Goal: Task Accomplishment & Management: Complete application form

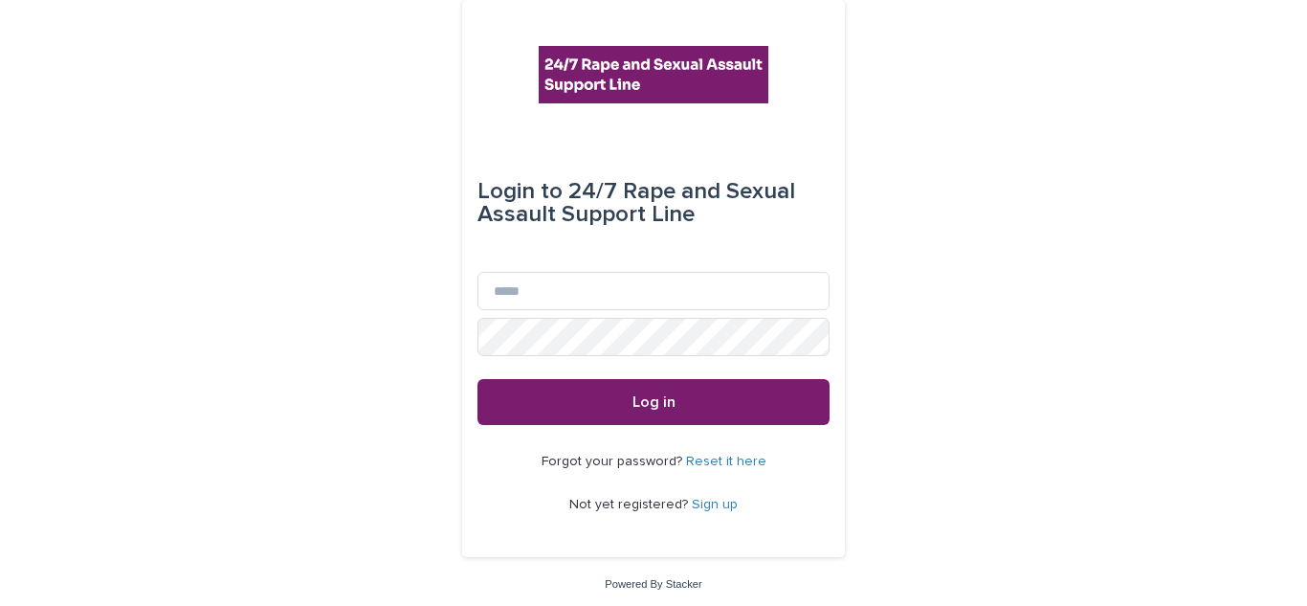
click at [371, 2] on div "Login to 24/7 Rape and Sexual Assault Support Line Email Password Log in Forgot…" at bounding box center [653, 305] width 1307 height 610
click at [530, 298] on input "Email" at bounding box center [653, 291] width 352 height 38
type input "**********"
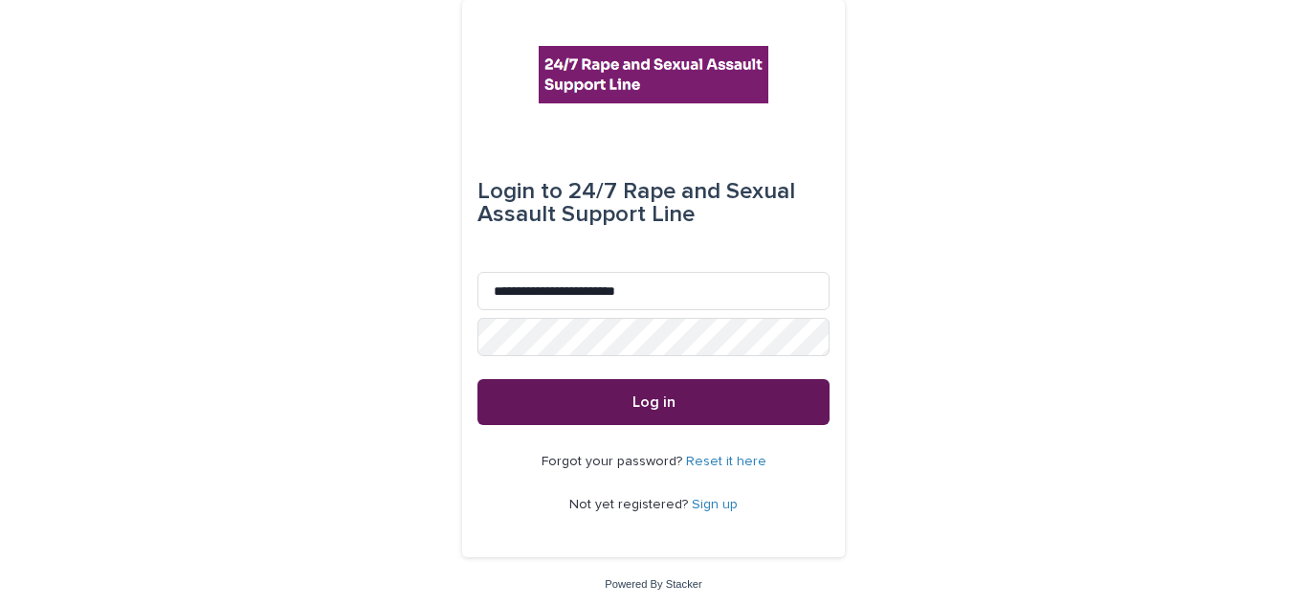
click at [602, 420] on button "Log in" at bounding box center [653, 402] width 352 height 46
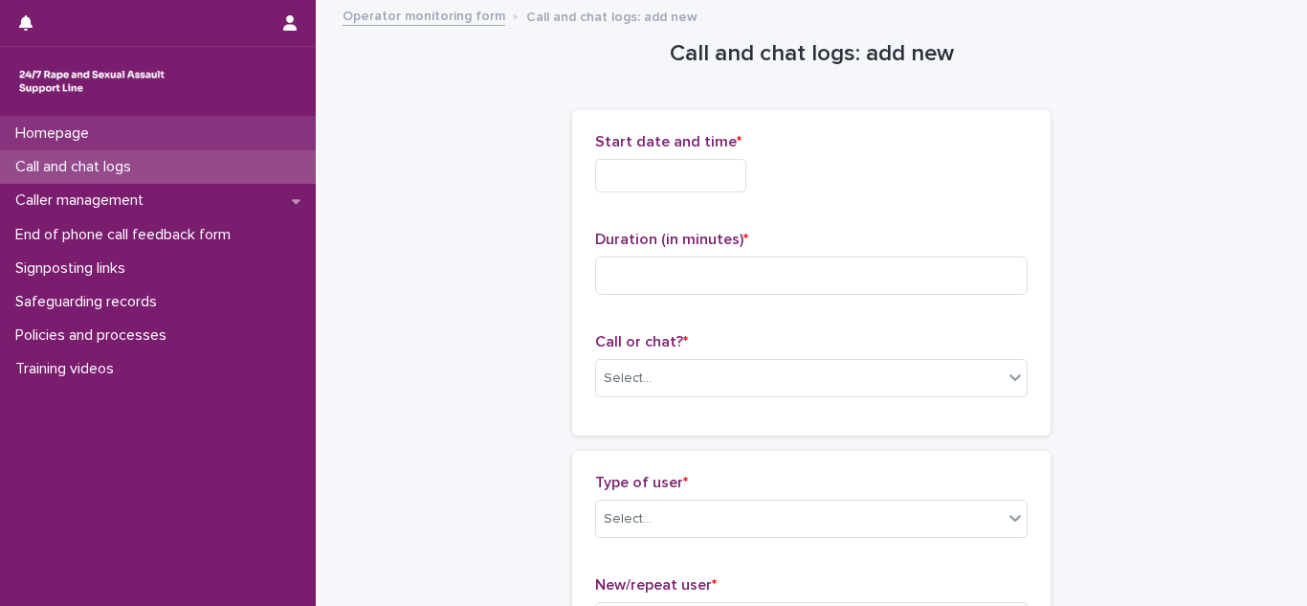
click at [110, 139] on div "Homepage" at bounding box center [158, 133] width 316 height 33
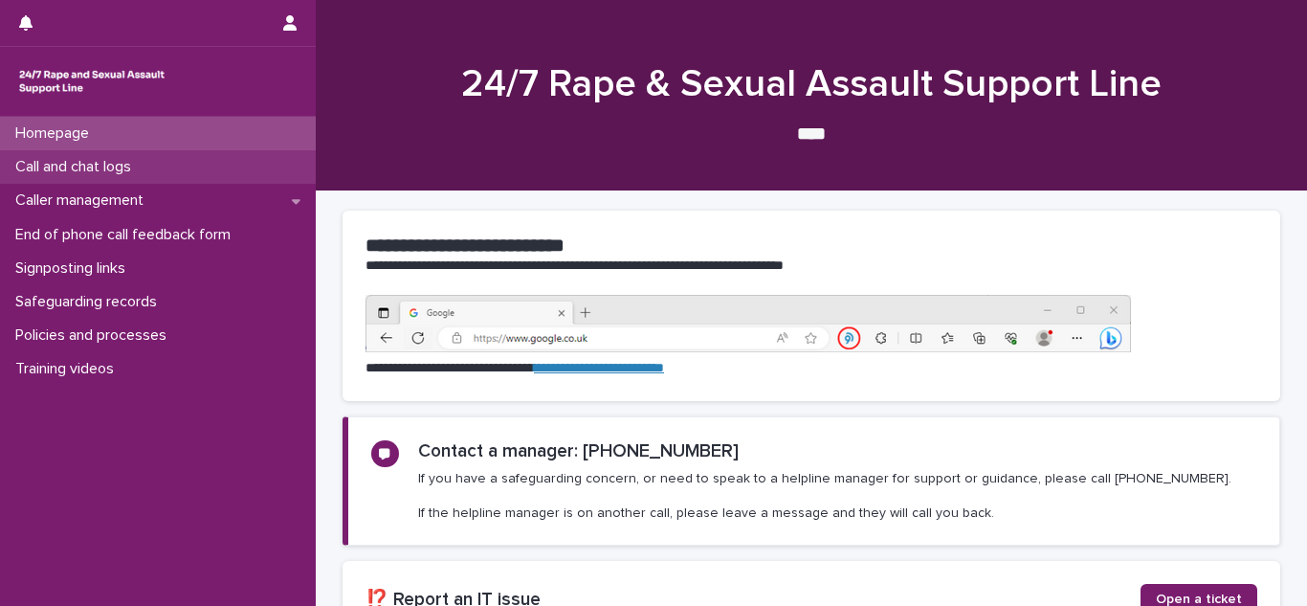
click at [115, 166] on p "Call and chat logs" at bounding box center [77, 167] width 139 height 18
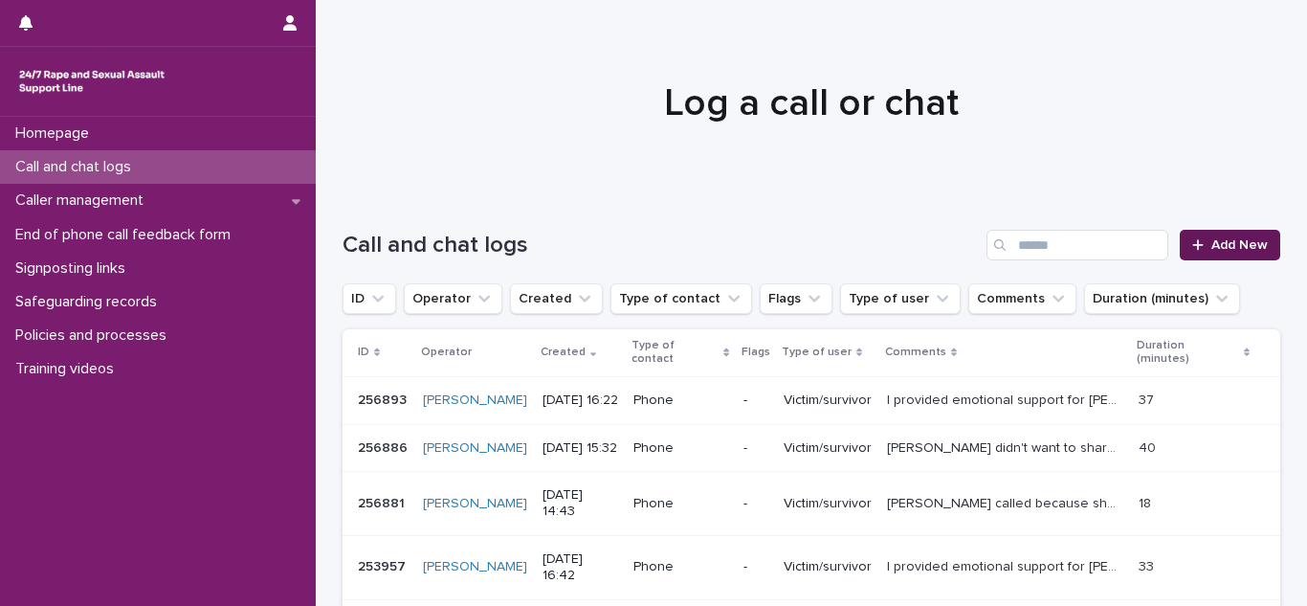
click at [1241, 233] on link "Add New" at bounding box center [1230, 245] width 100 height 31
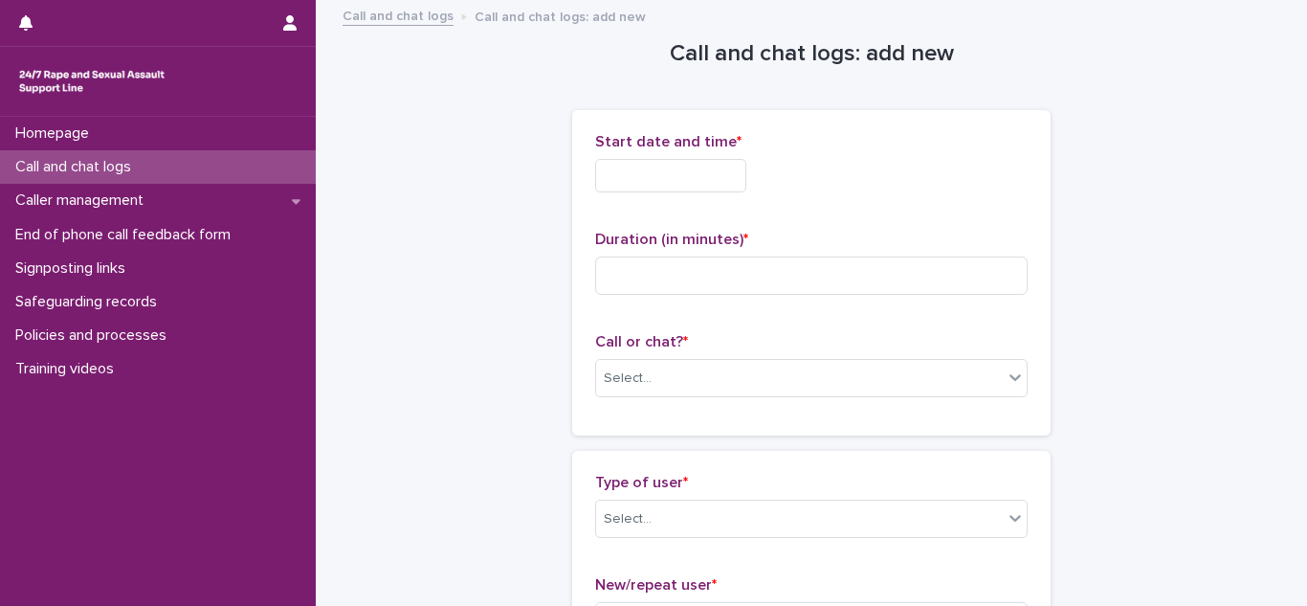
click at [733, 168] on input "text" at bounding box center [670, 175] width 151 height 33
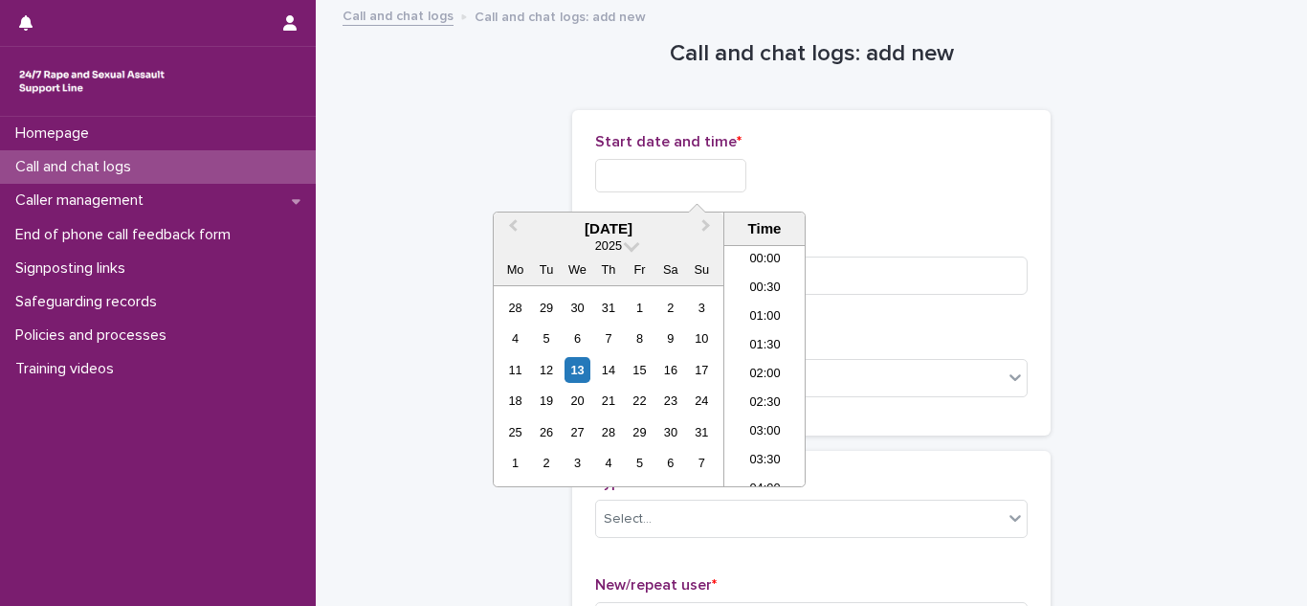
scroll to position [756, 0]
click at [773, 326] on li "14:30" at bounding box center [764, 336] width 81 height 29
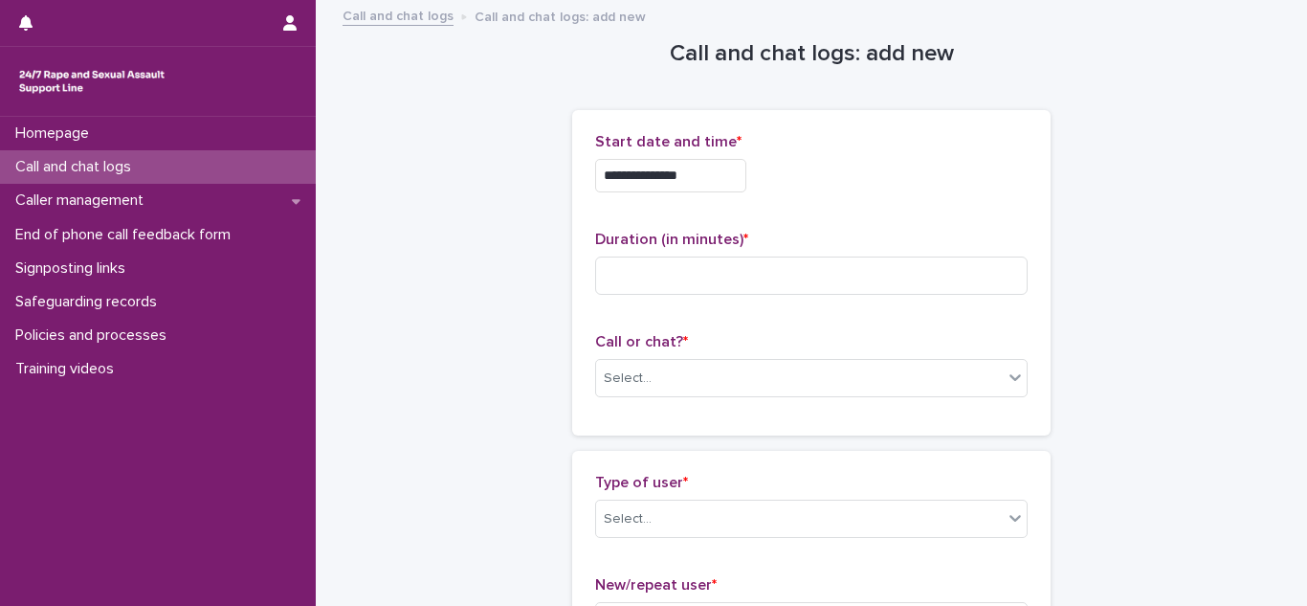
click at [736, 180] on input "**********" at bounding box center [670, 175] width 151 height 33
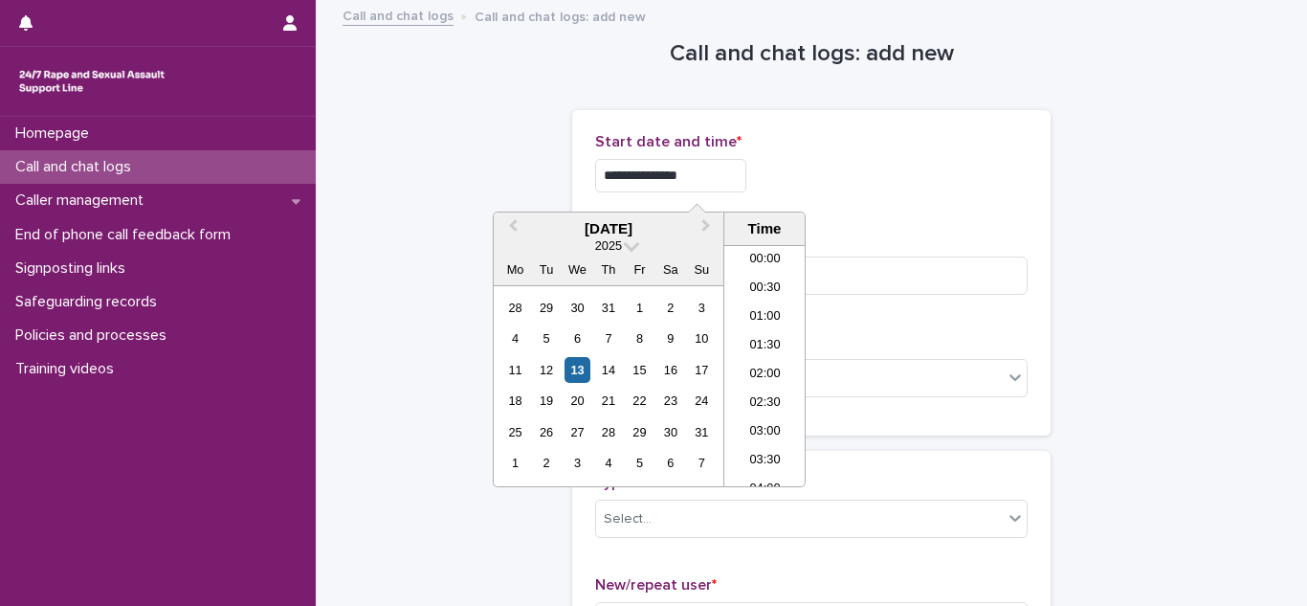
scroll to position [727, 0]
click at [783, 340] on li "14:00" at bounding box center [764, 336] width 81 height 29
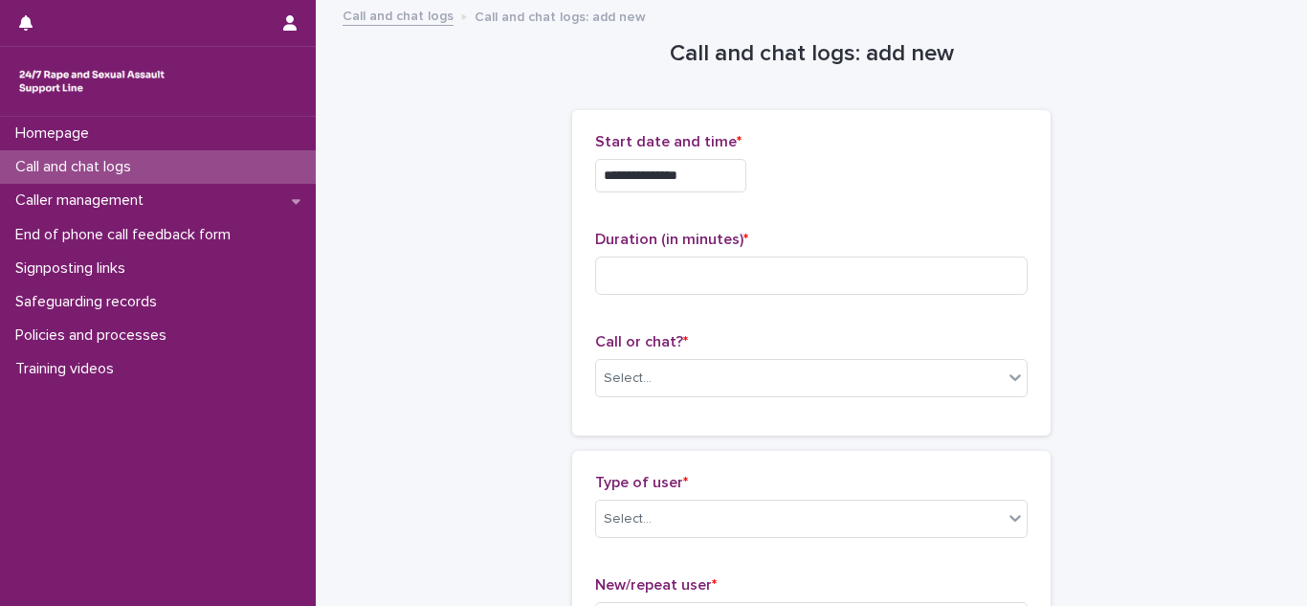
type input "**********"
click at [719, 267] on input at bounding box center [811, 275] width 432 height 38
type input "**"
click at [738, 369] on div "Select..." at bounding box center [799, 379] width 407 height 32
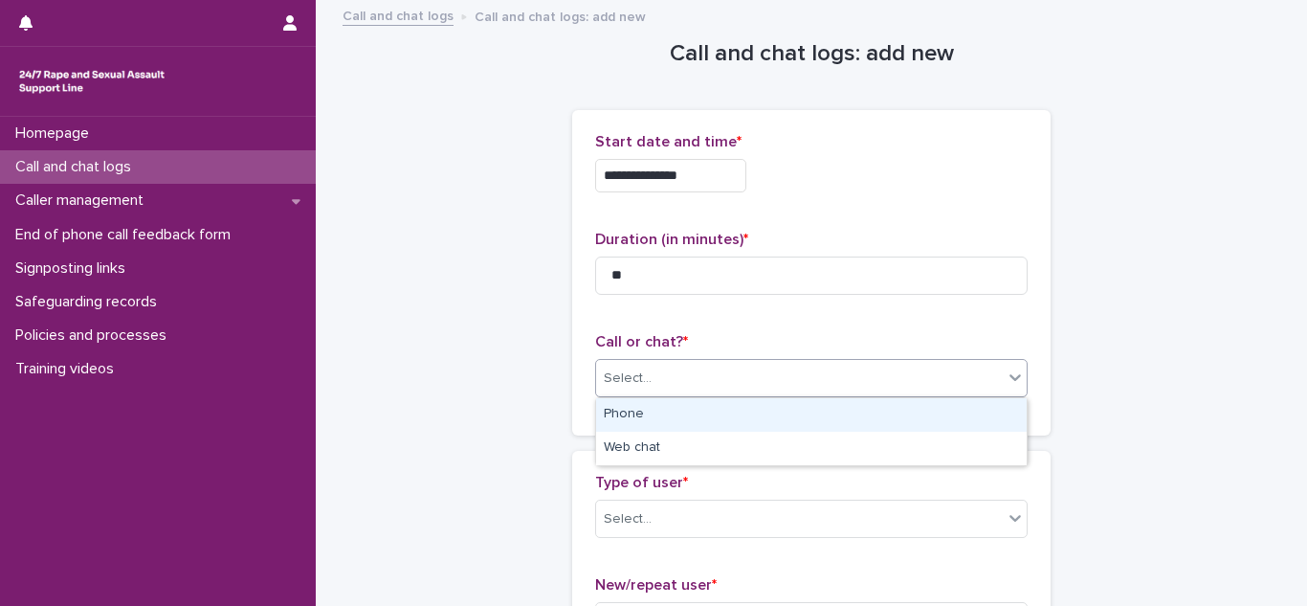
click at [664, 416] on div "Phone" at bounding box center [811, 414] width 431 height 33
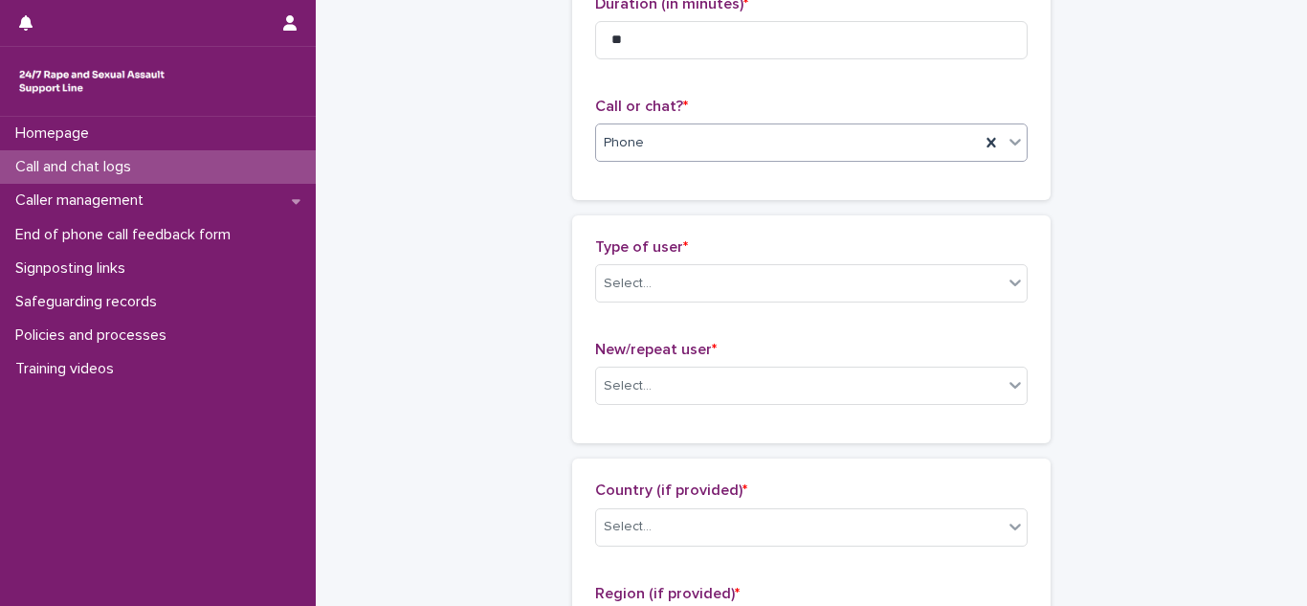
scroll to position [270, 0]
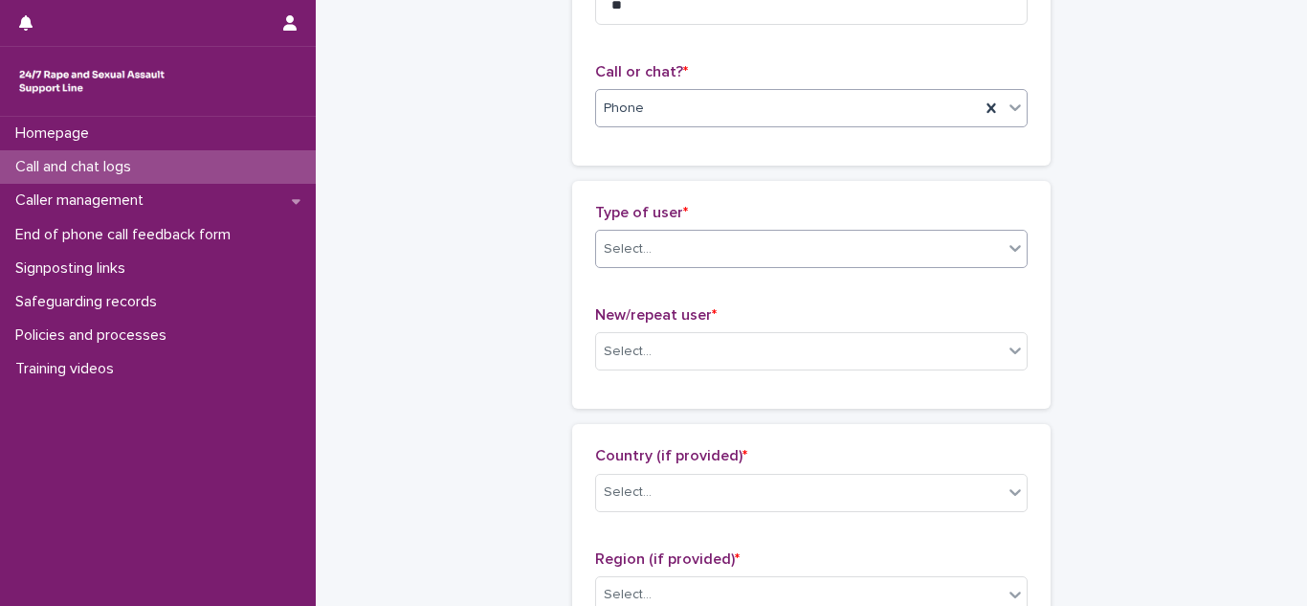
click at [653, 257] on div "Select..." at bounding box center [799, 249] width 407 height 32
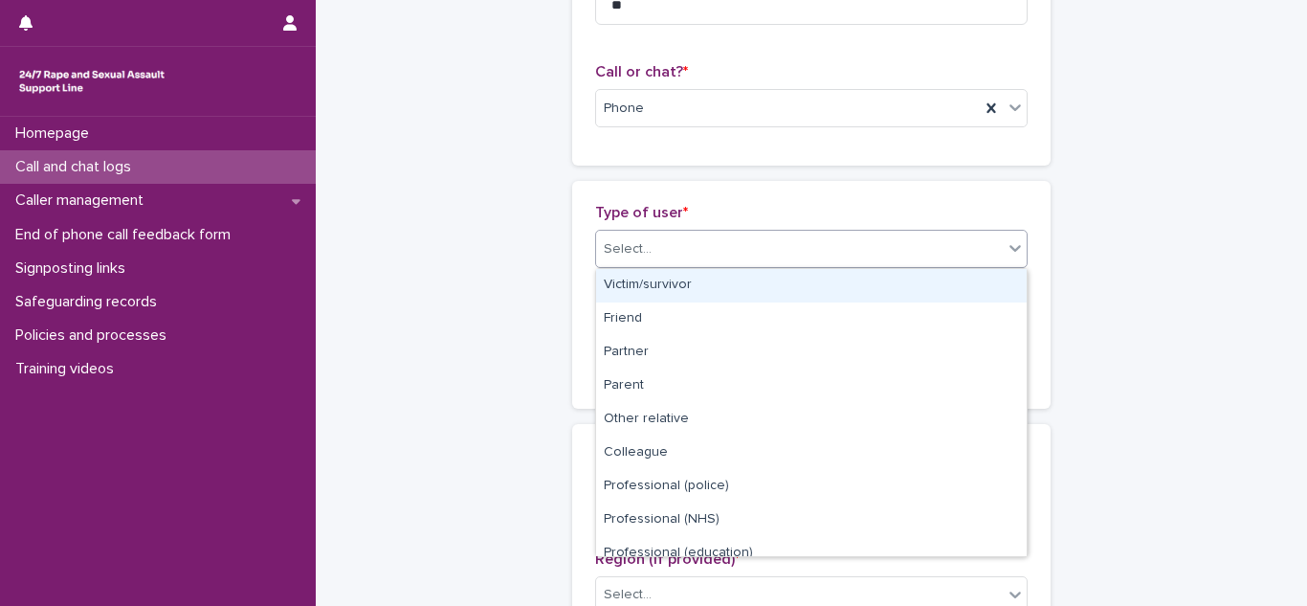
click at [644, 281] on div "Victim/survivor" at bounding box center [811, 285] width 431 height 33
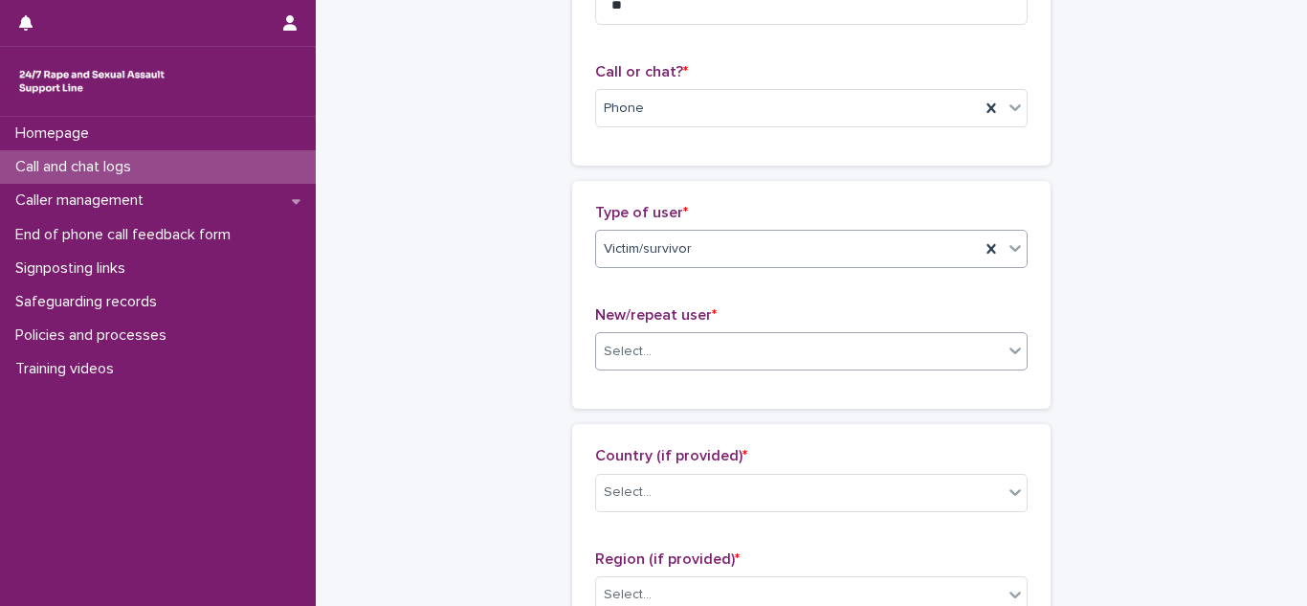
click at [638, 345] on div "Select..." at bounding box center [628, 352] width 48 height 20
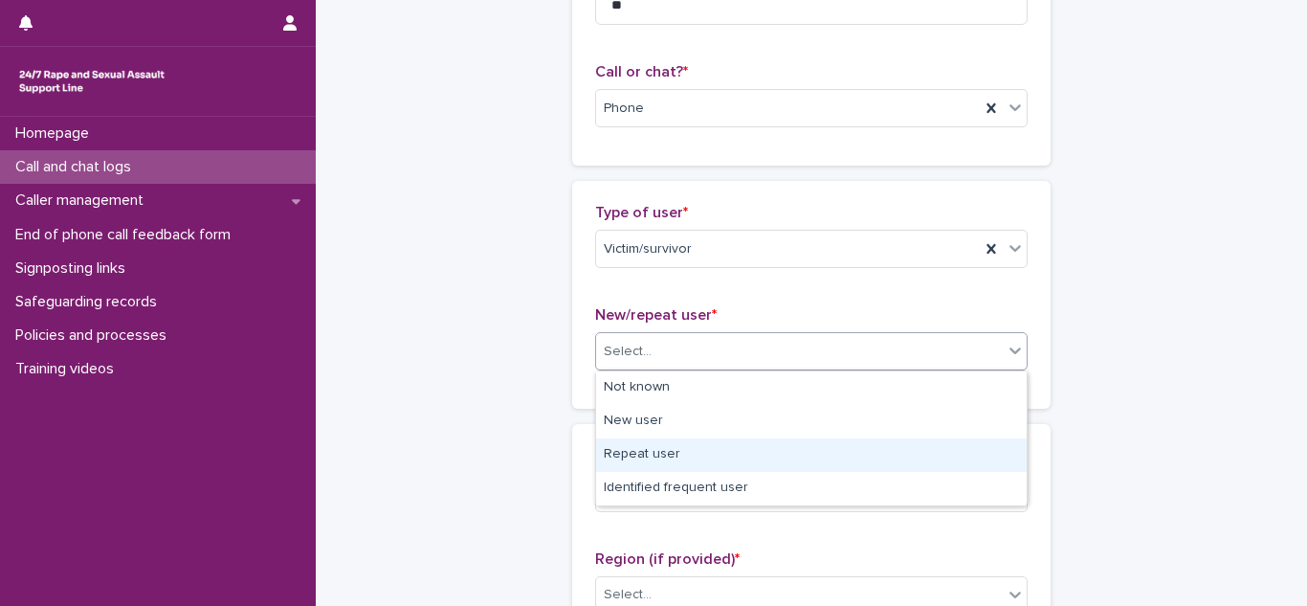
click at [638, 450] on div "Repeat user" at bounding box center [811, 454] width 431 height 33
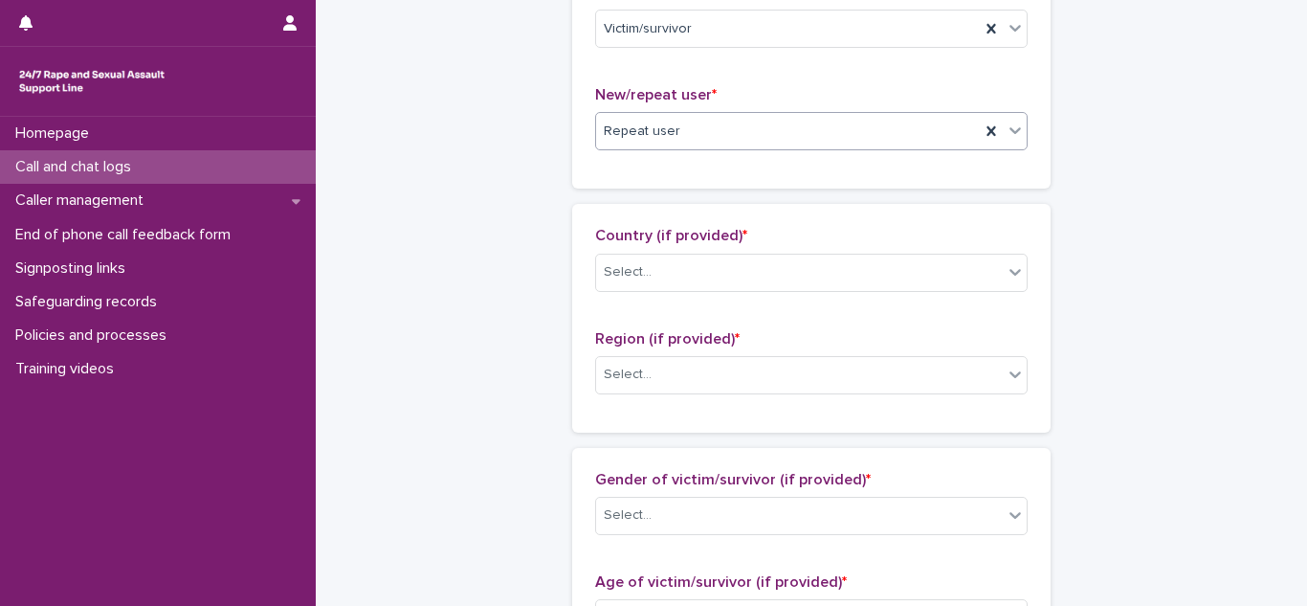
scroll to position [494, 0]
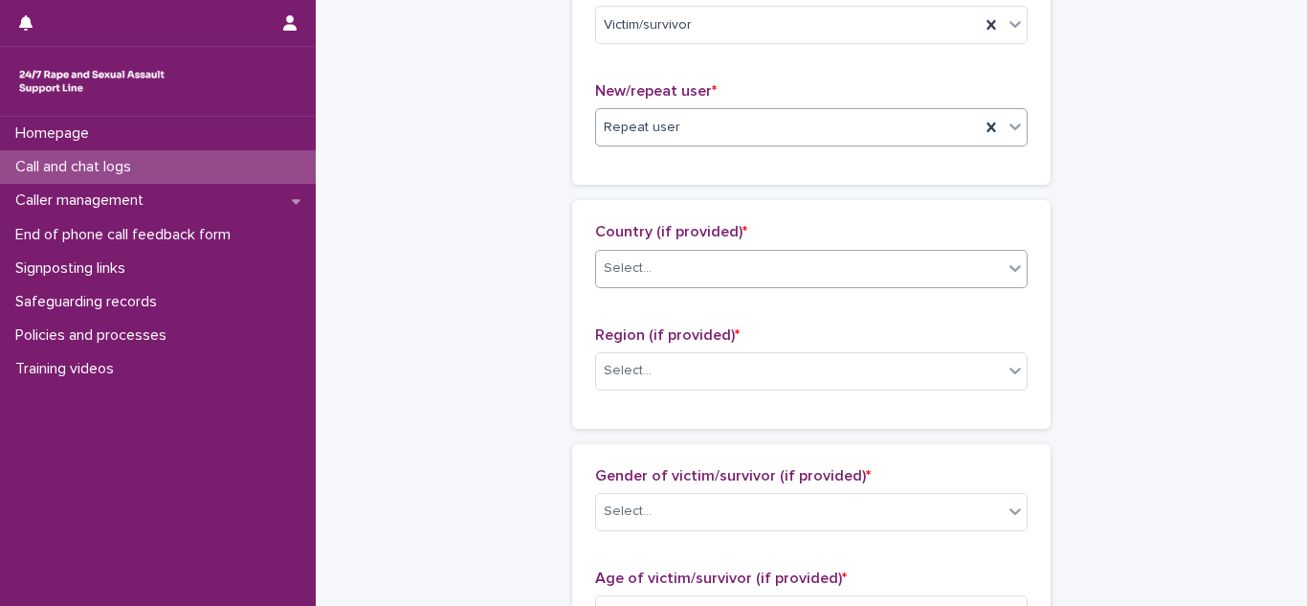
click at [667, 279] on div "Select..." at bounding box center [799, 269] width 407 height 32
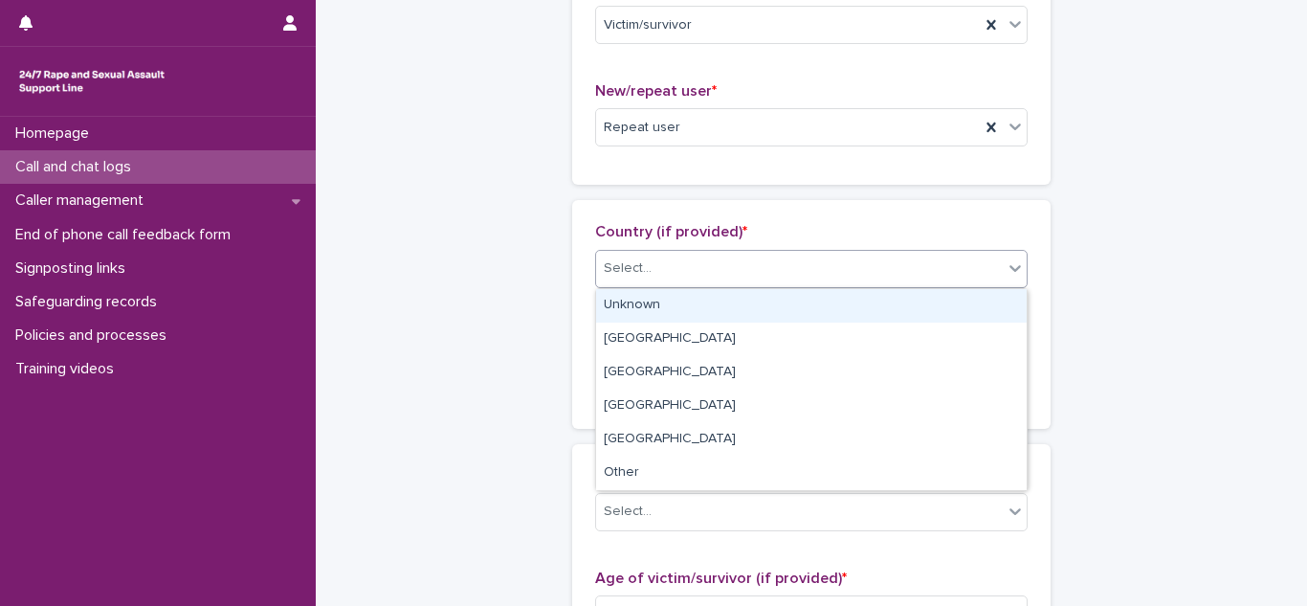
click at [656, 296] on div "Unknown" at bounding box center [811, 305] width 431 height 33
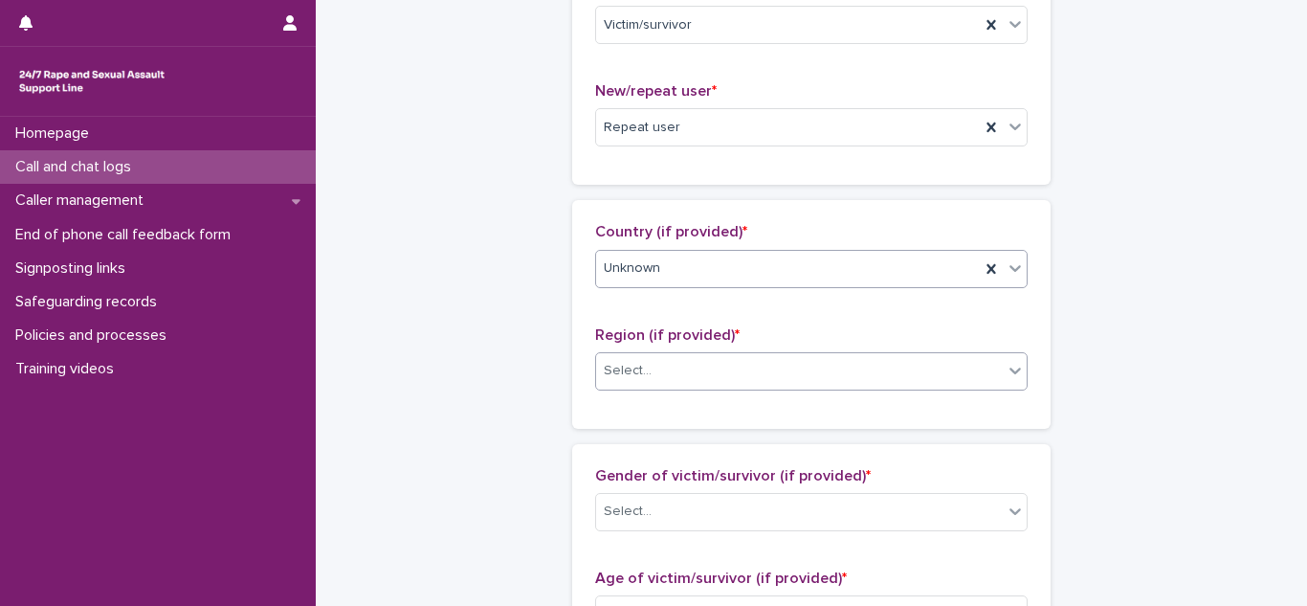
click at [638, 365] on div "Select..." at bounding box center [628, 371] width 48 height 20
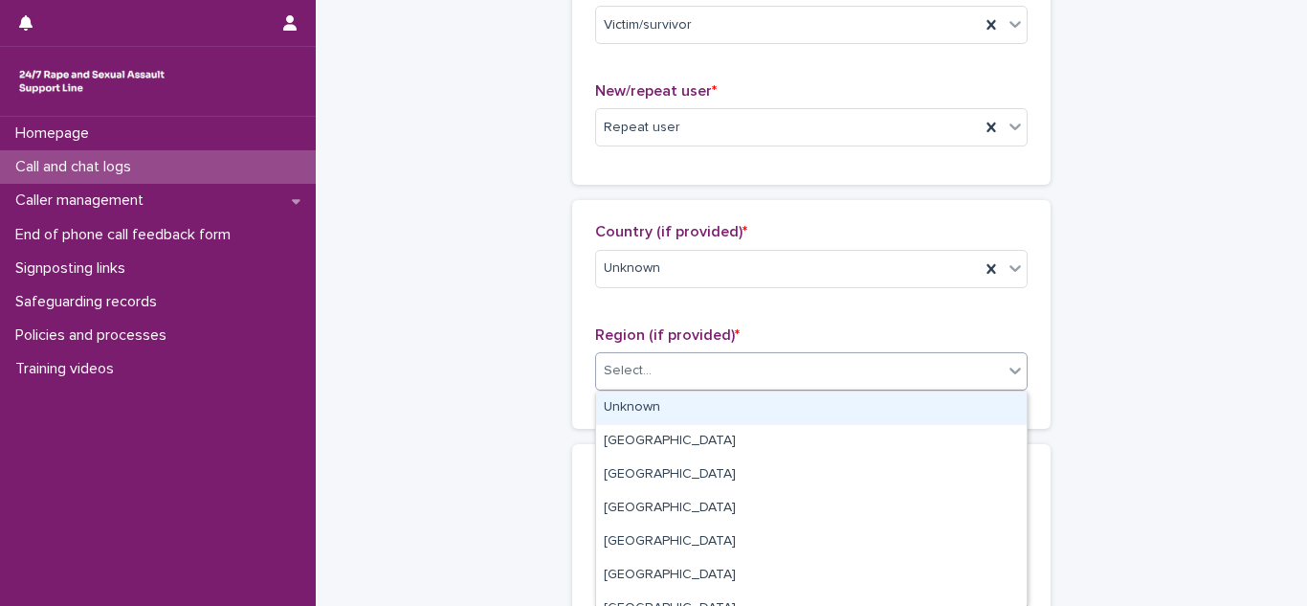
click at [638, 405] on div "Unknown" at bounding box center [811, 407] width 431 height 33
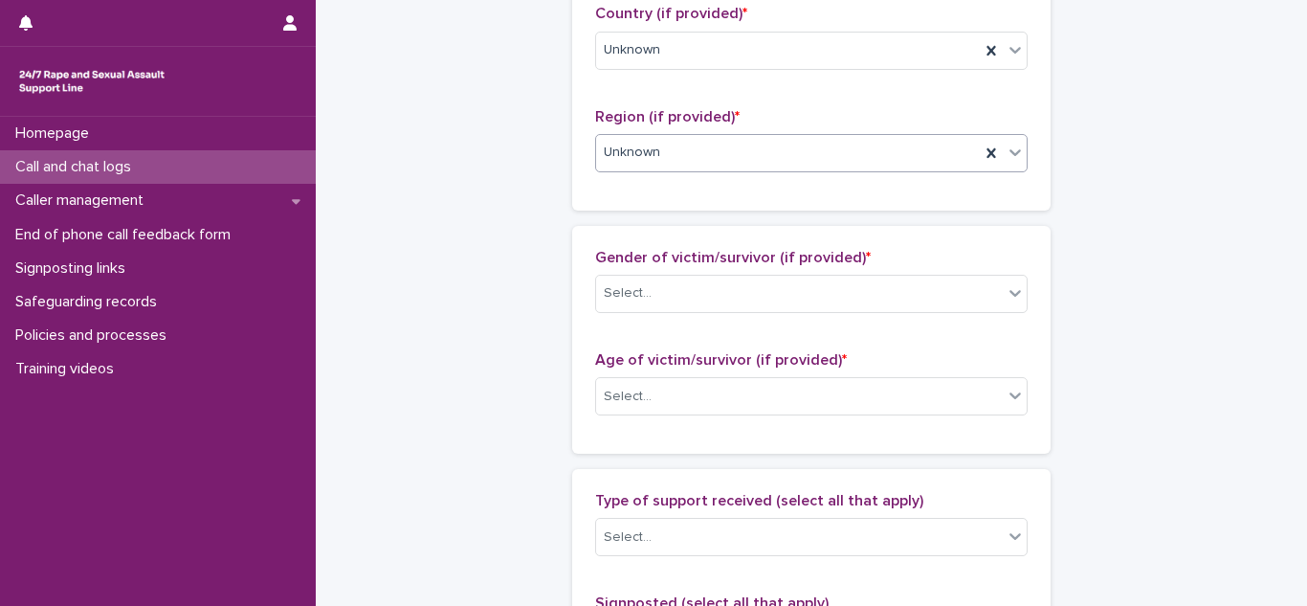
scroll to position [744, 0]
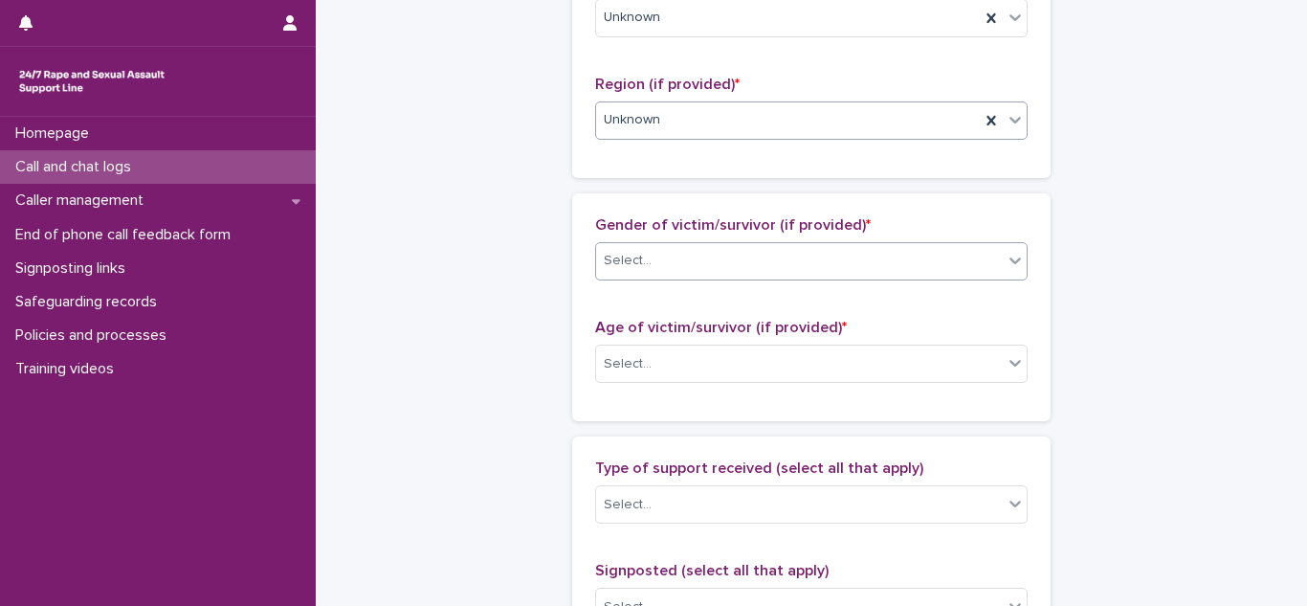
click at [688, 263] on div "Select..." at bounding box center [799, 261] width 407 height 32
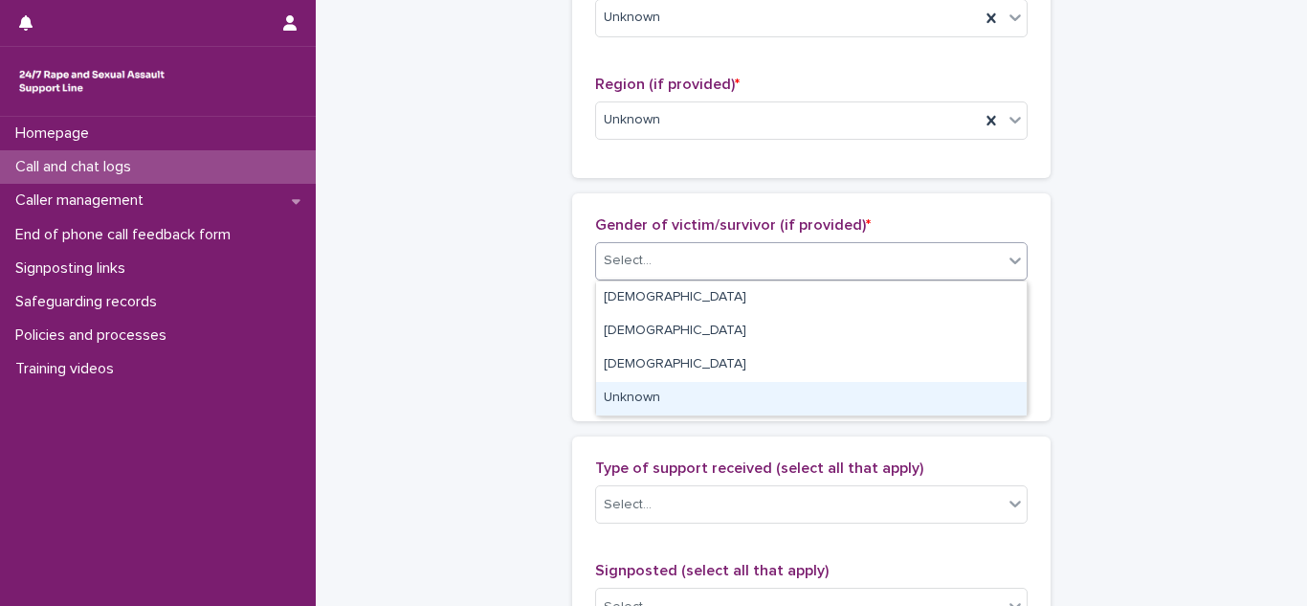
click at [638, 394] on div "Unknown" at bounding box center [811, 398] width 431 height 33
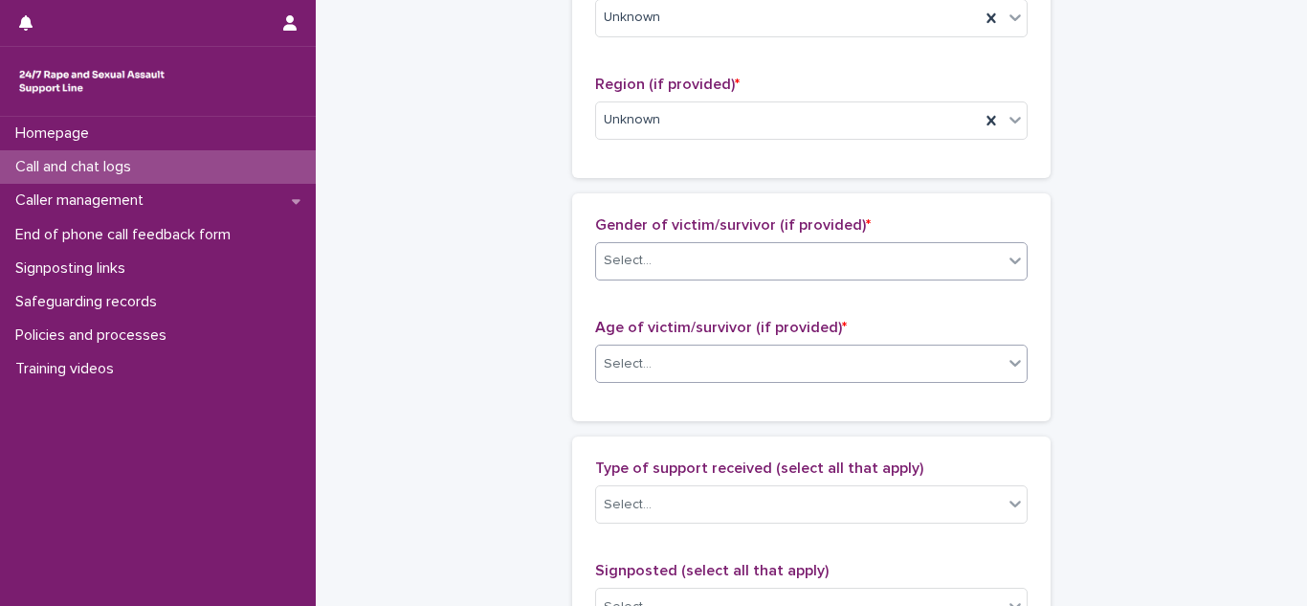
click at [699, 354] on div "Select..." at bounding box center [799, 364] width 407 height 32
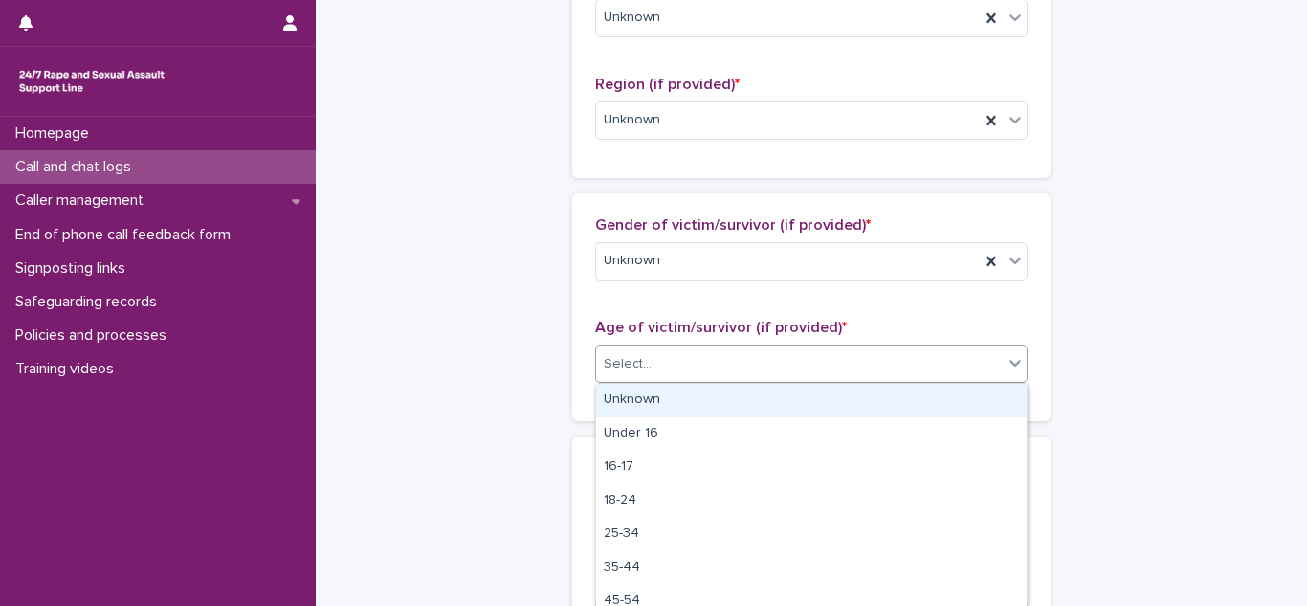
click at [659, 394] on div "Unknown" at bounding box center [811, 400] width 431 height 33
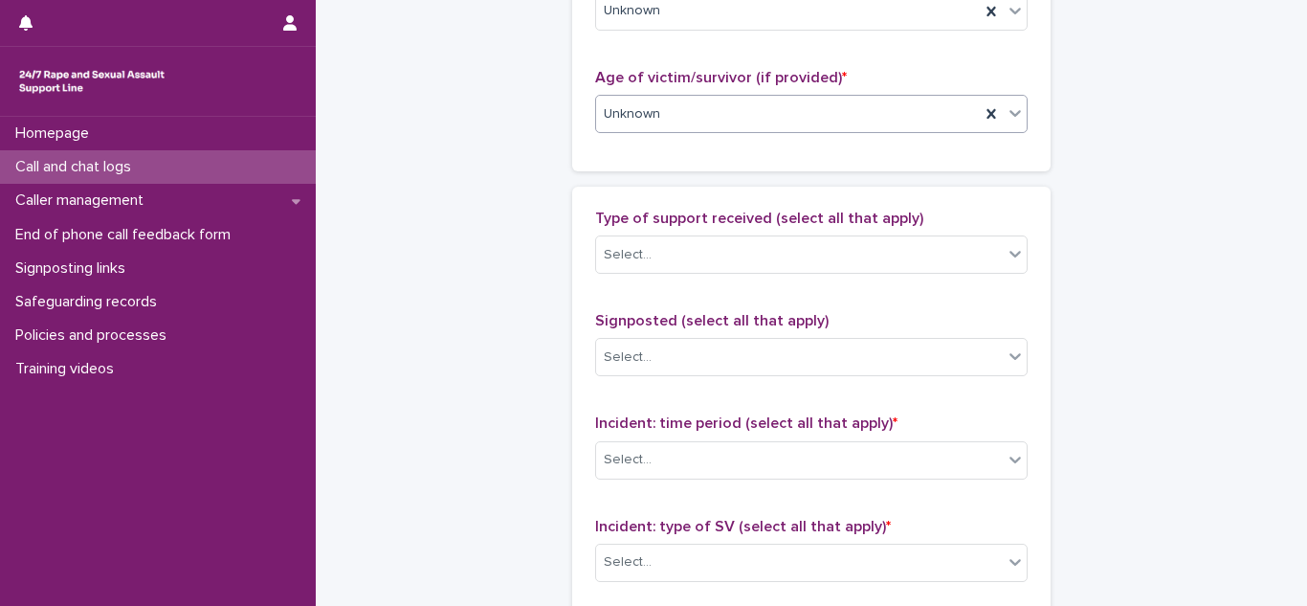
scroll to position [1019, 0]
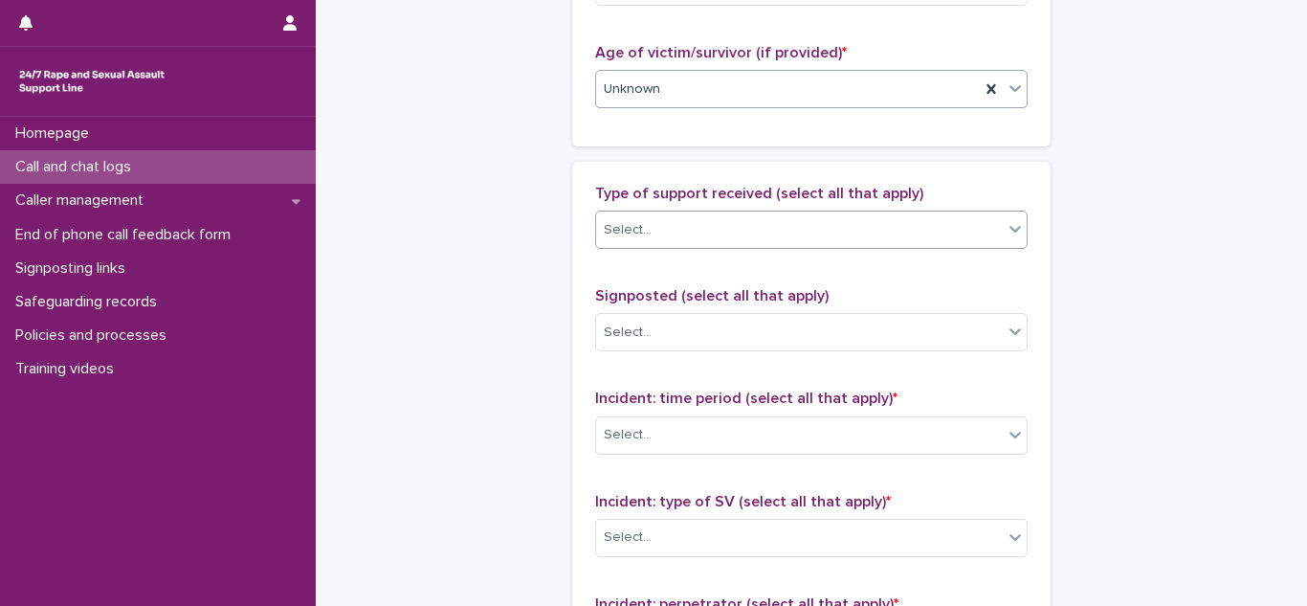
click at [696, 229] on div "Select..." at bounding box center [799, 230] width 407 height 32
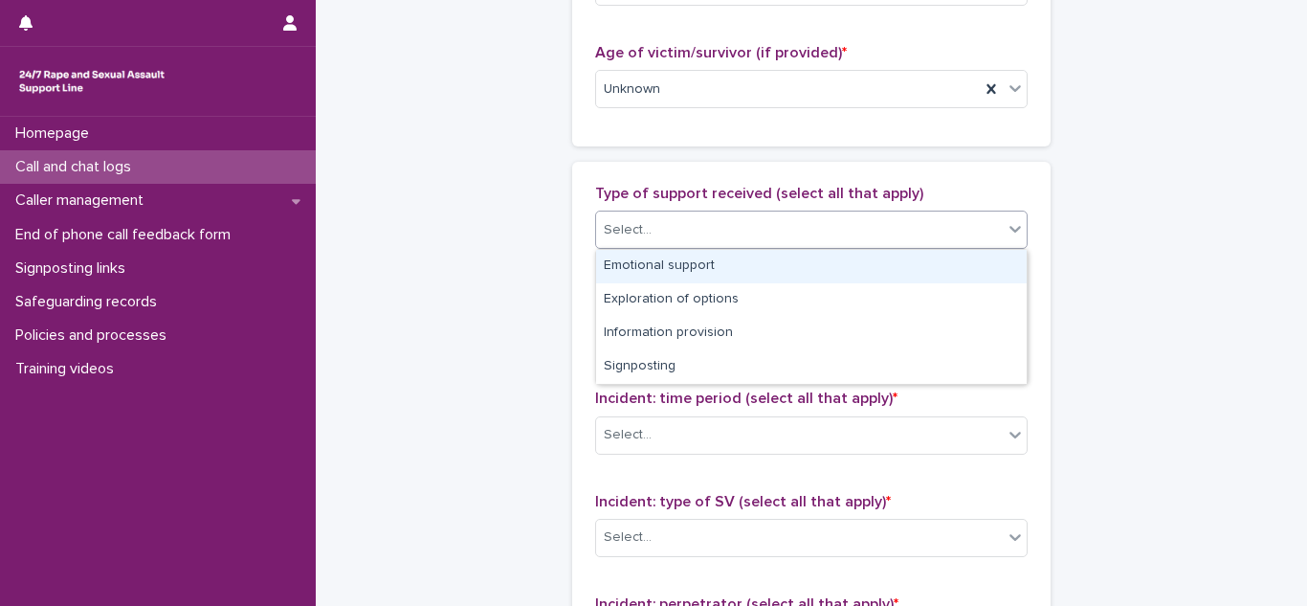
click at [663, 266] on div "Emotional support" at bounding box center [811, 266] width 431 height 33
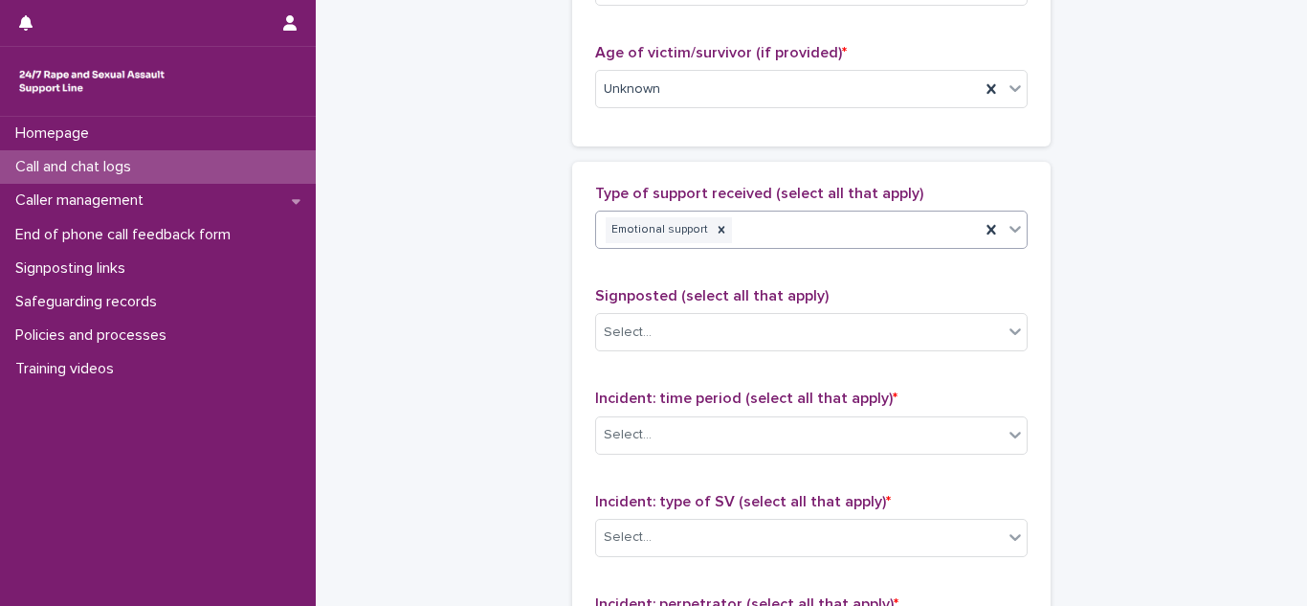
click at [853, 250] on div "Type of support received (select all that apply) option Emotional support, sele…" at bounding box center [811, 224] width 432 height 79
click at [804, 229] on div "Emotional support" at bounding box center [788, 229] width 384 height 33
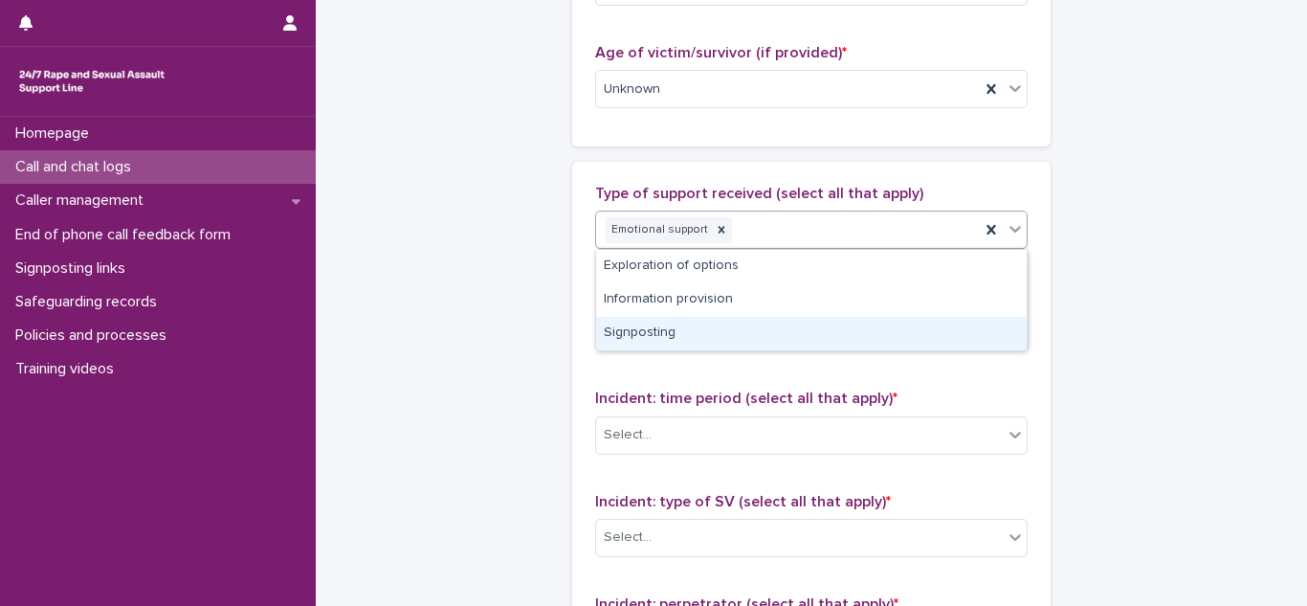
click at [693, 327] on div "Signposting" at bounding box center [811, 333] width 431 height 33
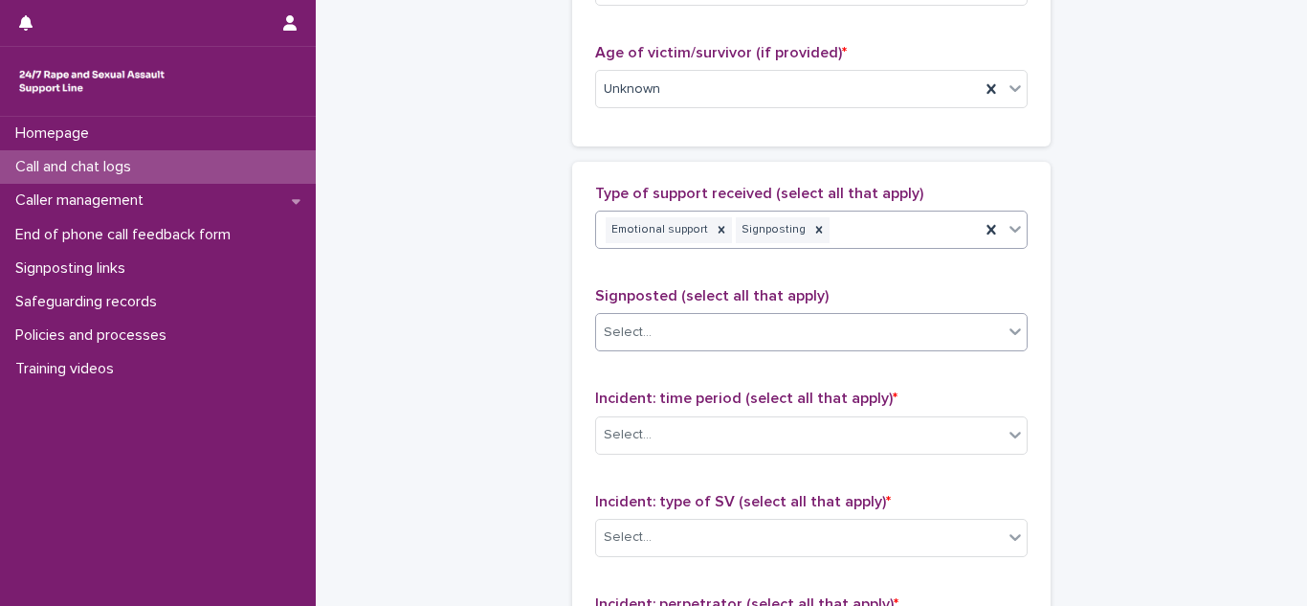
click at [658, 343] on div "Select..." at bounding box center [799, 333] width 407 height 32
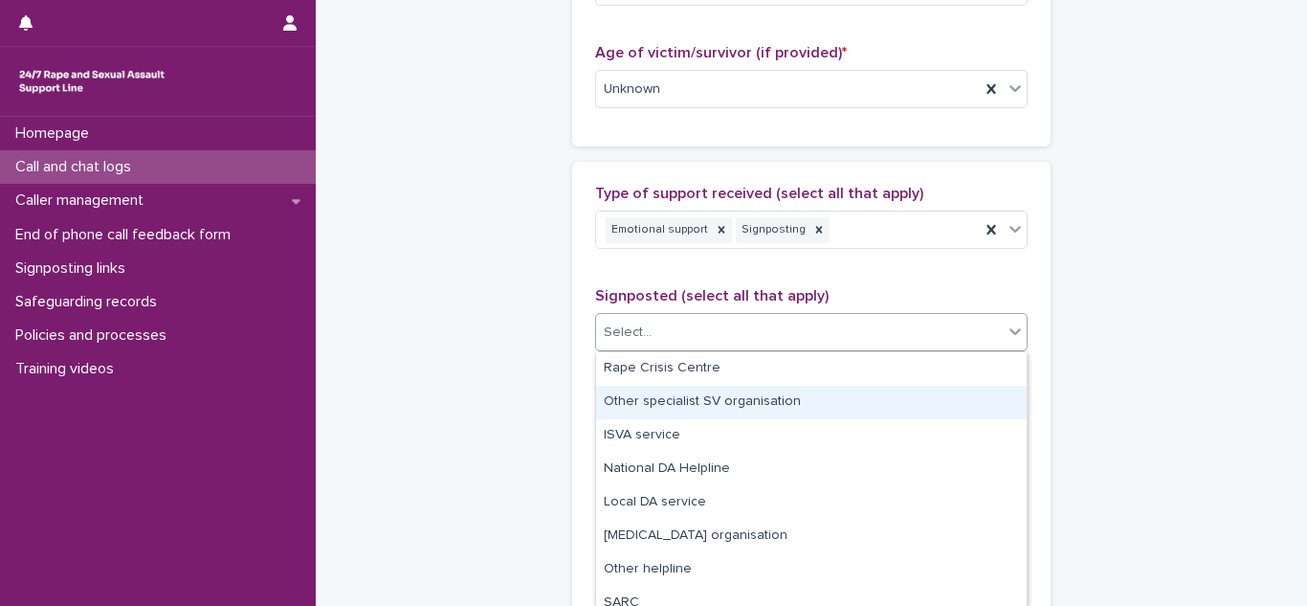
click at [656, 402] on div "Other specialist SV organisation" at bounding box center [811, 402] width 431 height 33
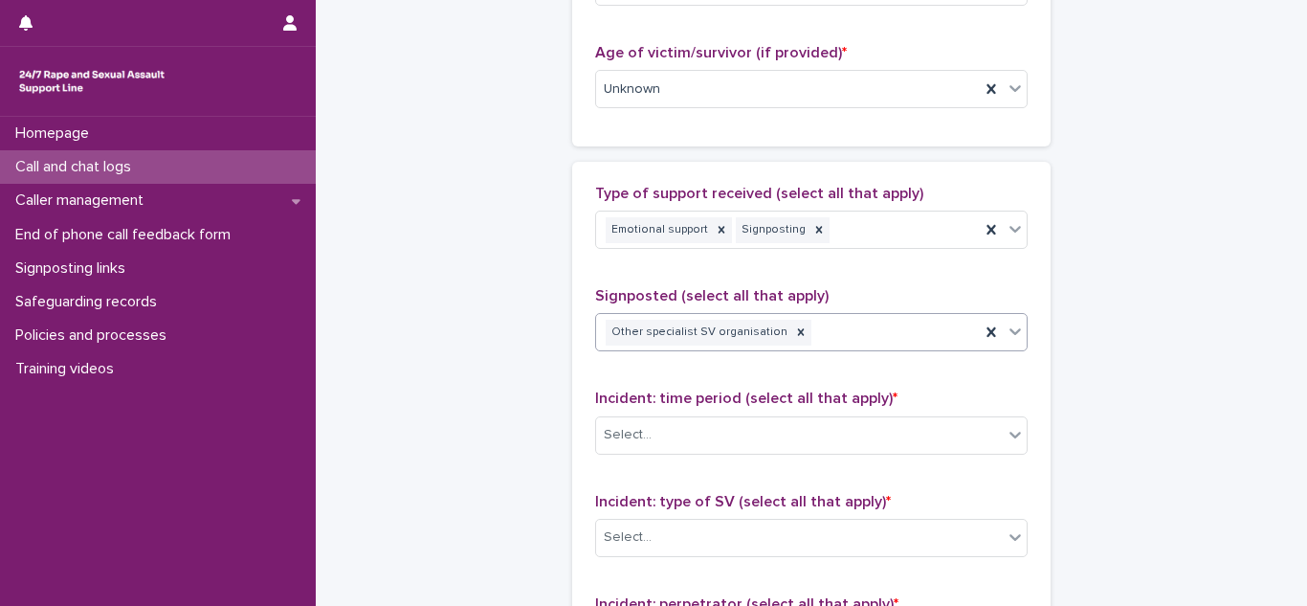
click at [888, 325] on div "Other specialist SV organisation" at bounding box center [788, 332] width 384 height 33
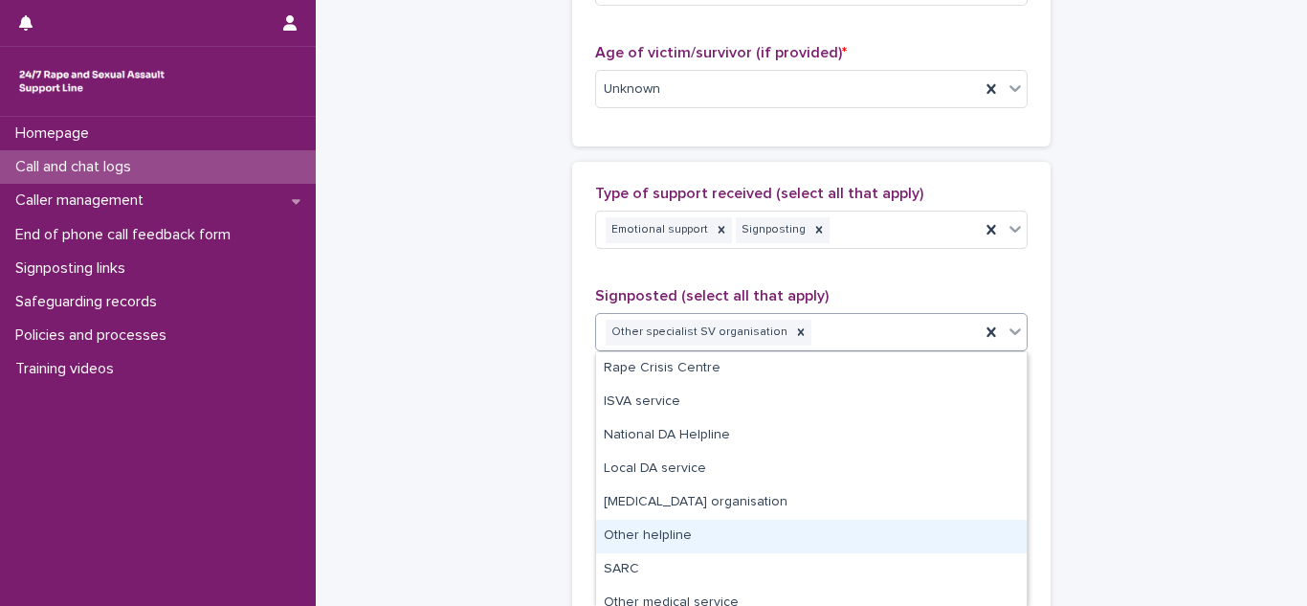
click at [668, 525] on div "Other helpline" at bounding box center [811, 536] width 431 height 33
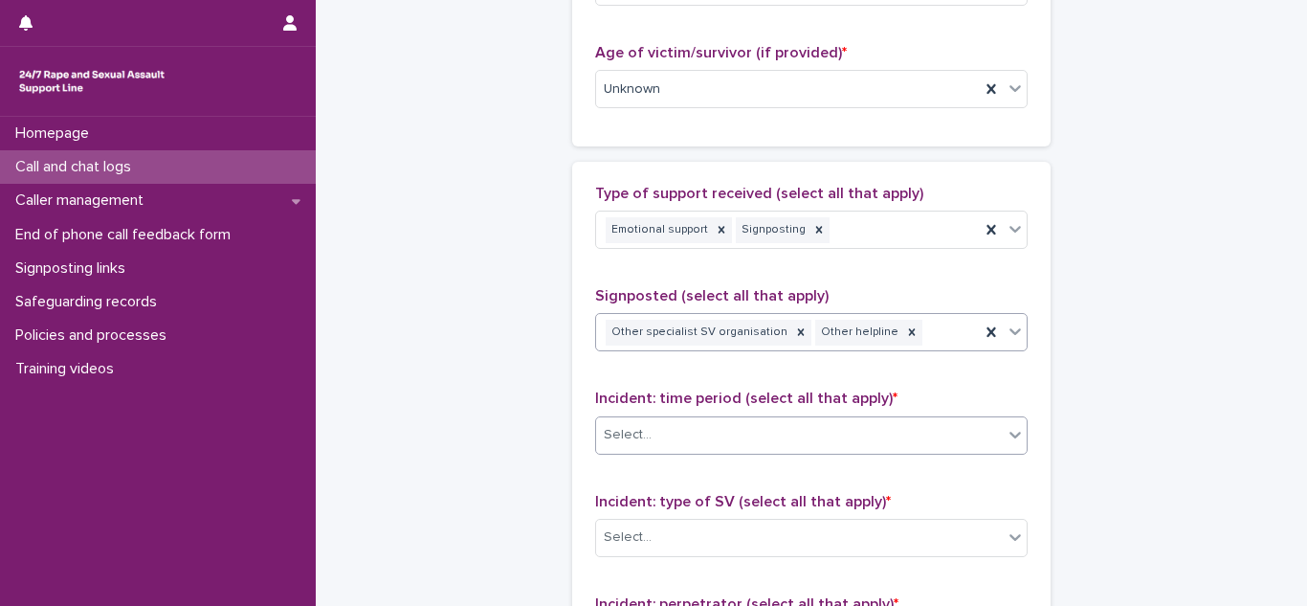
click at [682, 432] on div "Select..." at bounding box center [799, 435] width 407 height 32
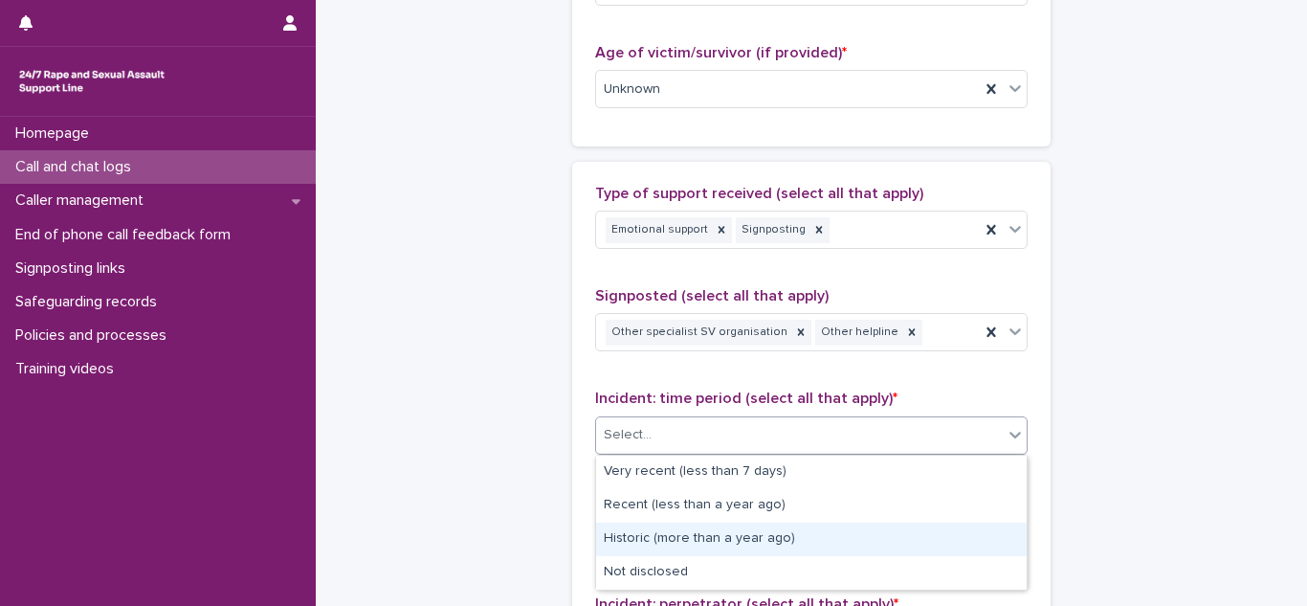
click at [658, 544] on div "Historic (more than a year ago)" at bounding box center [811, 538] width 431 height 33
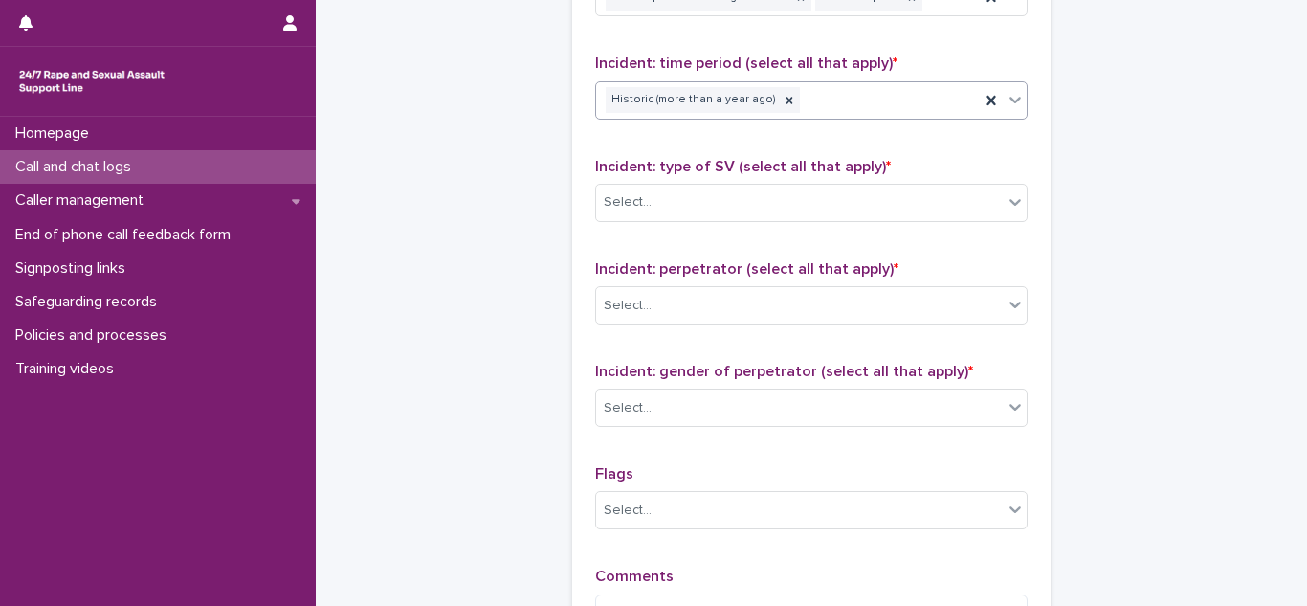
scroll to position [1395, 0]
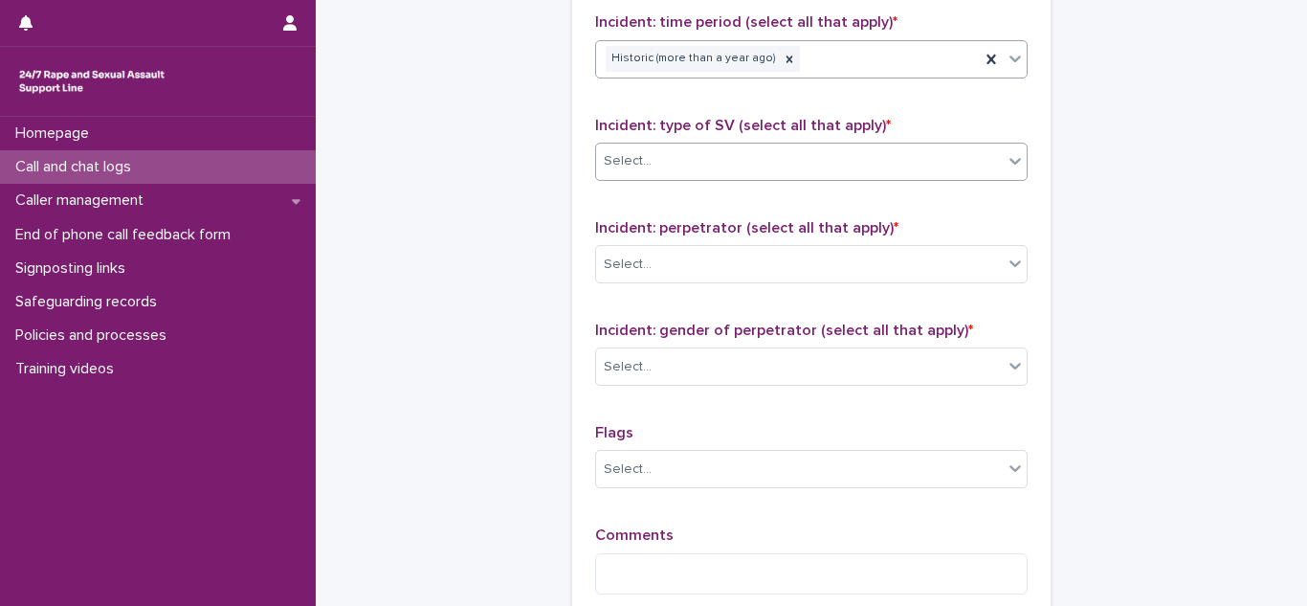
click at [673, 164] on div "Select..." at bounding box center [799, 161] width 407 height 32
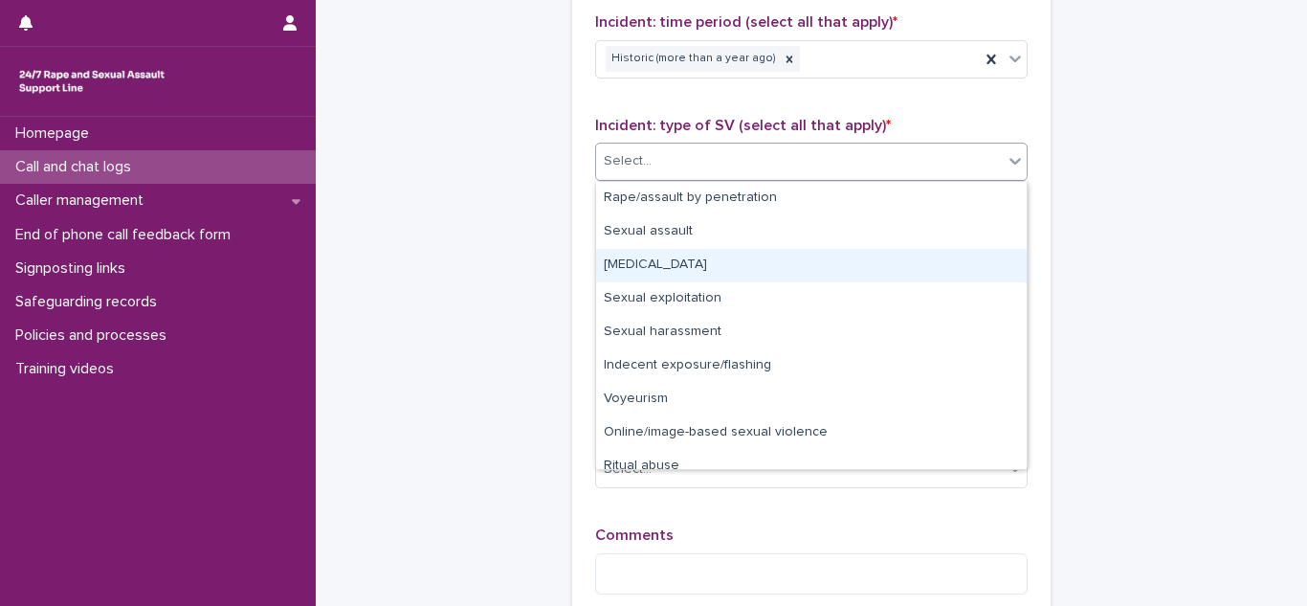
scroll to position [48, 0]
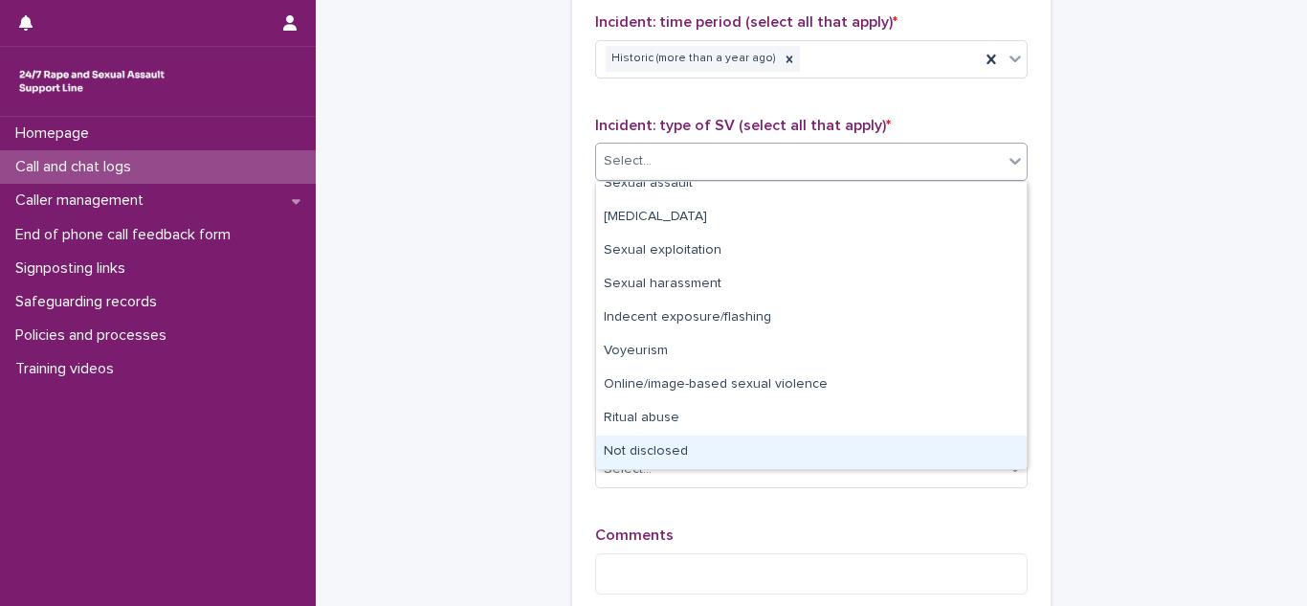
click at [641, 450] on div "Not disclosed" at bounding box center [811, 451] width 431 height 33
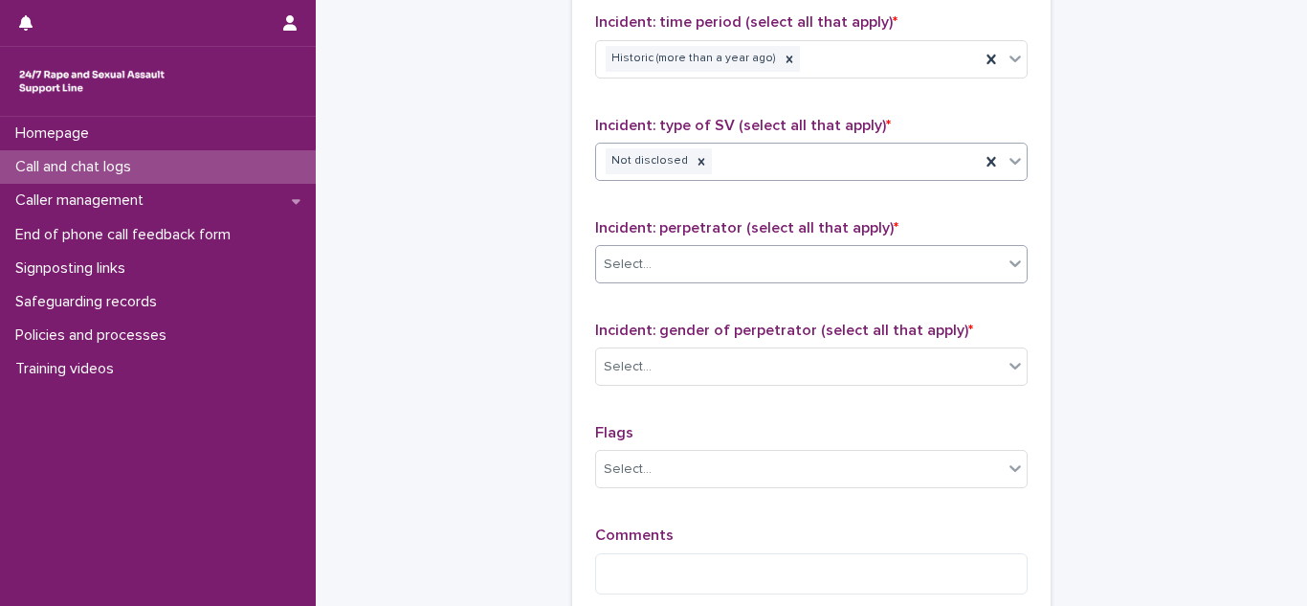
click at [690, 266] on div "Select..." at bounding box center [799, 265] width 407 height 32
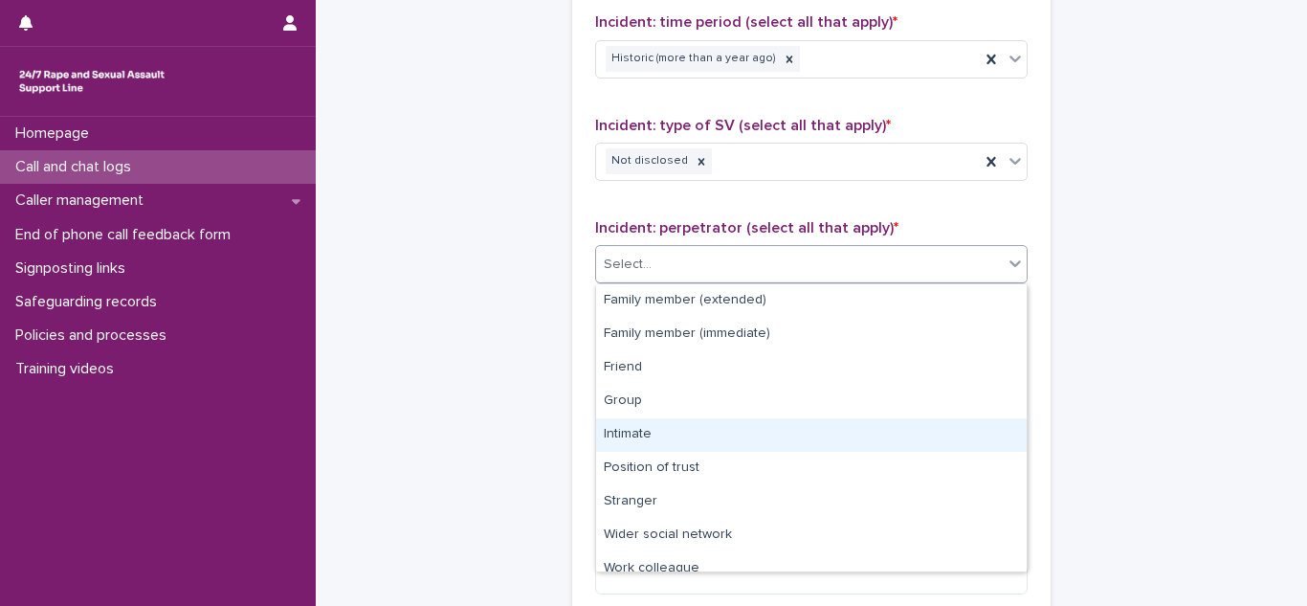
click at [641, 434] on div "Intimate" at bounding box center [811, 434] width 431 height 33
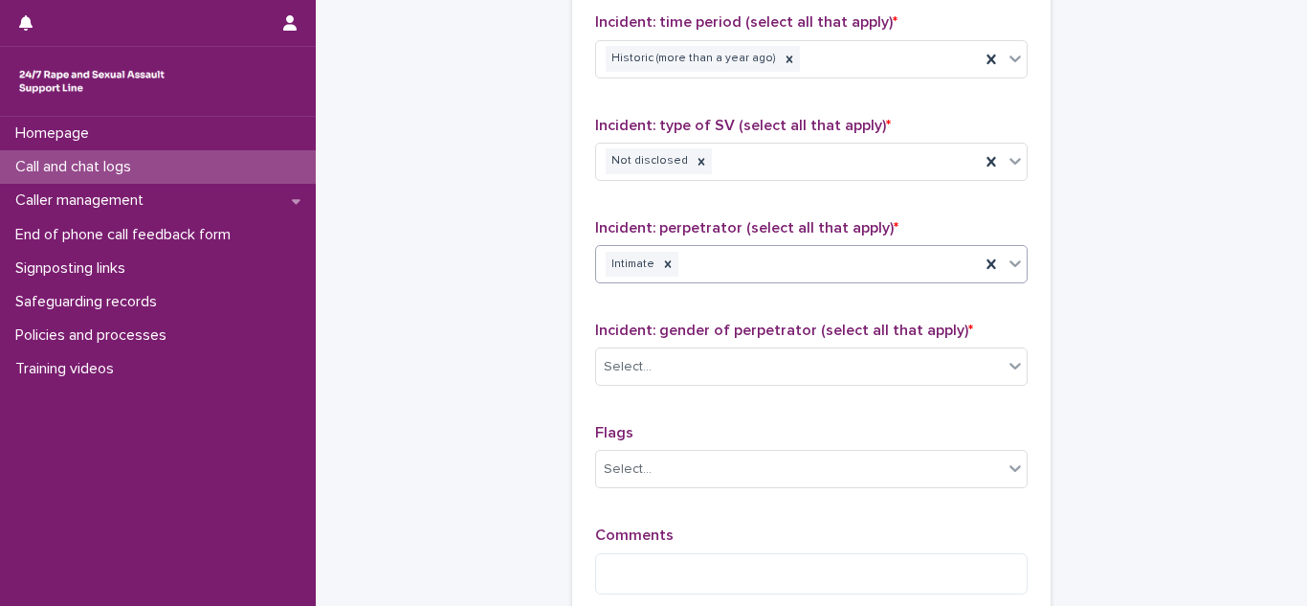
click at [806, 269] on div "Intimate" at bounding box center [788, 264] width 384 height 33
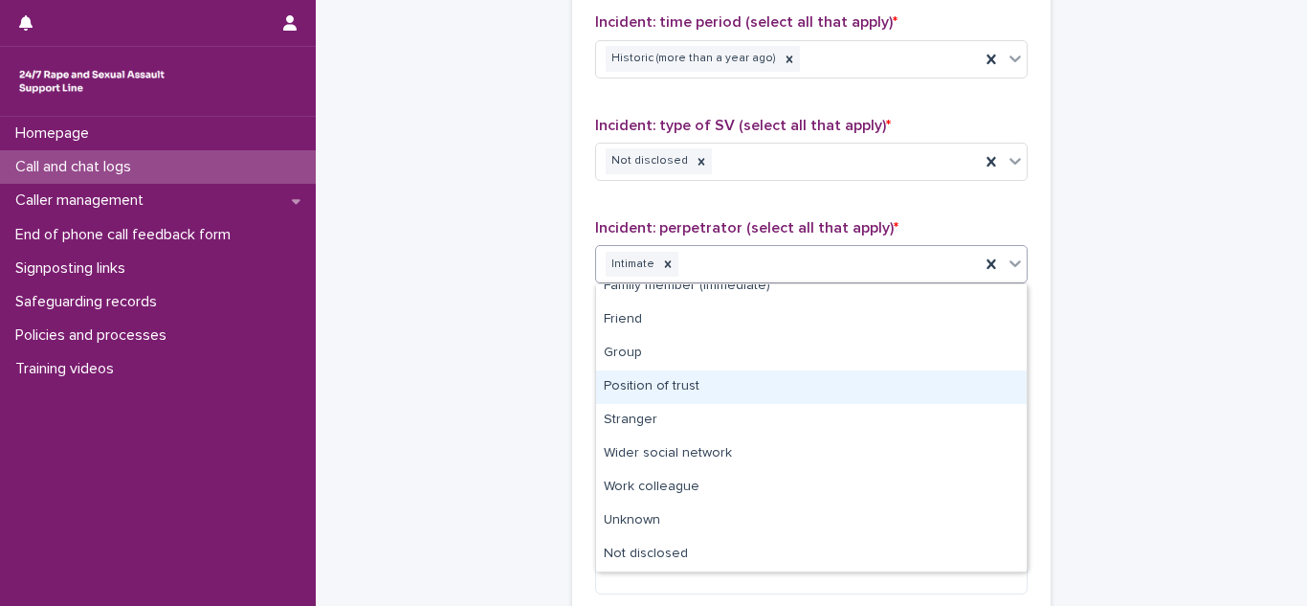
click at [675, 387] on div "Position of trust" at bounding box center [811, 386] width 431 height 33
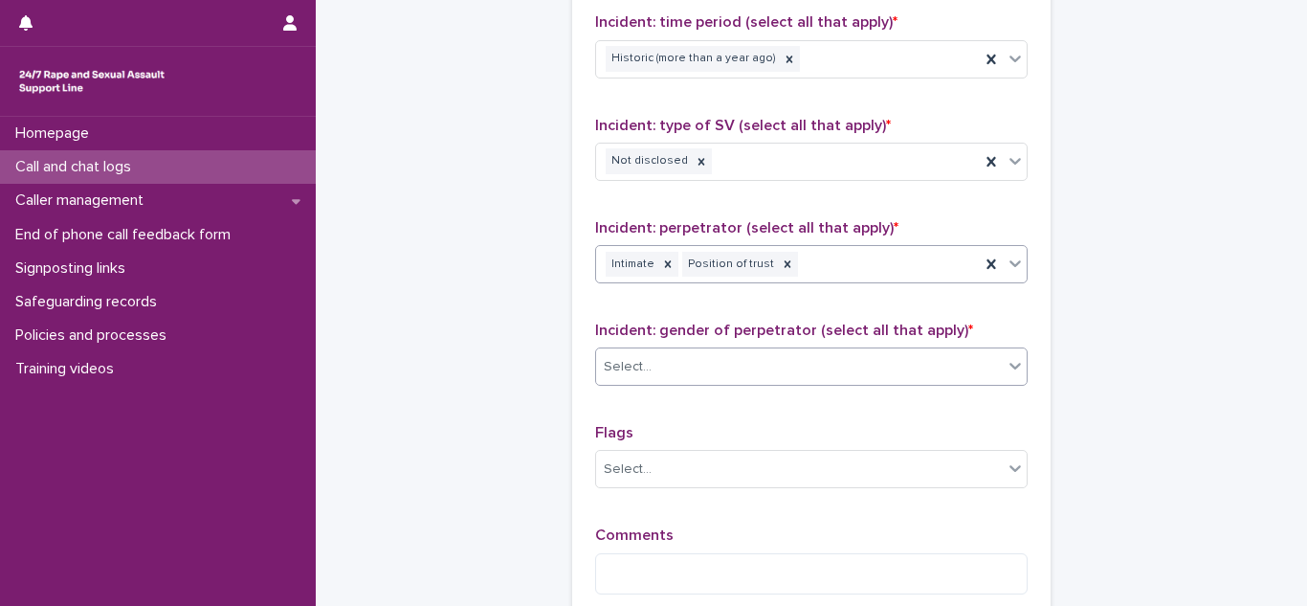
click at [624, 353] on div "Select..." at bounding box center [799, 367] width 407 height 32
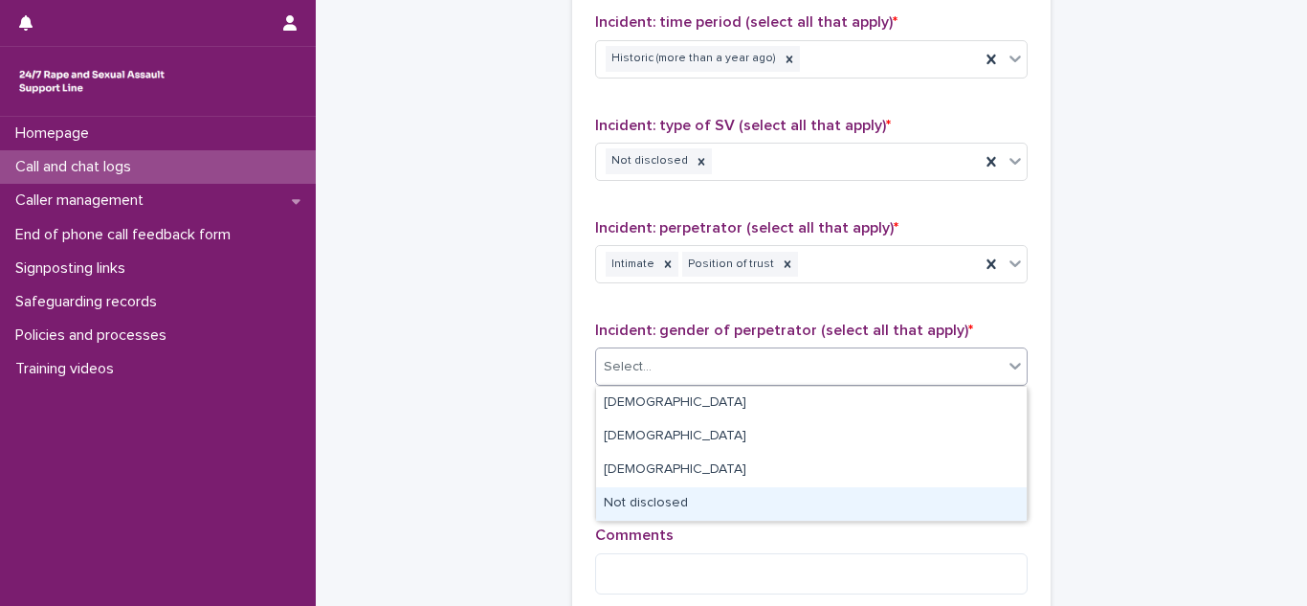
click at [630, 490] on div "Not disclosed" at bounding box center [811, 503] width 431 height 33
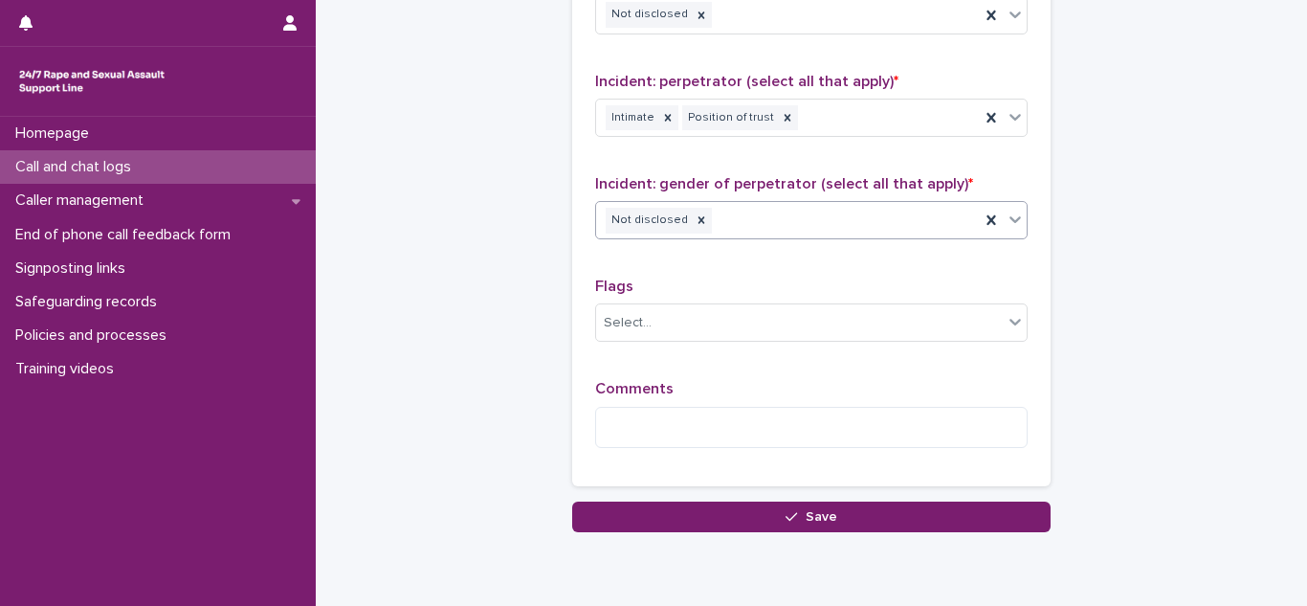
scroll to position [1617, 0]
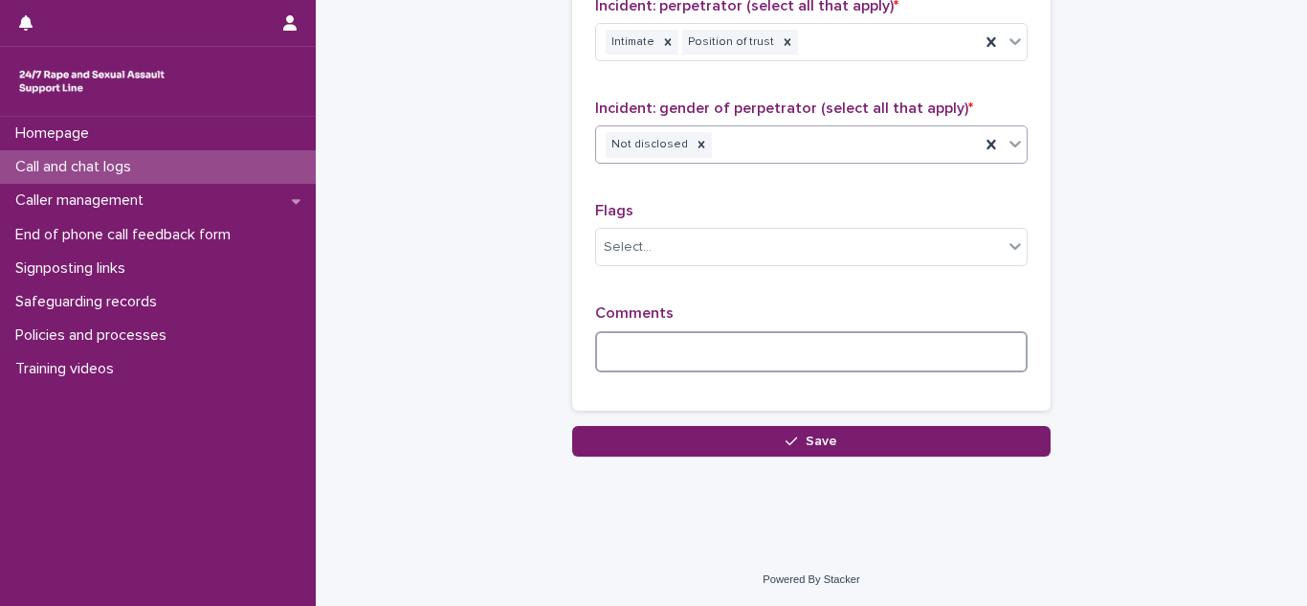
click at [631, 331] on textarea at bounding box center [811, 351] width 432 height 41
type textarea "*"
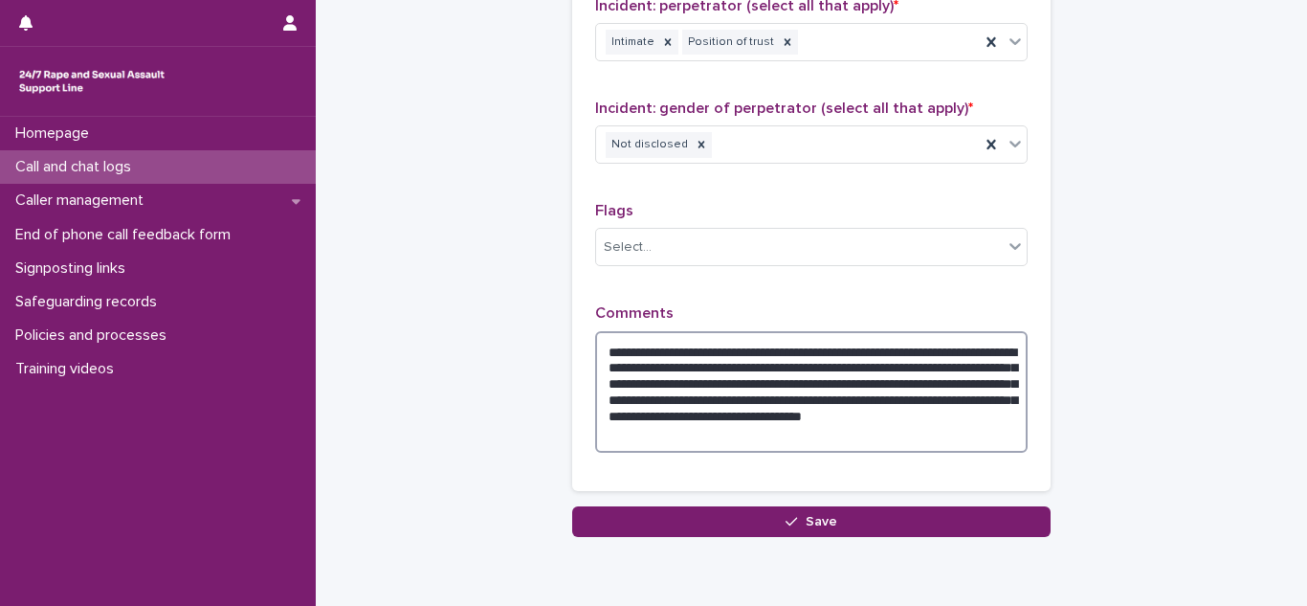
scroll to position [1697, 0]
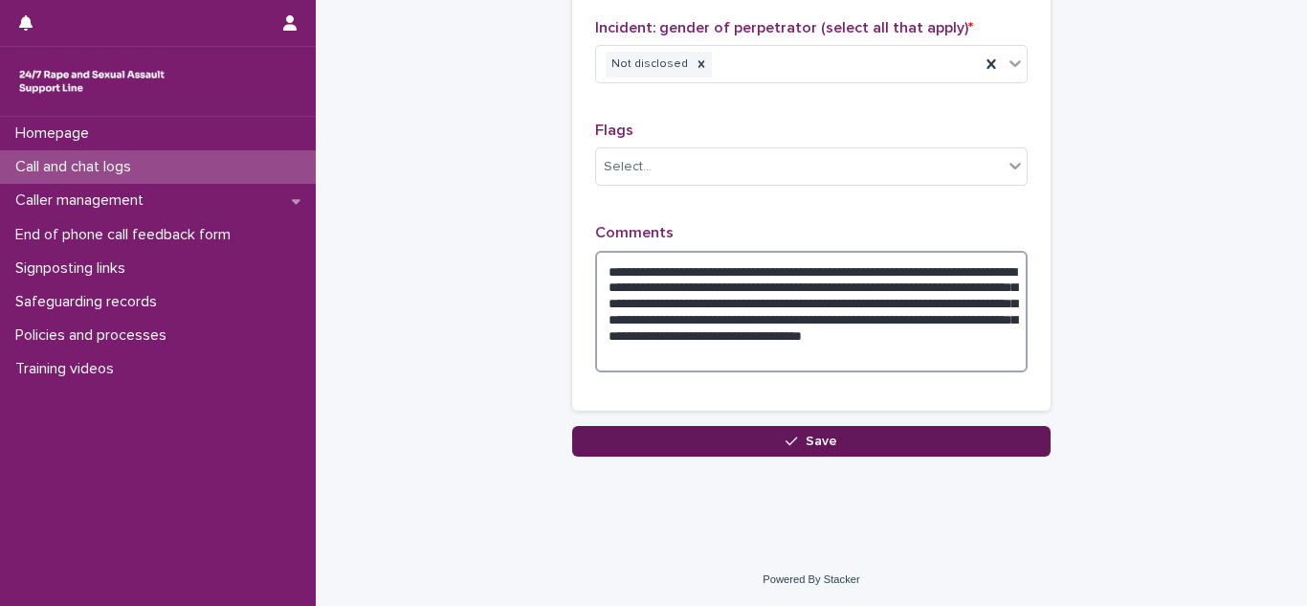
type textarea "**********"
click at [807, 442] on span "Save" at bounding box center [822, 440] width 32 height 13
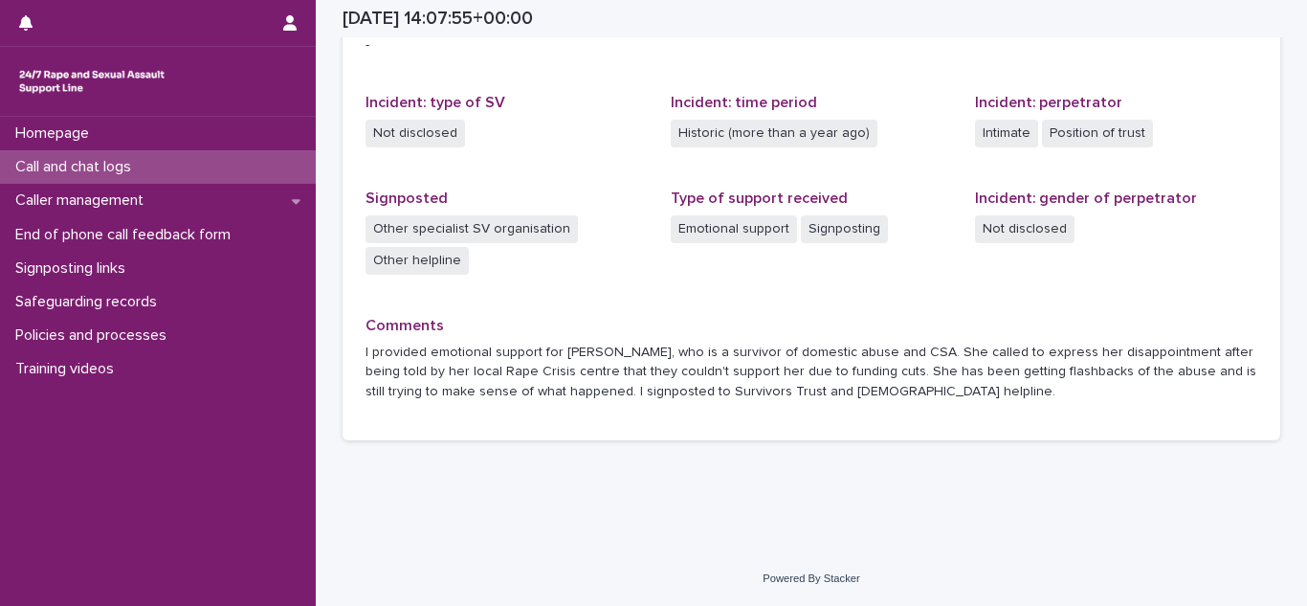
scroll to position [482, 0]
click at [99, 158] on p "Call and chat logs" at bounding box center [77, 167] width 139 height 18
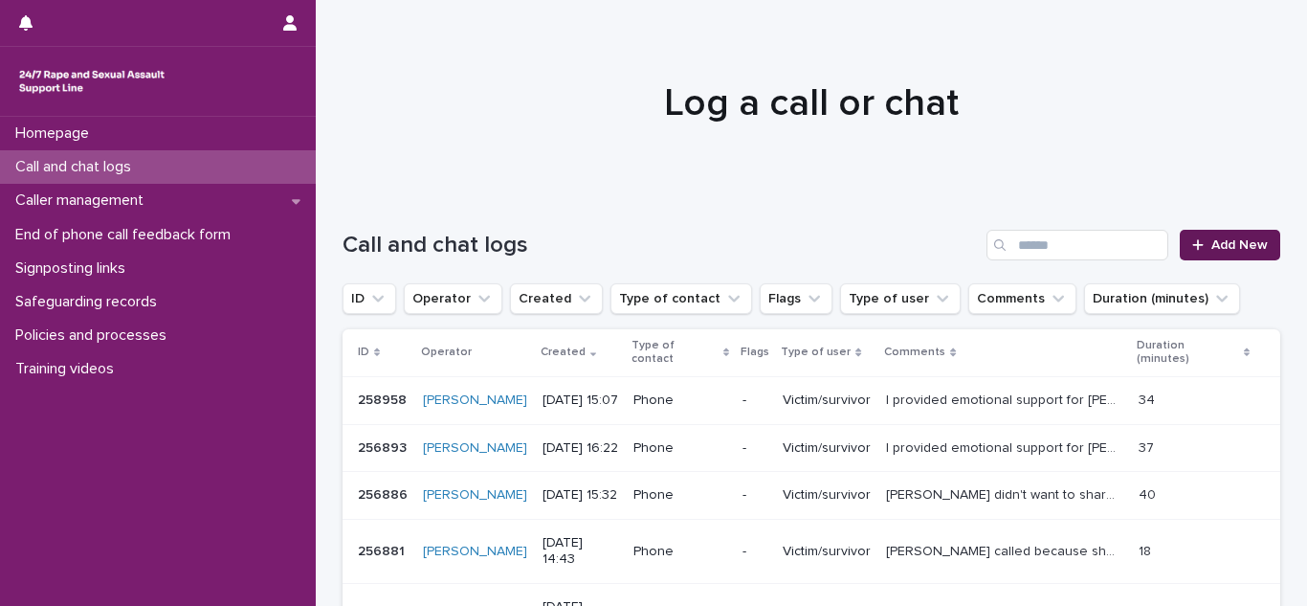
click at [1196, 251] on icon at bounding box center [1197, 244] width 11 height 13
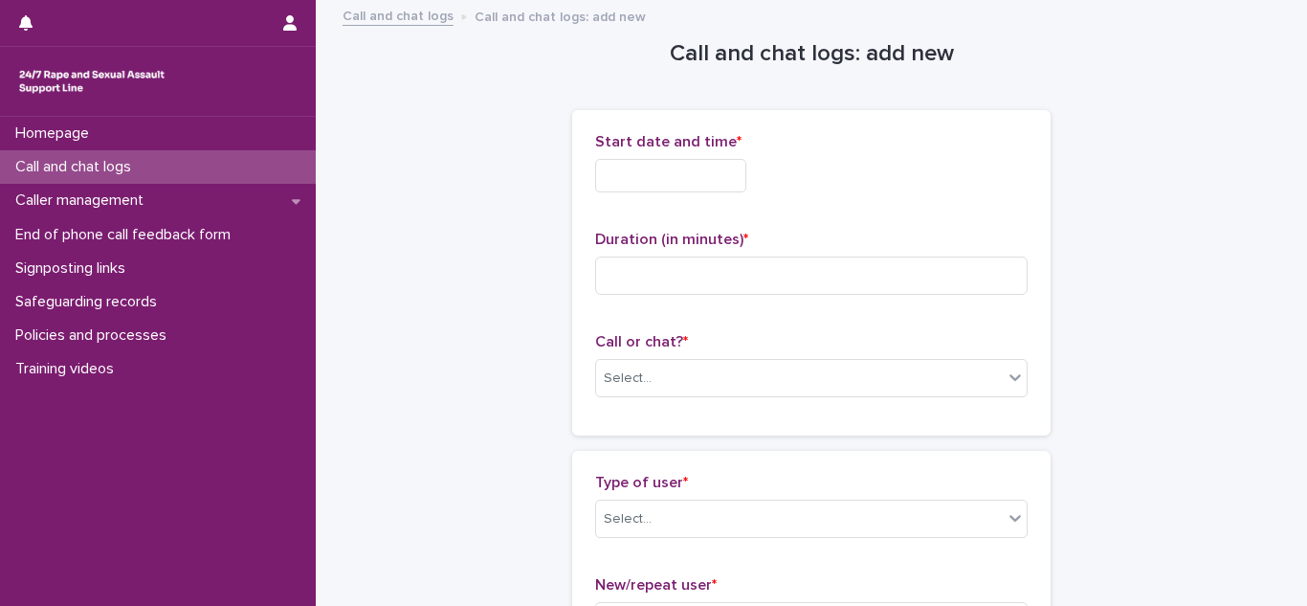
click at [703, 184] on input "text" at bounding box center [670, 175] width 151 height 33
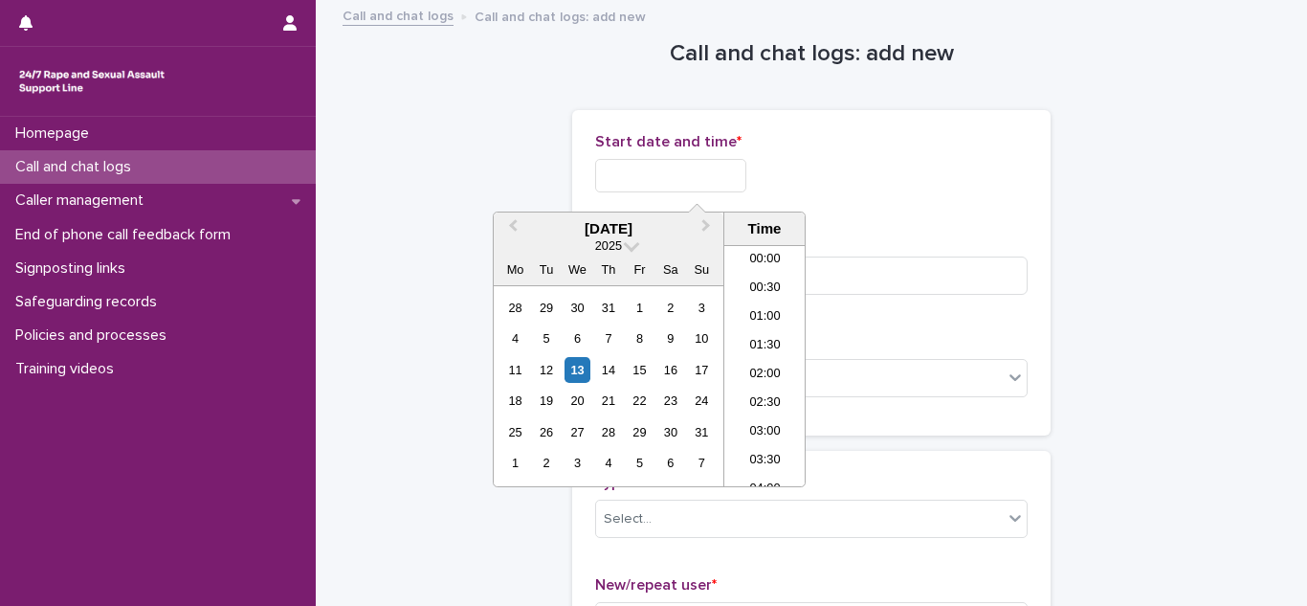
scroll to position [785, 0]
click at [769, 340] on li "15:00" at bounding box center [764, 336] width 81 height 29
type input "**********"
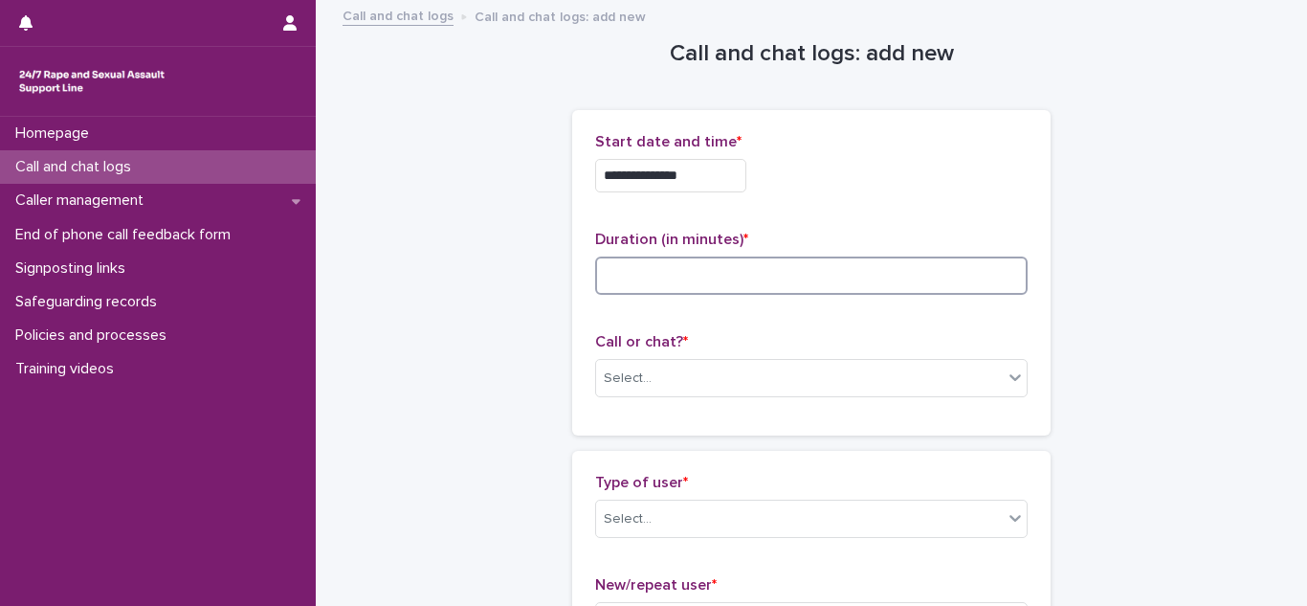
click at [686, 285] on input at bounding box center [811, 275] width 432 height 38
type input "**"
click at [632, 368] on div "Select..." at bounding box center [628, 378] width 48 height 20
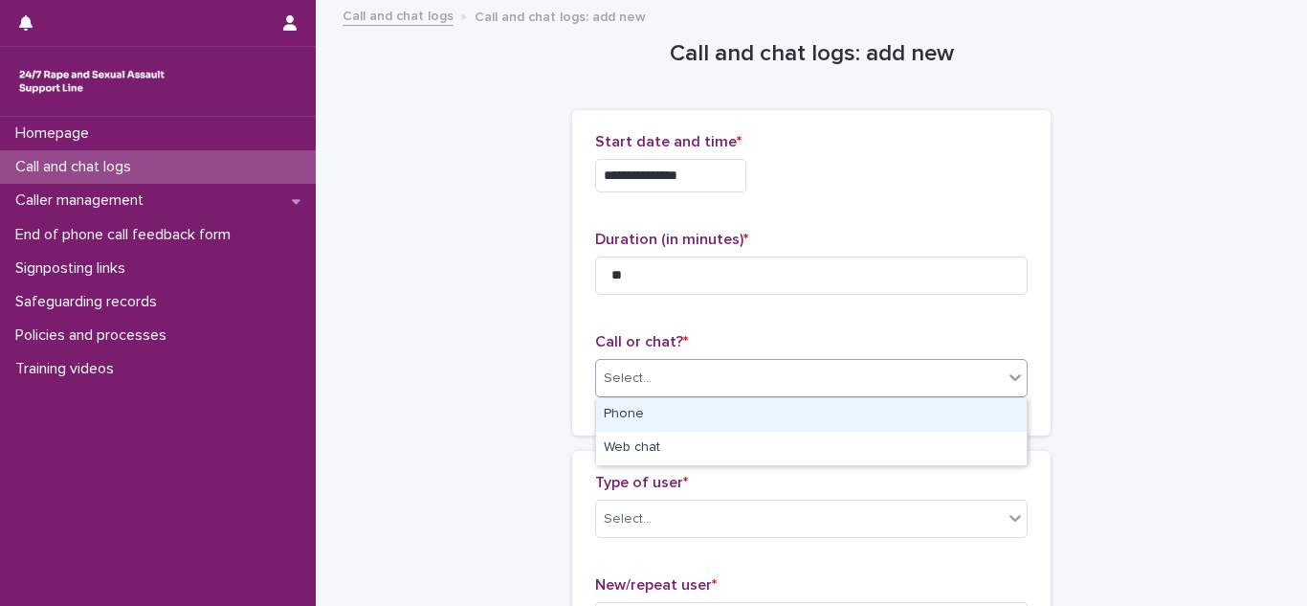
click at [641, 410] on div "Phone" at bounding box center [811, 414] width 431 height 33
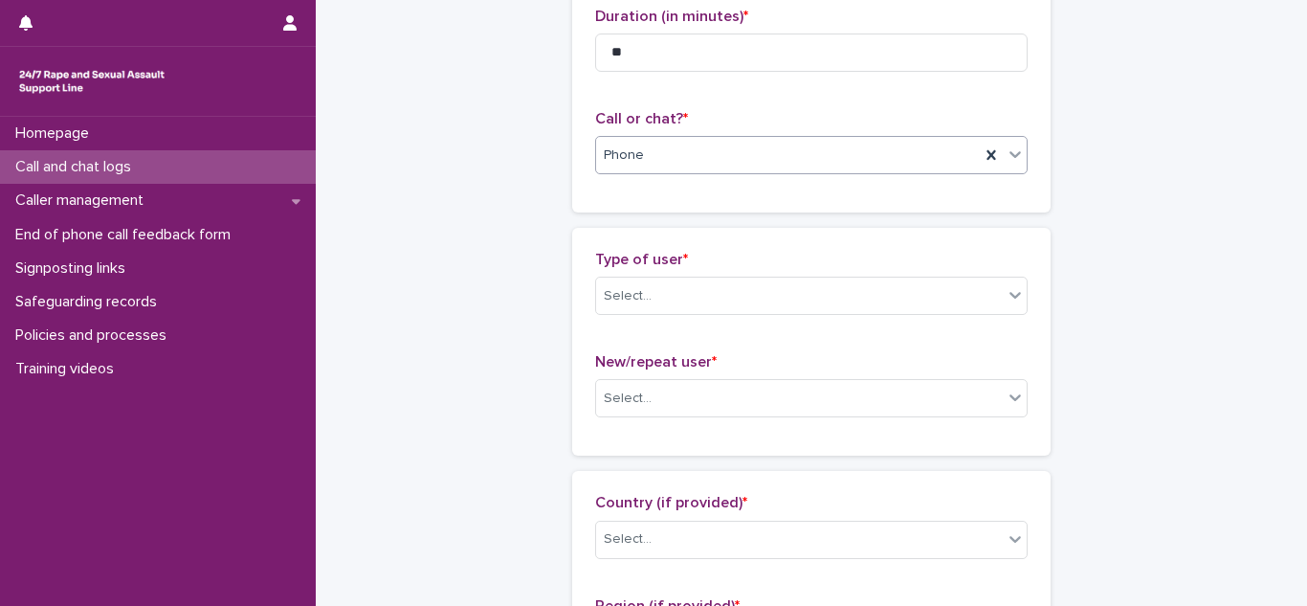
scroll to position [264, 0]
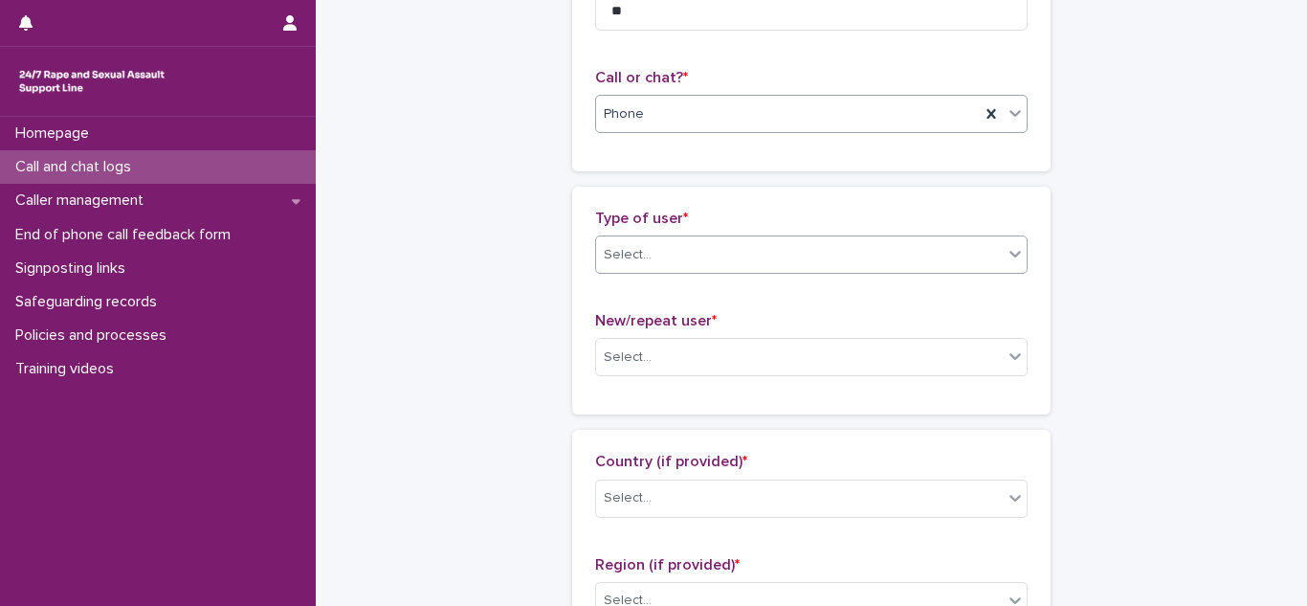
click at [660, 241] on div "Select..." at bounding box center [799, 255] width 407 height 32
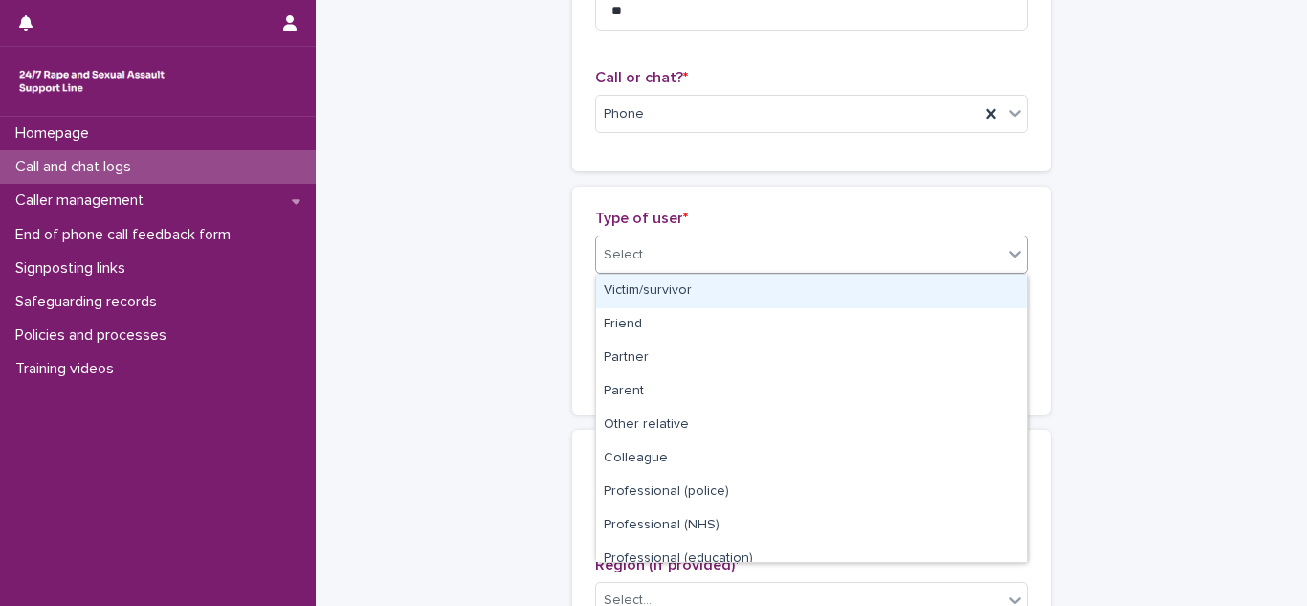
click at [649, 282] on div "Victim/survivor" at bounding box center [811, 291] width 431 height 33
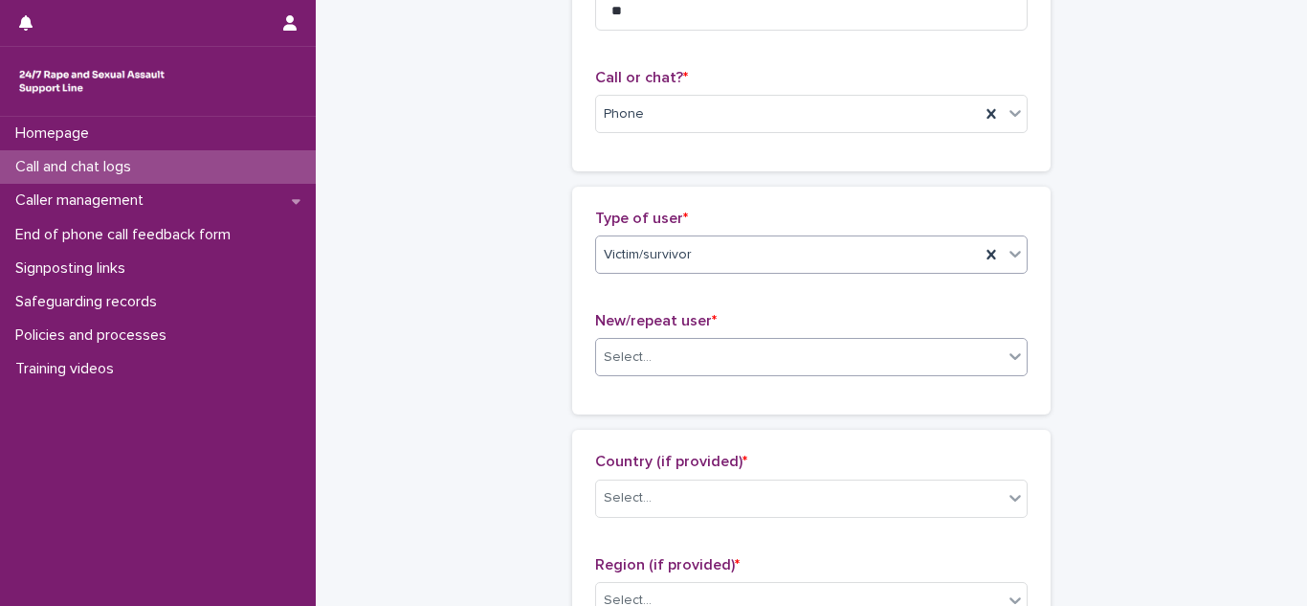
click at [649, 351] on div "Select..." at bounding box center [628, 357] width 48 height 20
click at [713, 357] on div "Select..." at bounding box center [799, 358] width 407 height 32
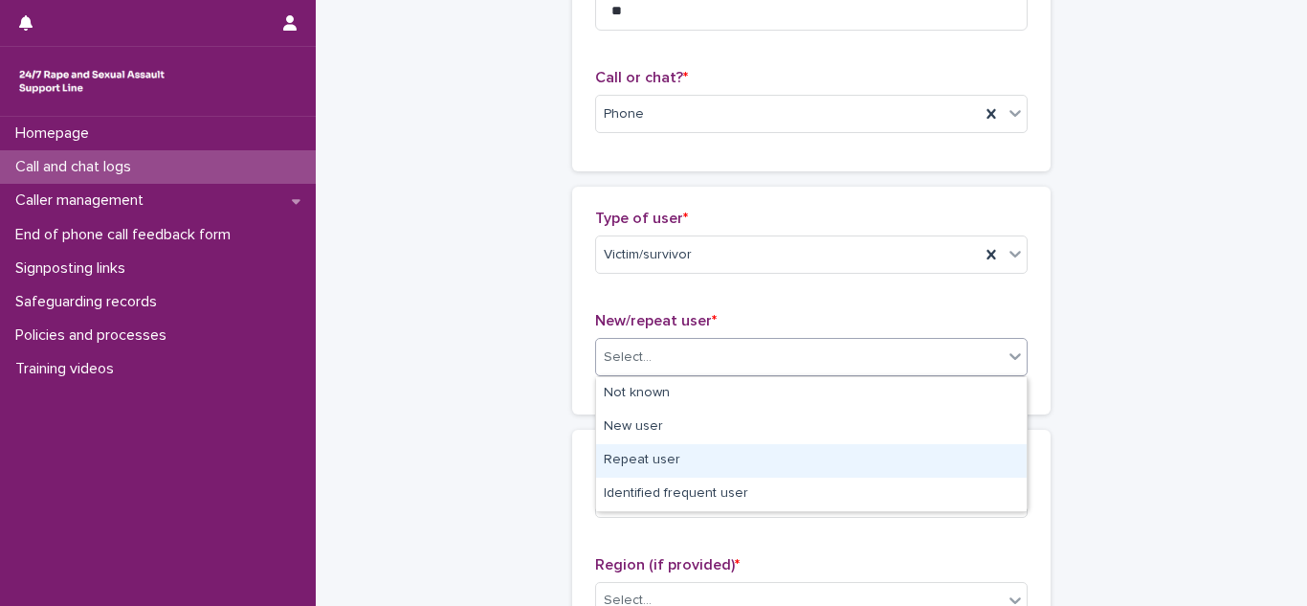
click at [642, 452] on div "Repeat user" at bounding box center [811, 460] width 431 height 33
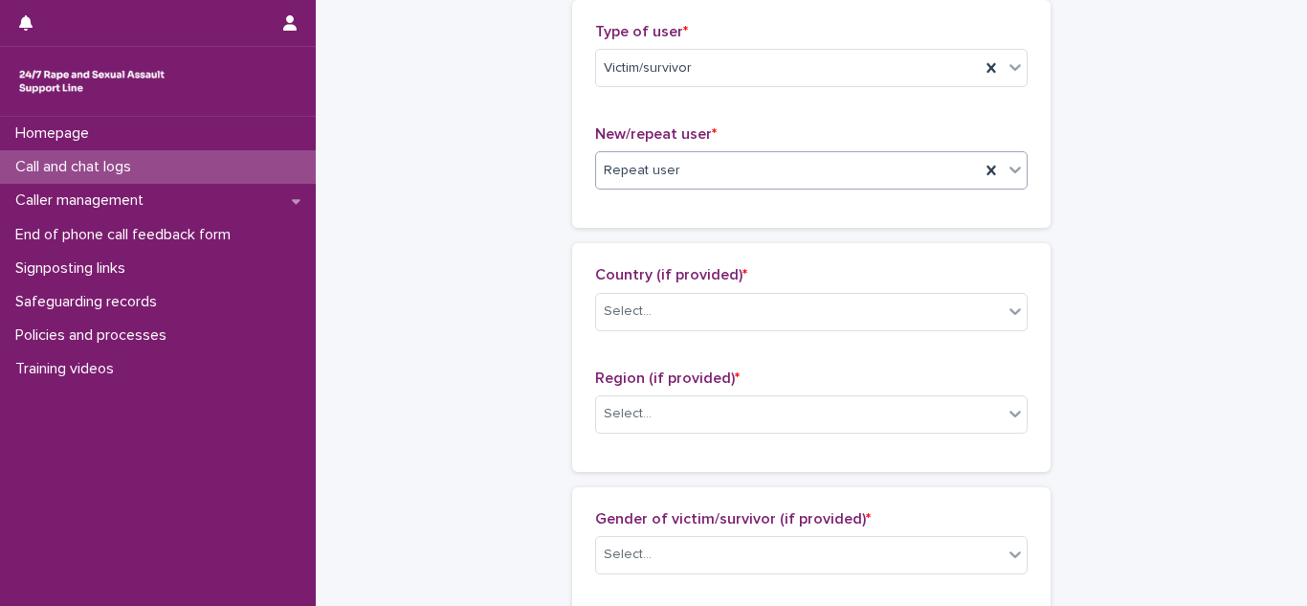
scroll to position [454, 0]
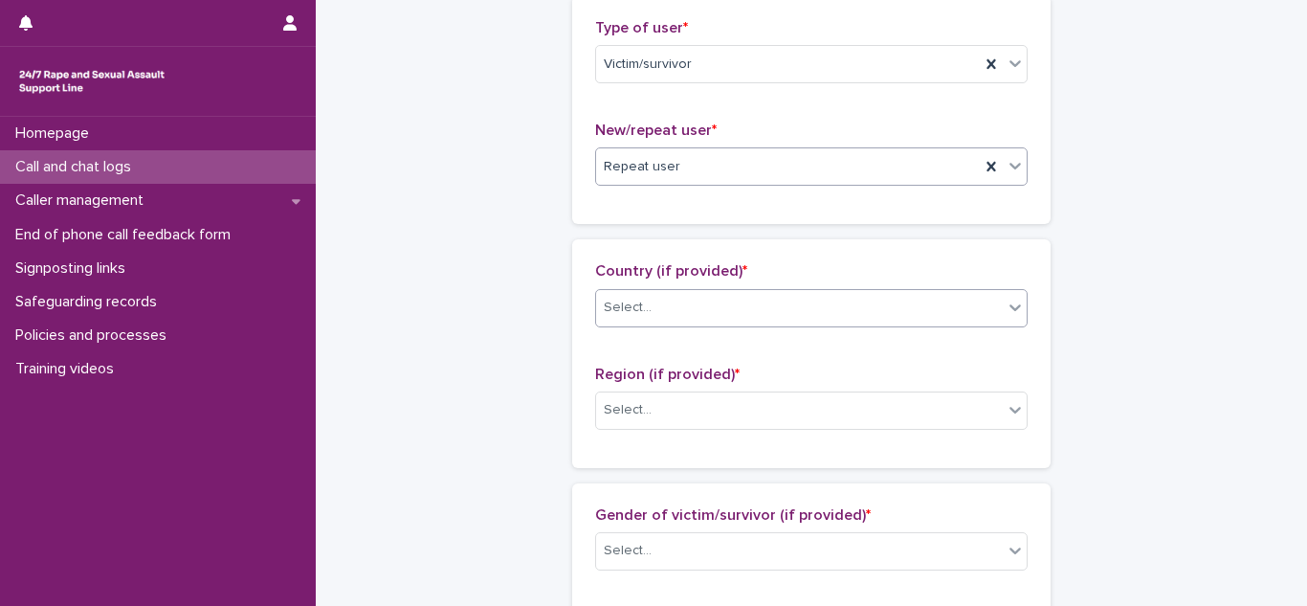
click at [624, 300] on div "Select..." at bounding box center [628, 308] width 48 height 20
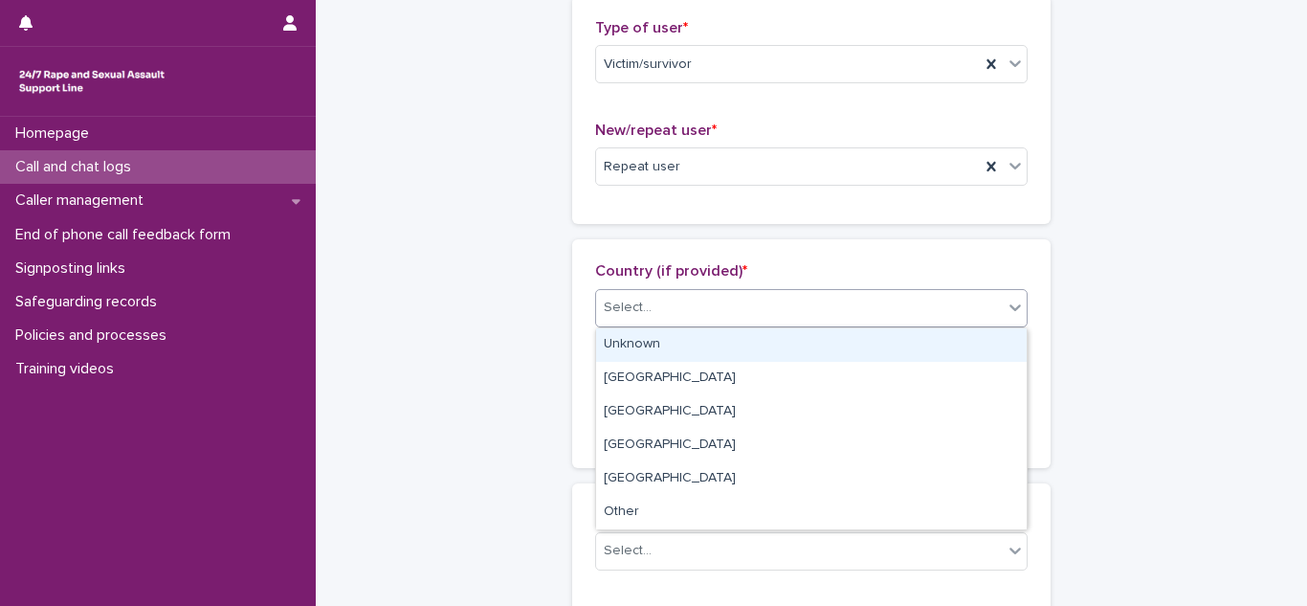
click at [638, 341] on div "Unknown" at bounding box center [811, 344] width 431 height 33
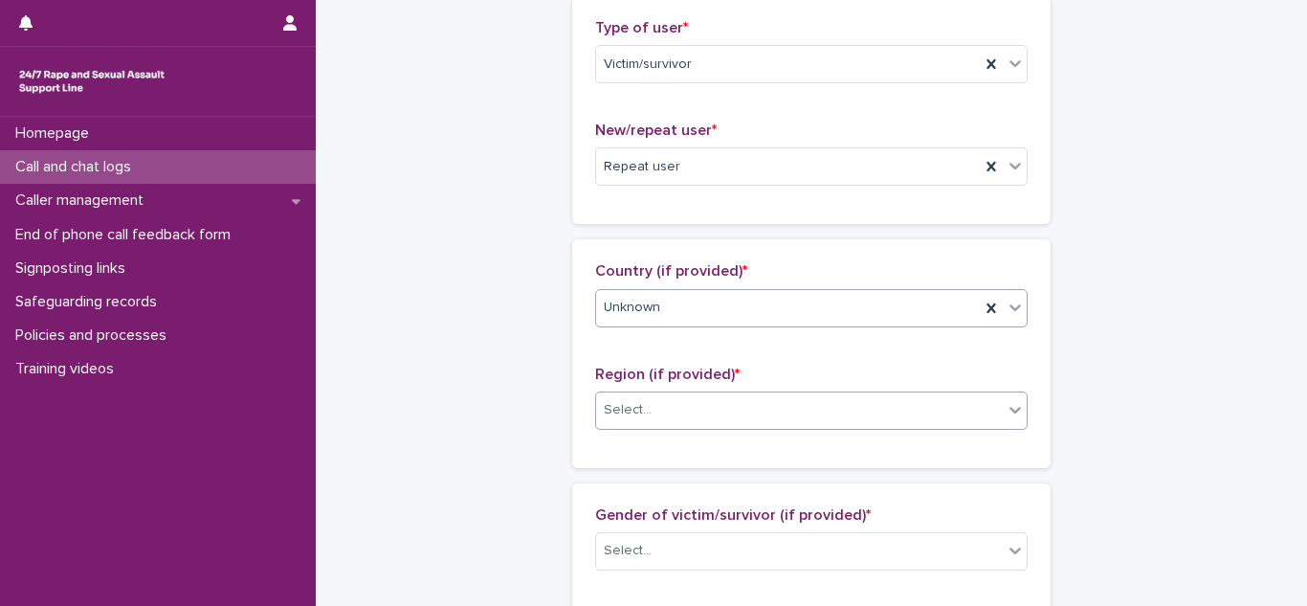
click at [642, 400] on div "Select..." at bounding box center [628, 410] width 48 height 20
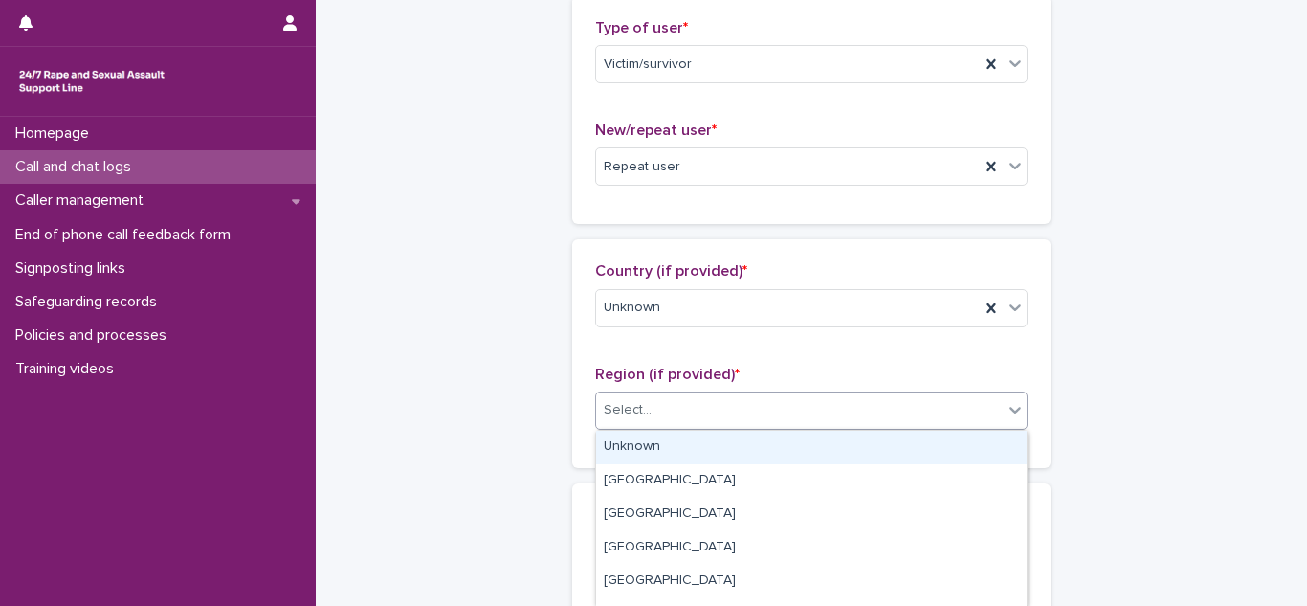
click at [638, 441] on div "Unknown" at bounding box center [811, 447] width 431 height 33
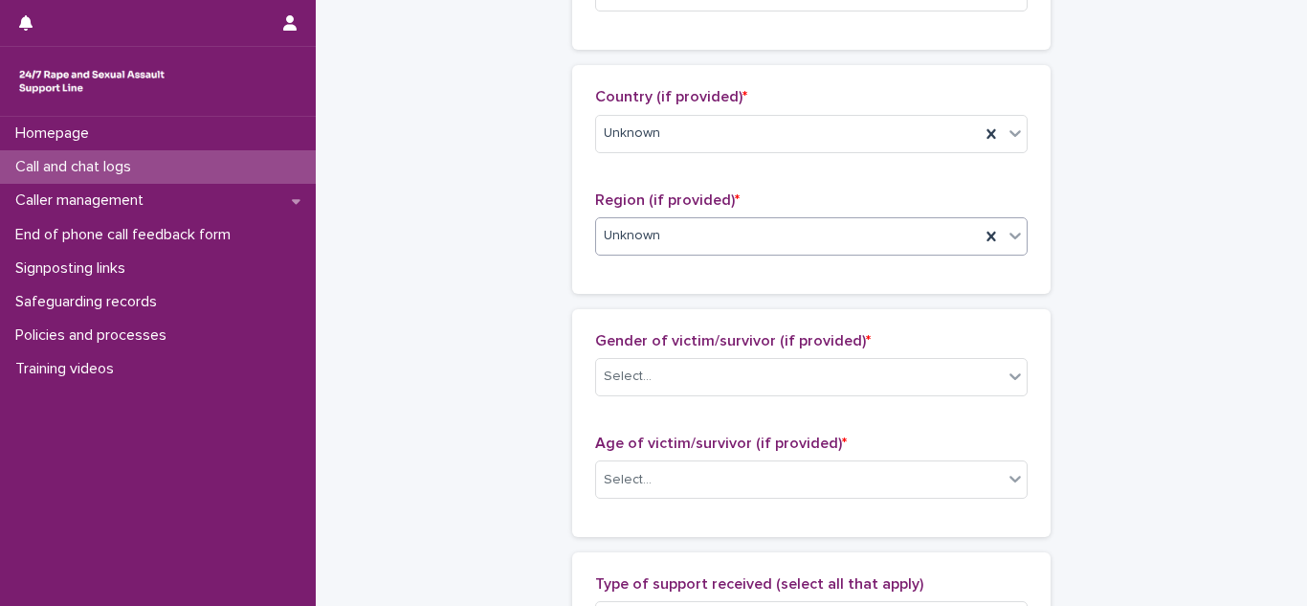
scroll to position [666, 0]
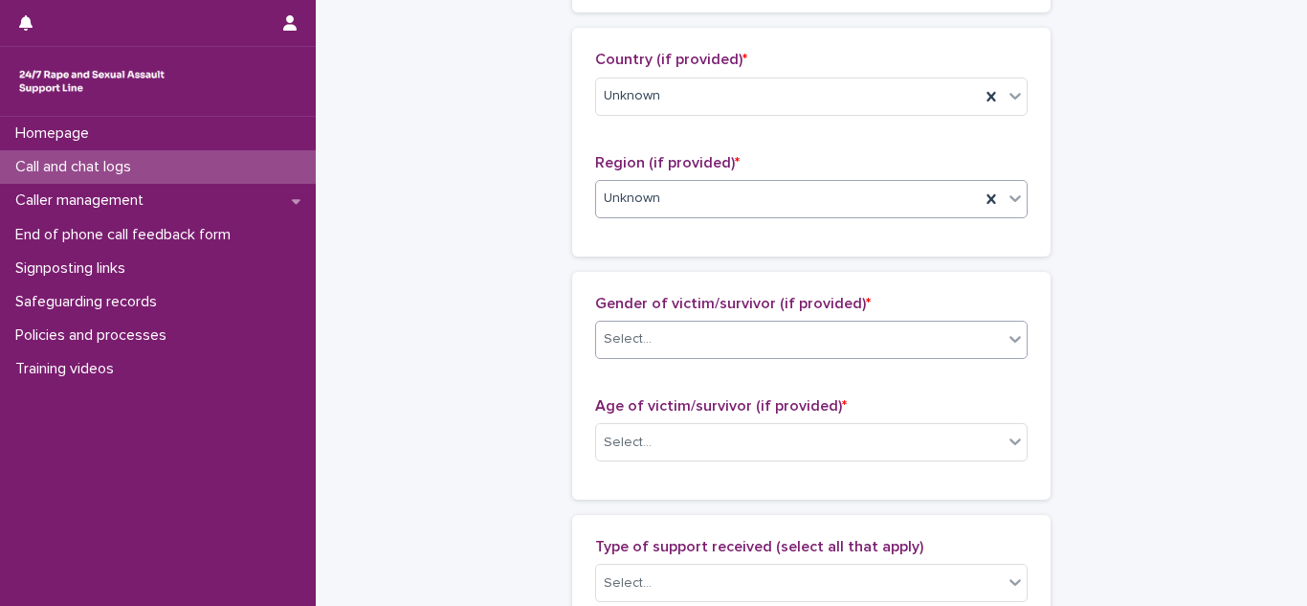
click at [685, 336] on div "Select..." at bounding box center [799, 339] width 407 height 32
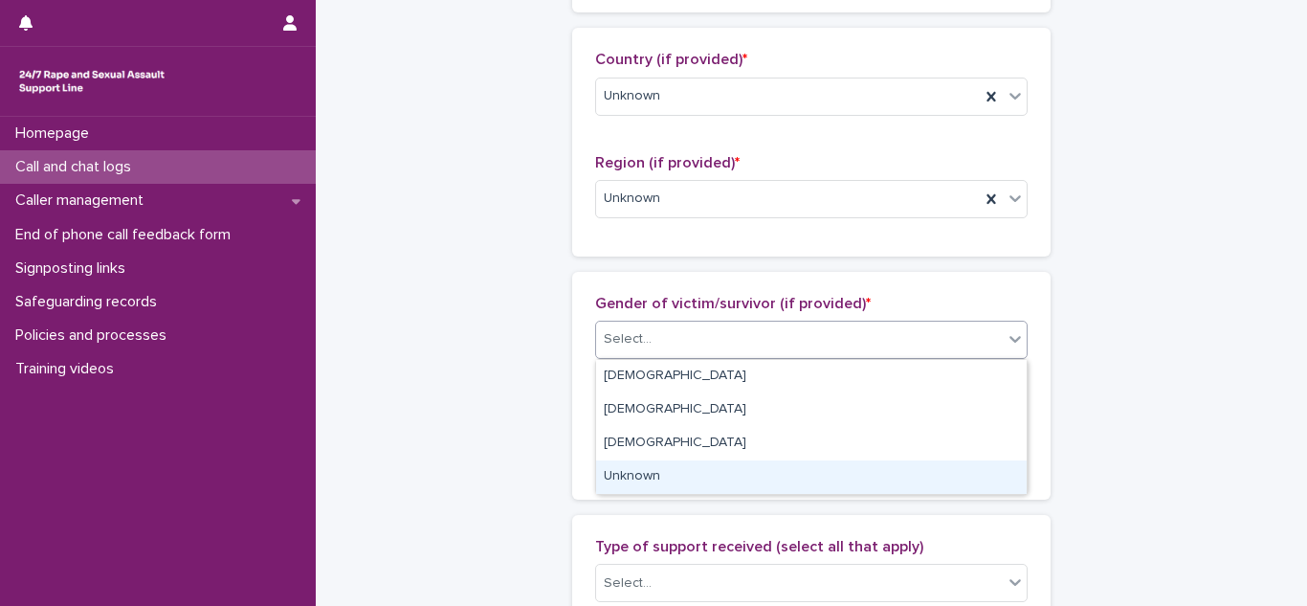
click at [621, 485] on div "Unknown" at bounding box center [811, 476] width 431 height 33
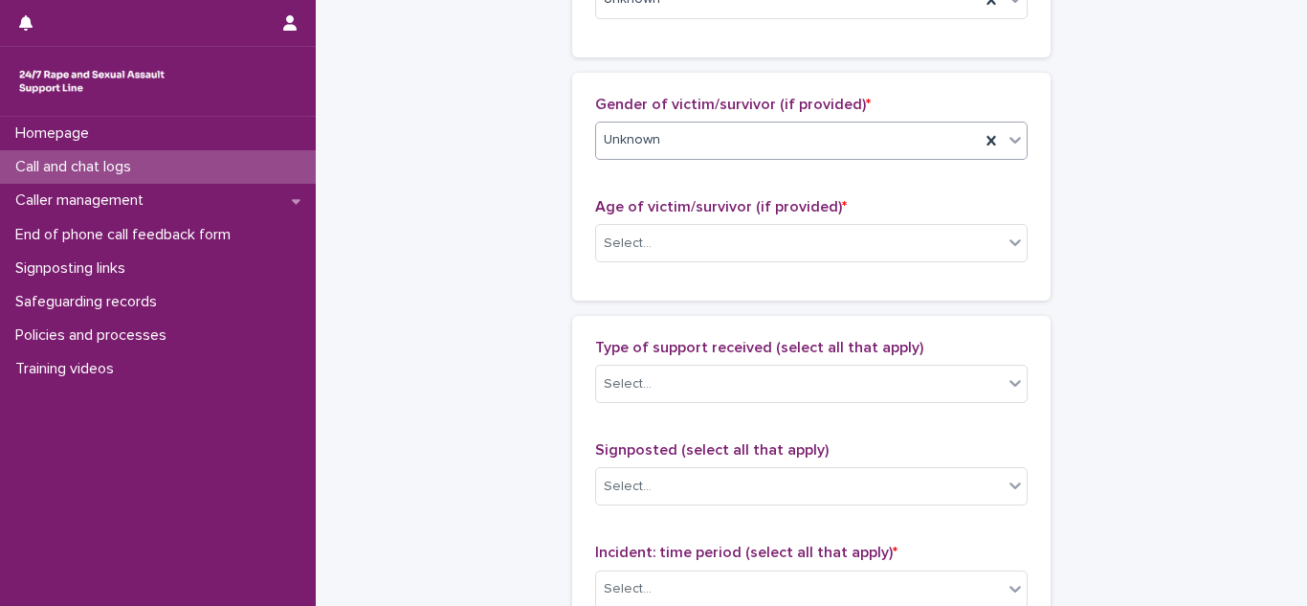
scroll to position [869, 0]
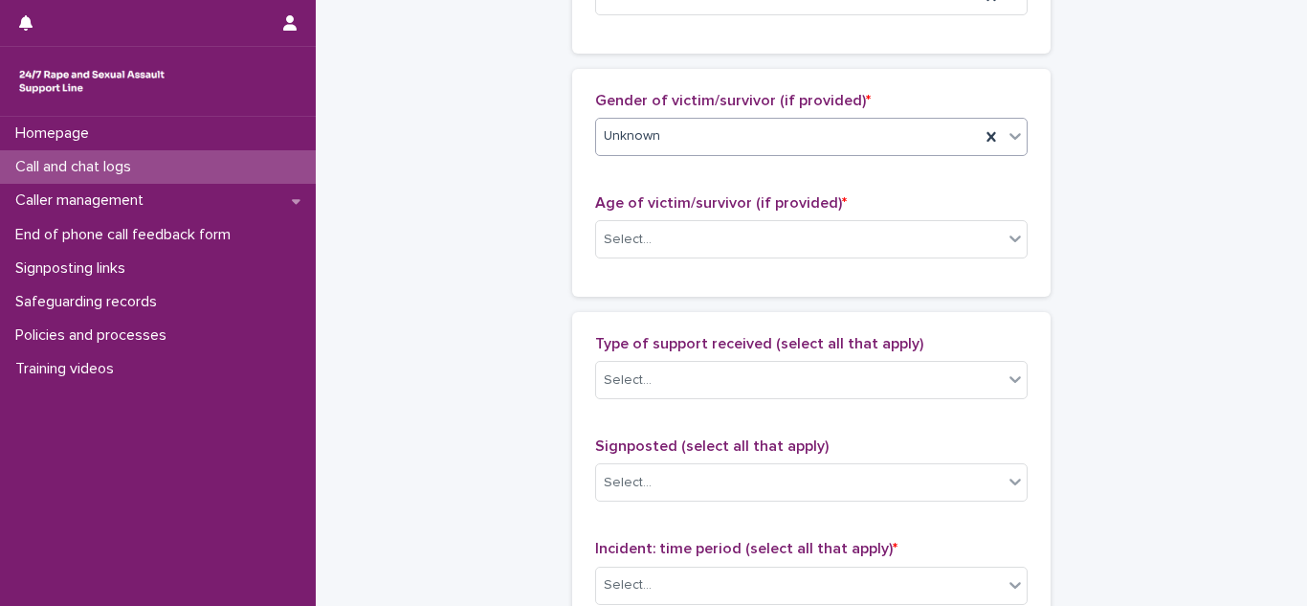
click at [646, 259] on div "Age of victim/survivor (if provided) * Select..." at bounding box center [811, 233] width 432 height 79
click at [639, 255] on div "Select..." at bounding box center [811, 239] width 432 height 38
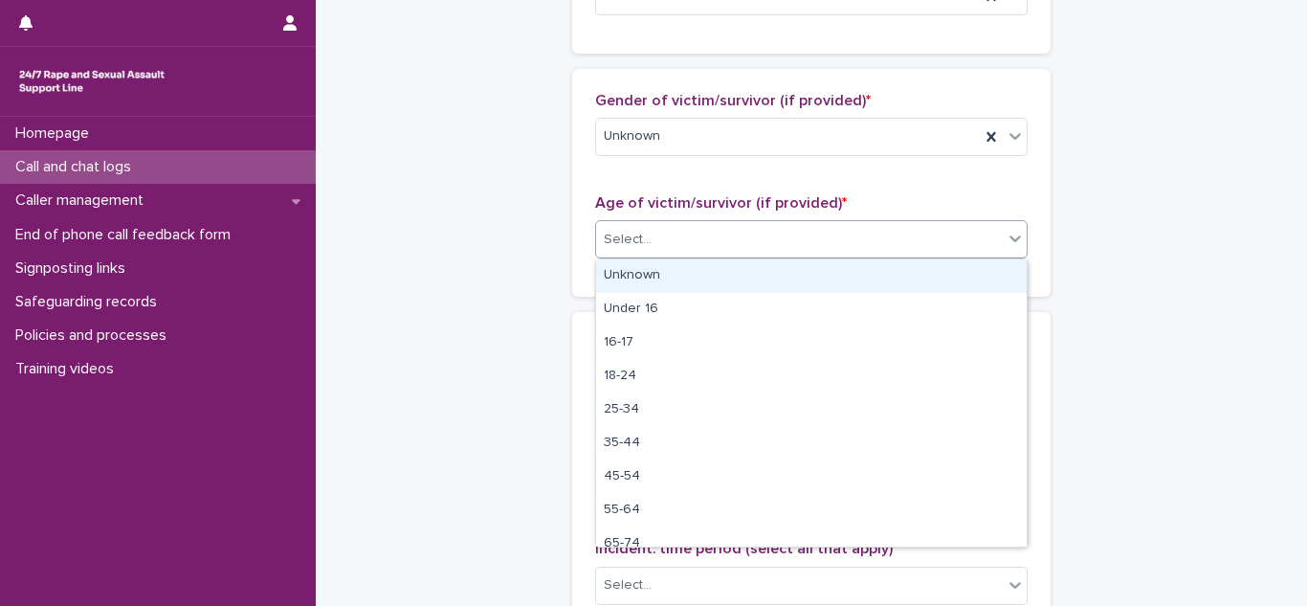
click at [639, 270] on div "Unknown" at bounding box center [811, 275] width 431 height 33
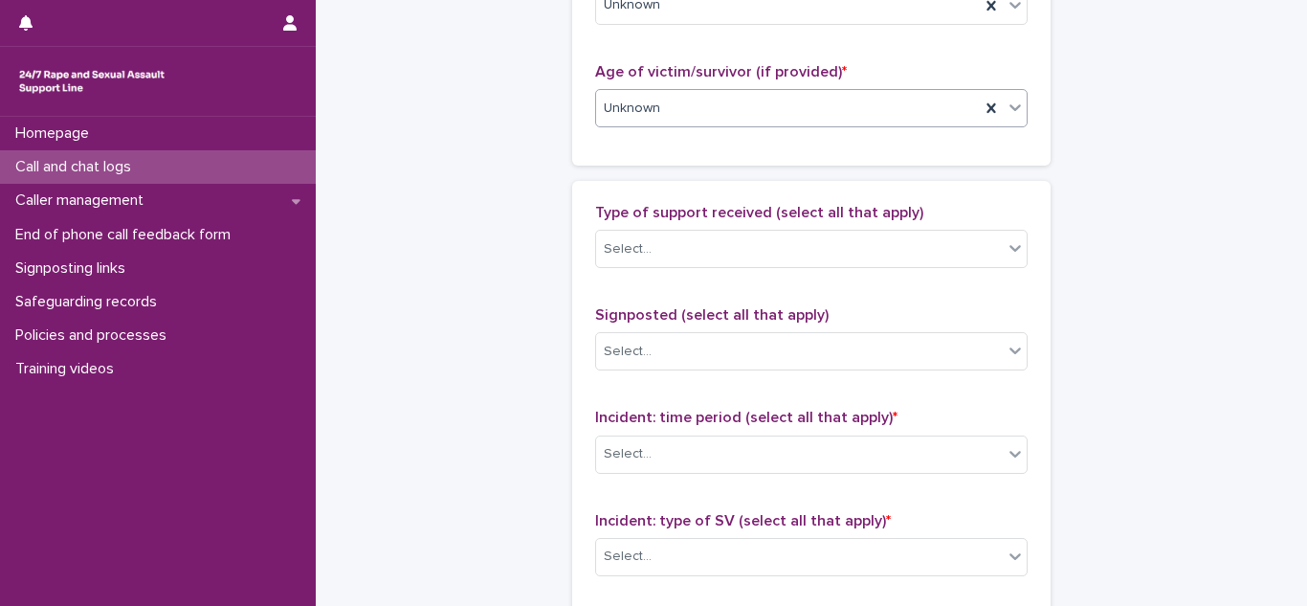
scroll to position [1006, 0]
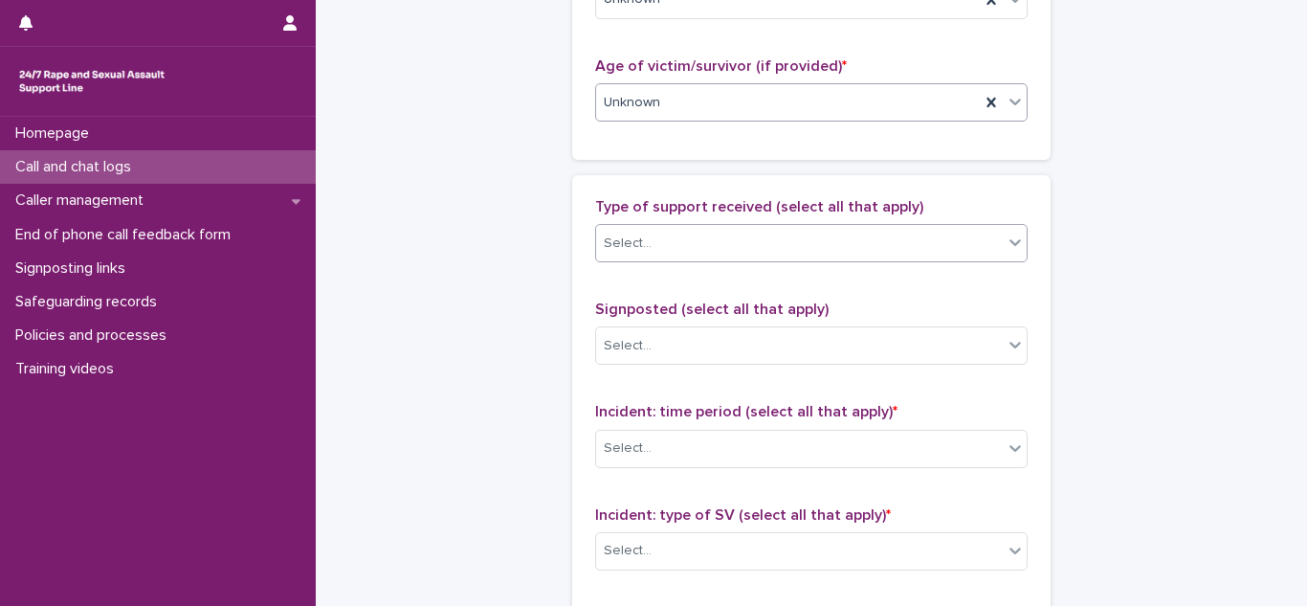
click at [696, 256] on div "Select..." at bounding box center [799, 244] width 407 height 32
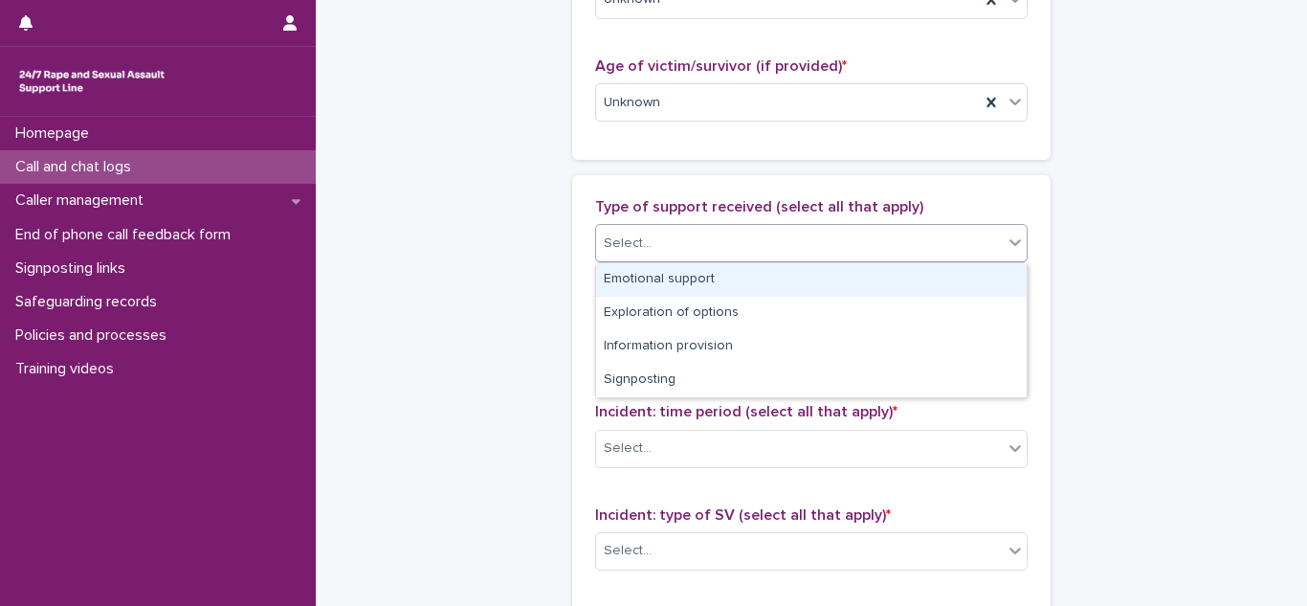
click at [680, 274] on div "Emotional support" at bounding box center [811, 279] width 431 height 33
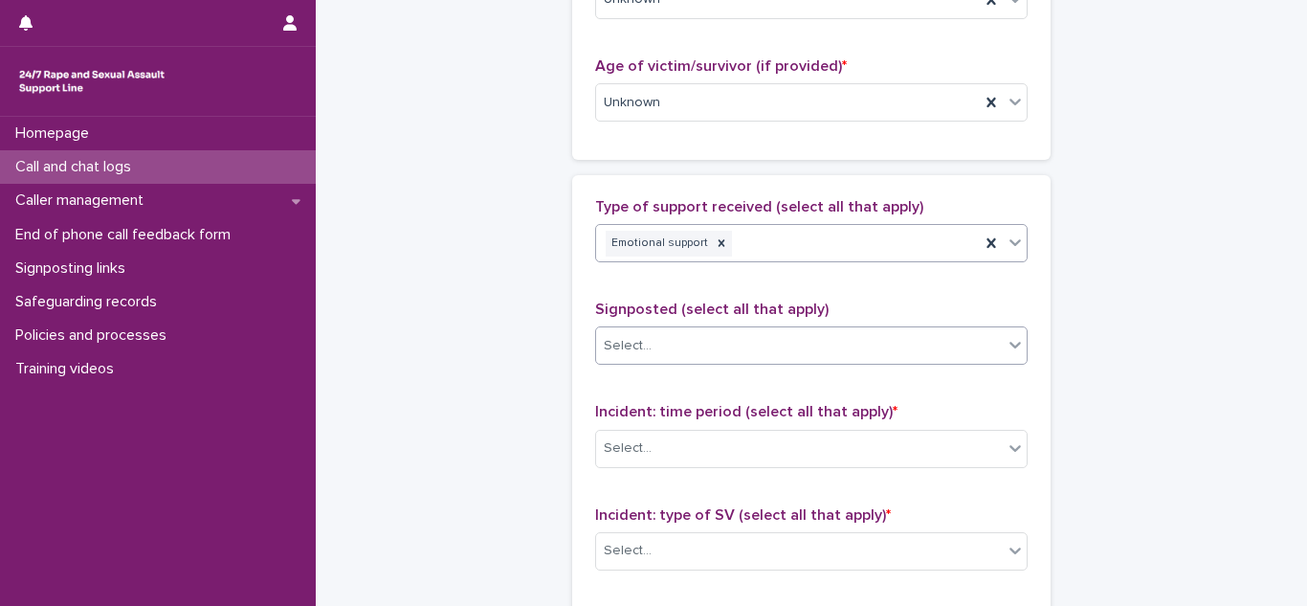
click at [649, 344] on div "Select..." at bounding box center [628, 346] width 48 height 20
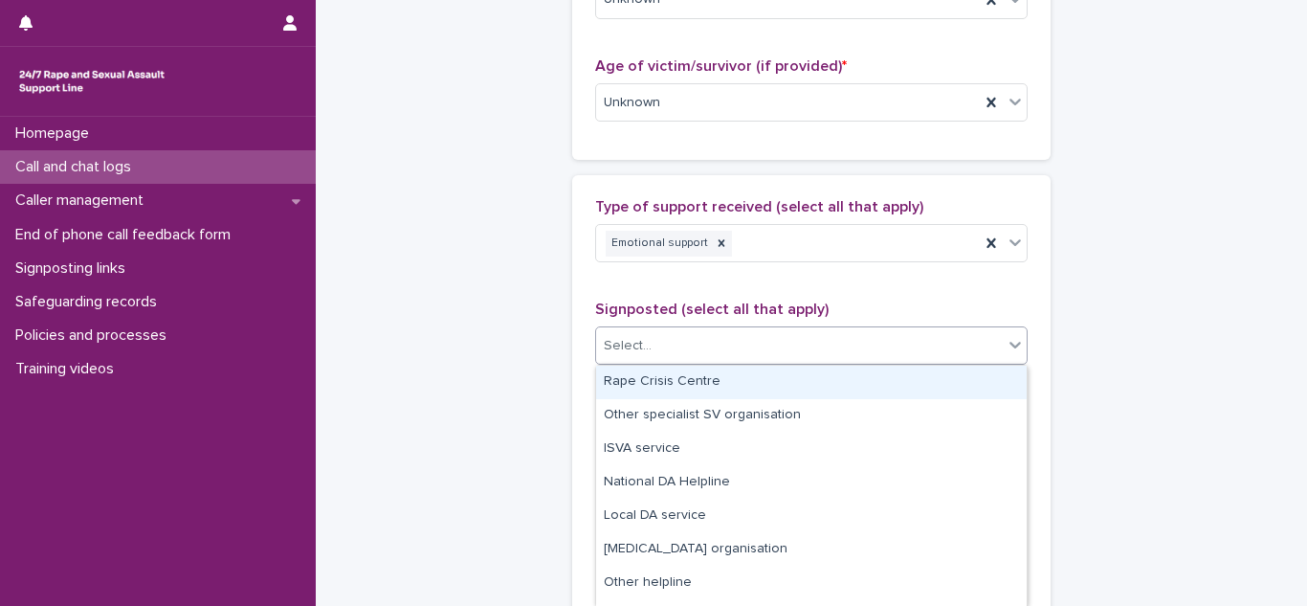
click at [649, 344] on div "Select..." at bounding box center [628, 346] width 48 height 20
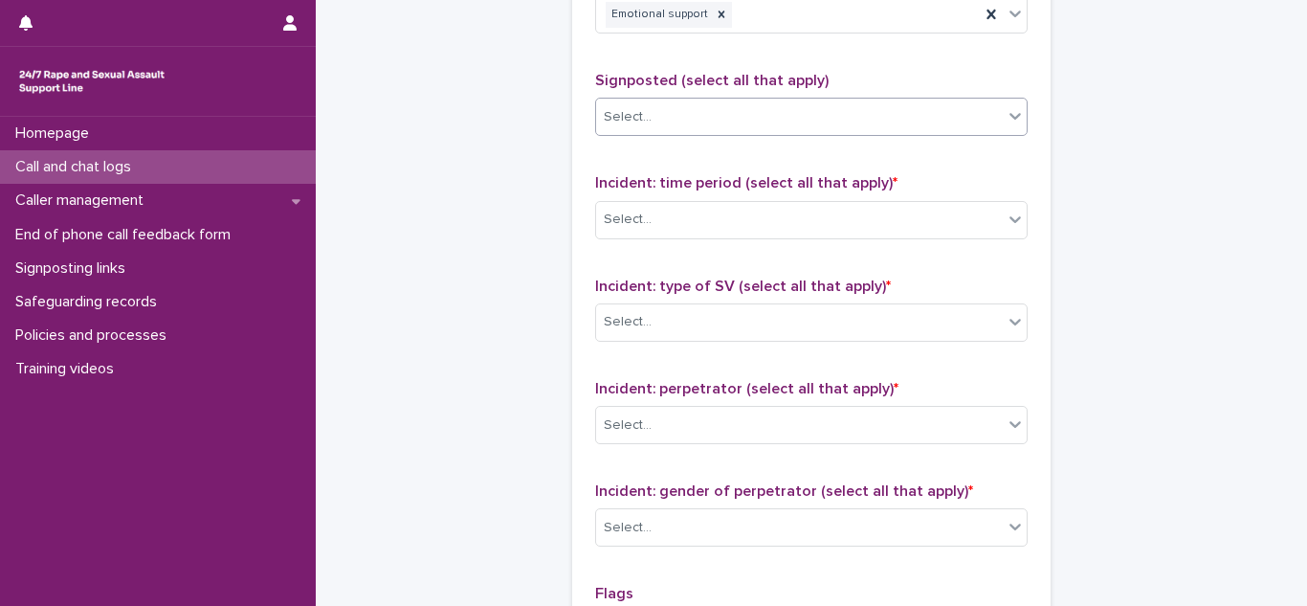
scroll to position [1235, 0]
click at [633, 229] on div "Select..." at bounding box center [799, 219] width 407 height 32
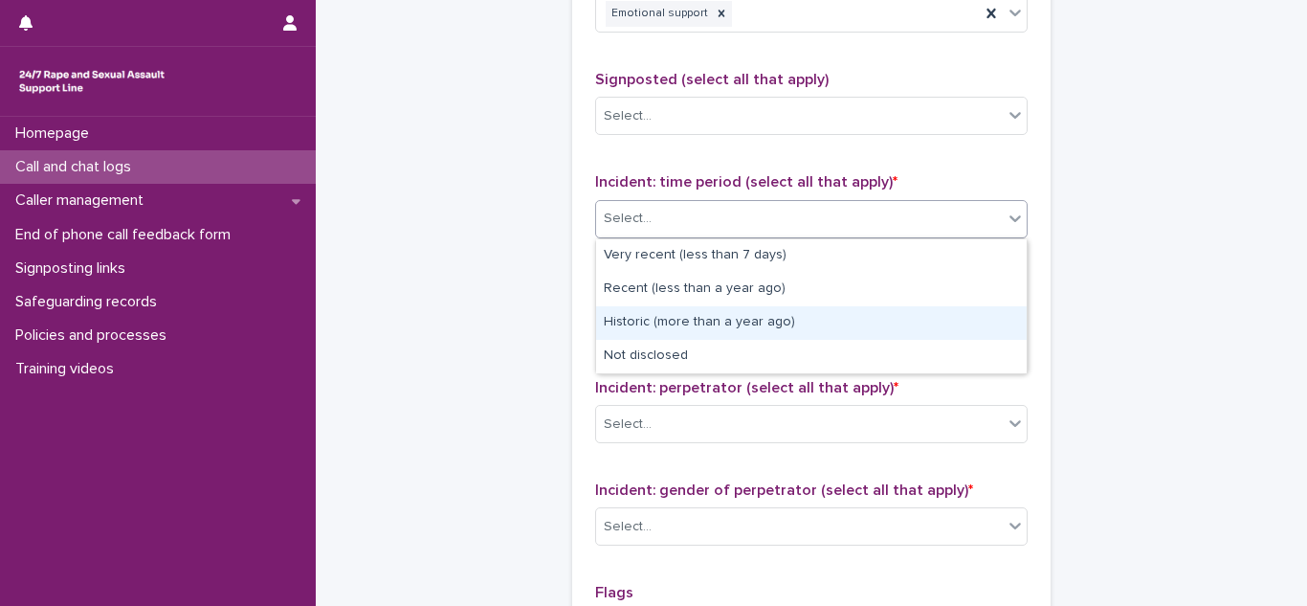
click at [644, 314] on div "Historic (more than a year ago)" at bounding box center [811, 322] width 431 height 33
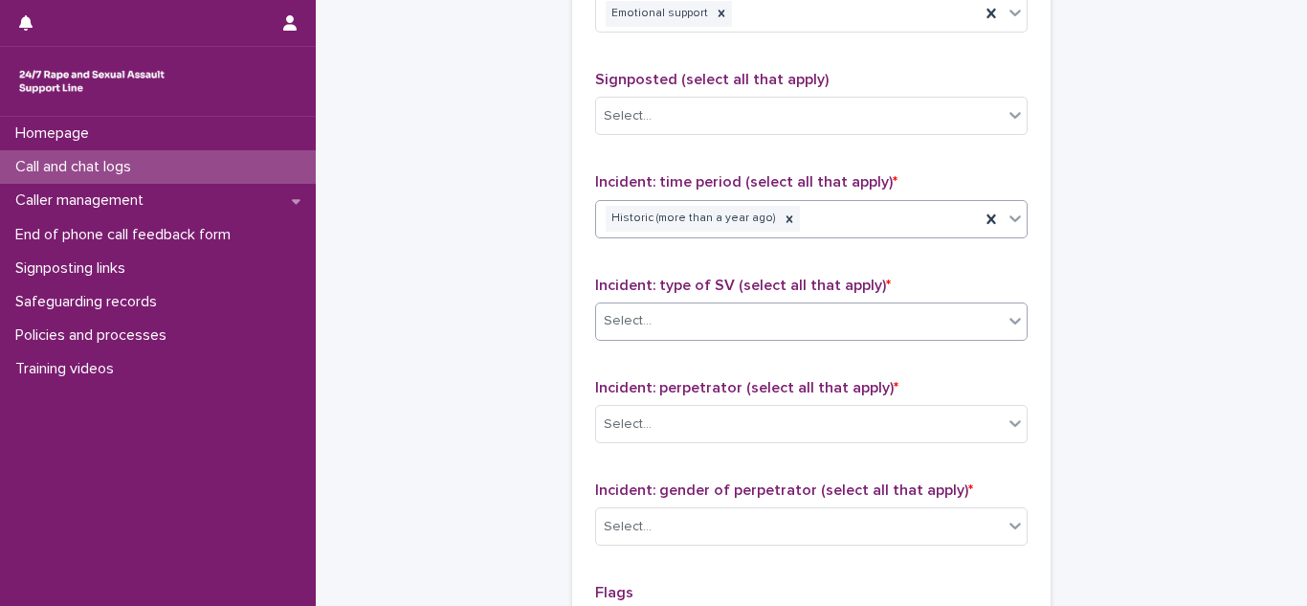
click at [672, 327] on div "Select..." at bounding box center [799, 321] width 407 height 32
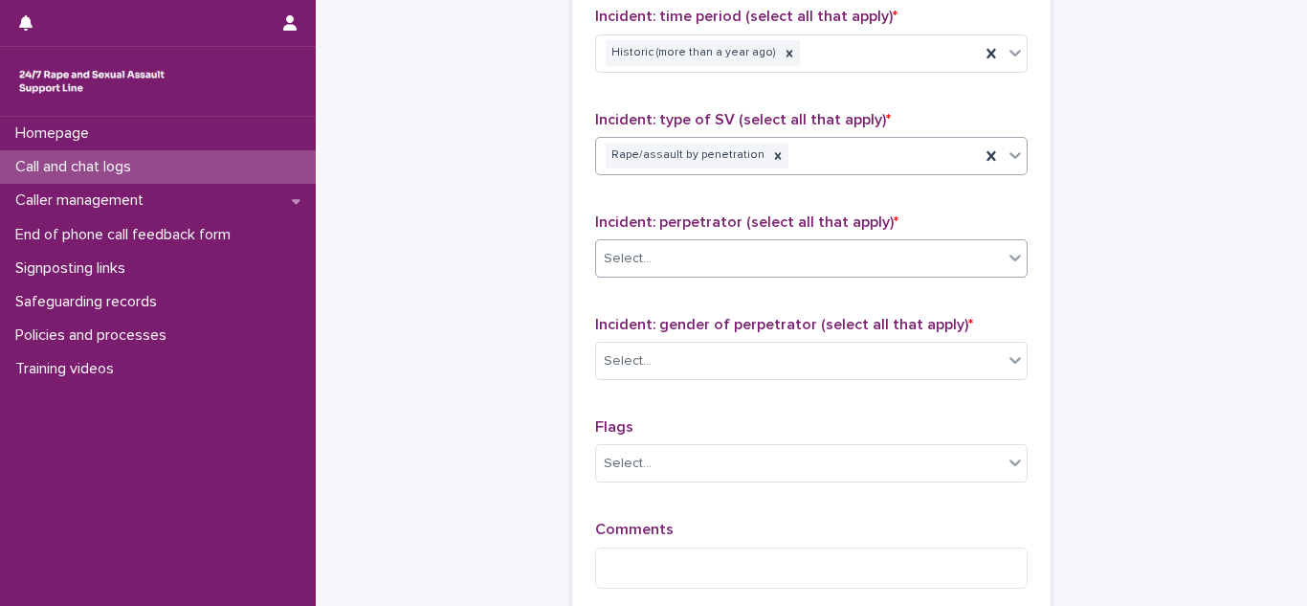
click at [639, 259] on div "Select..." at bounding box center [628, 259] width 48 height 20
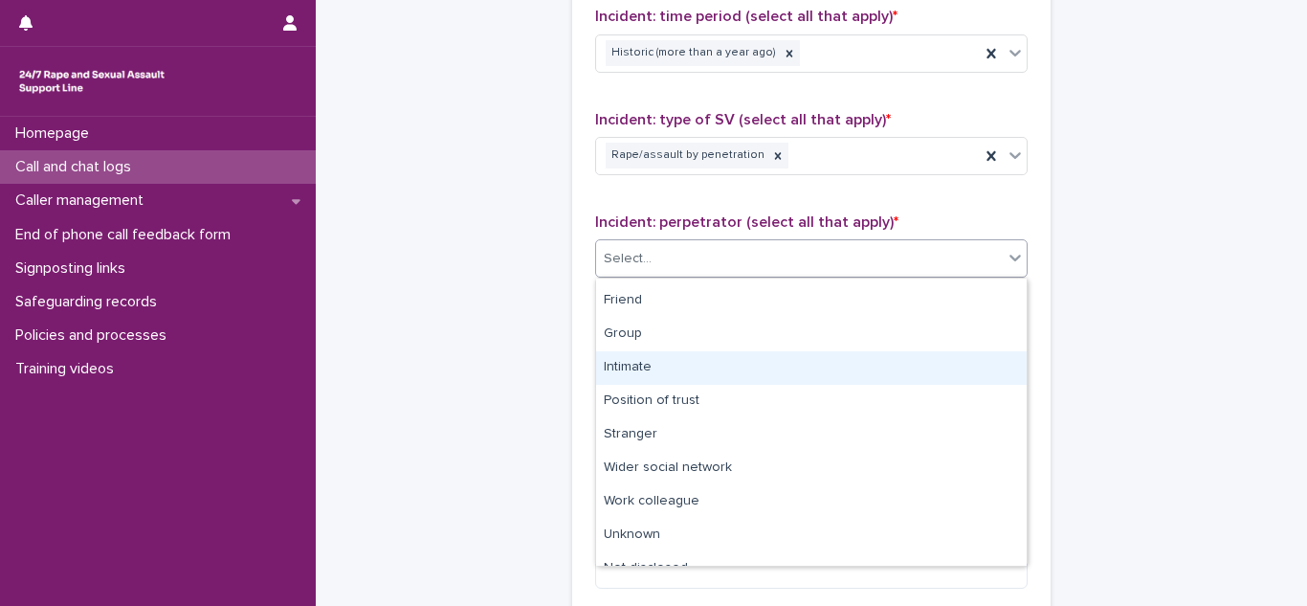
scroll to position [81, 0]
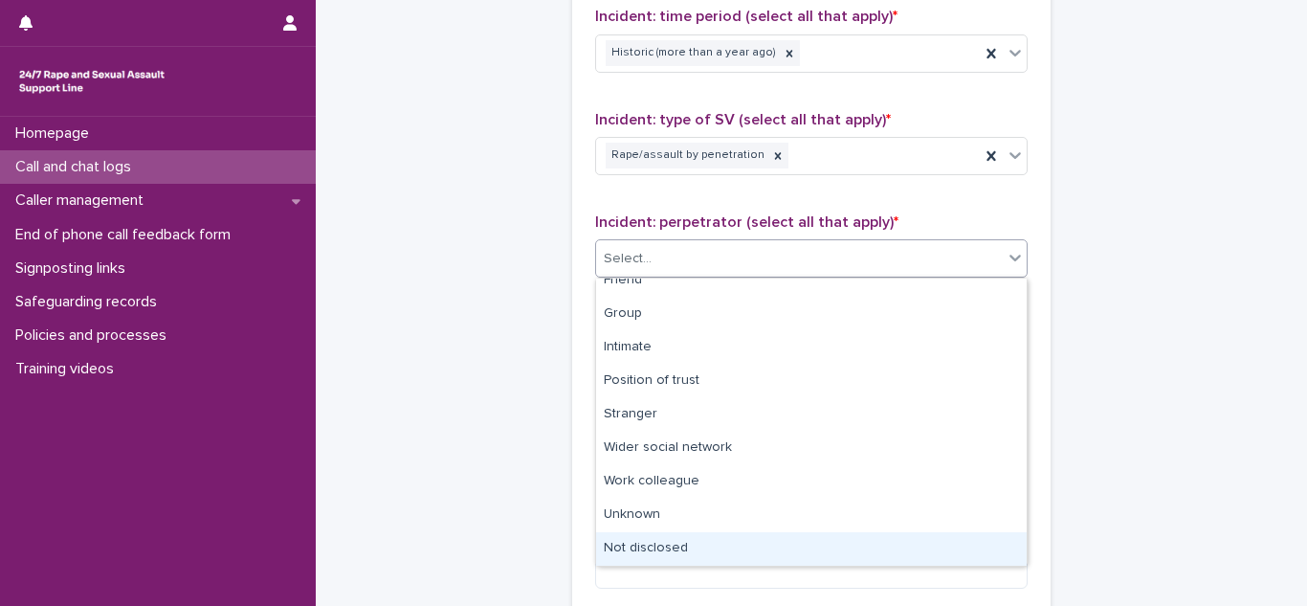
click at [650, 539] on div "Not disclosed" at bounding box center [811, 548] width 431 height 33
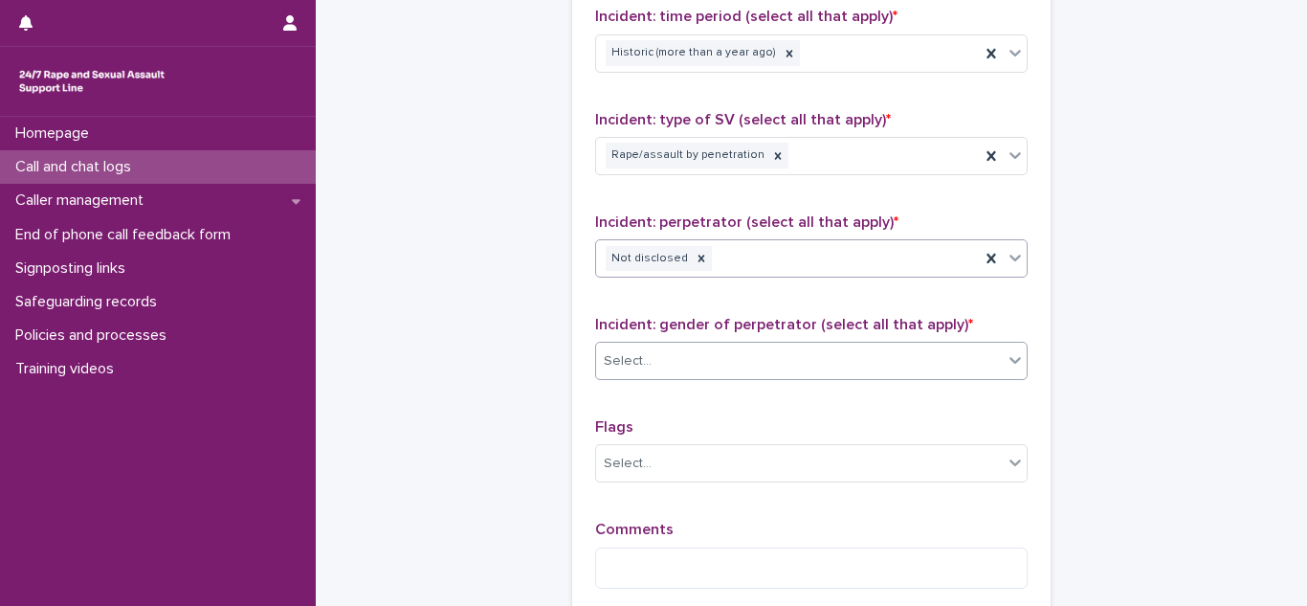
click at [726, 362] on div "Select..." at bounding box center [799, 361] width 407 height 32
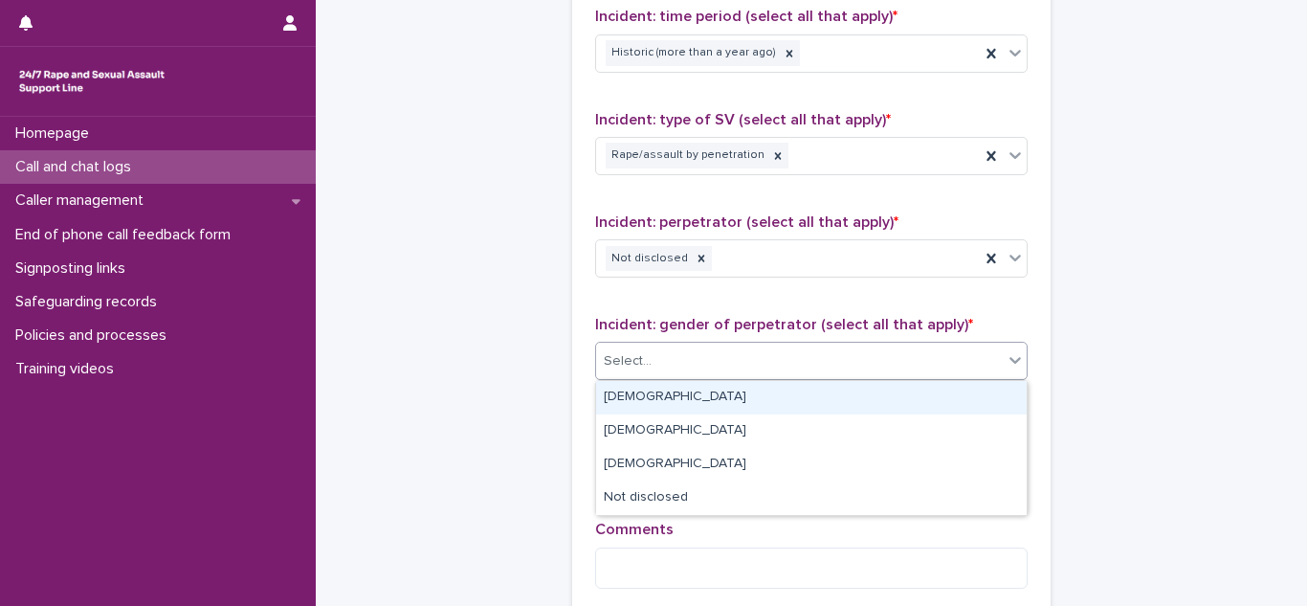
click at [653, 399] on div "Male" at bounding box center [811, 397] width 431 height 33
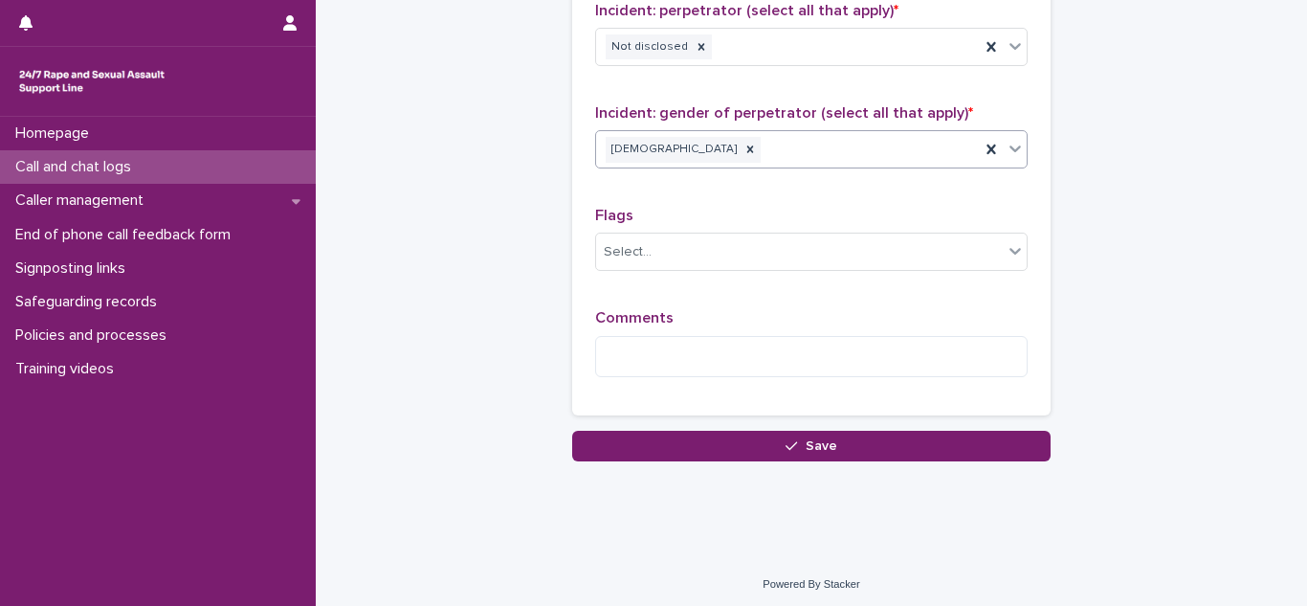
scroll to position [1617, 0]
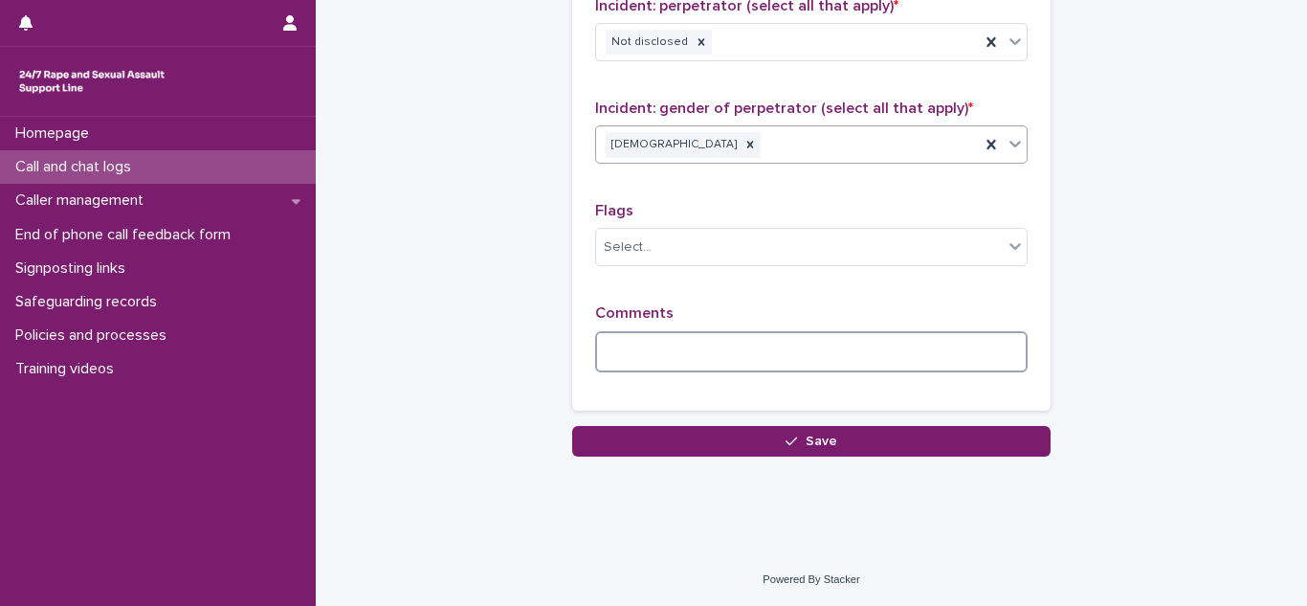
click at [613, 335] on textarea at bounding box center [811, 351] width 432 height 41
type textarea "*"
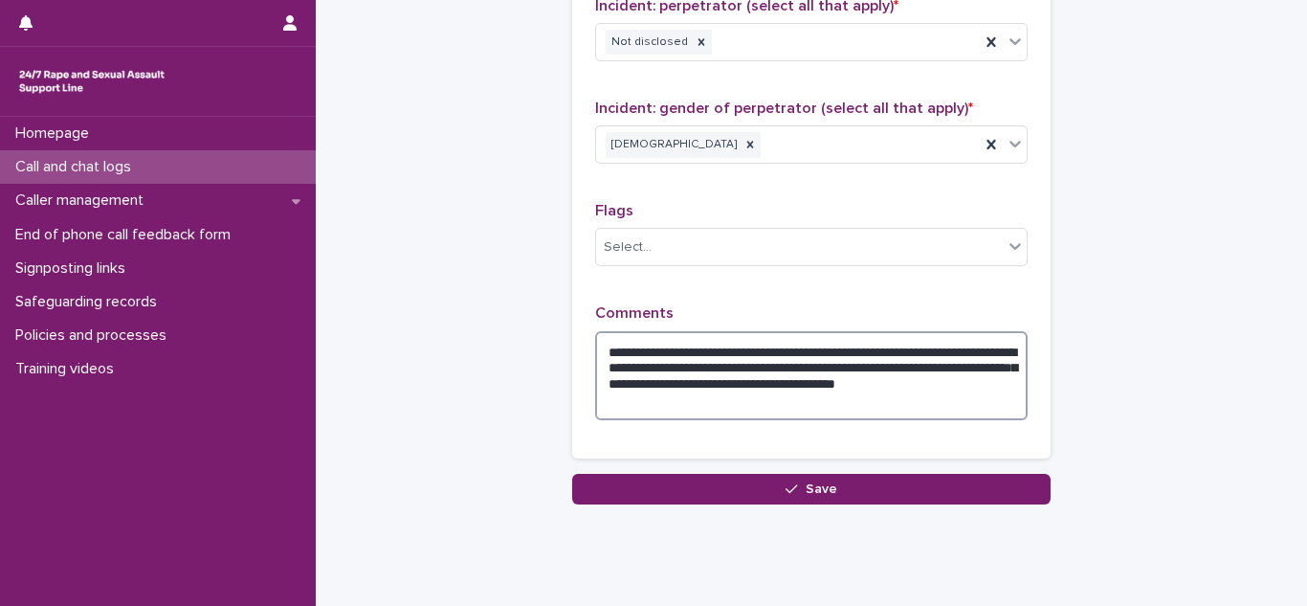
click at [899, 387] on textarea "**********" at bounding box center [811, 375] width 432 height 89
click at [795, 404] on textarea "**********" at bounding box center [811, 375] width 432 height 89
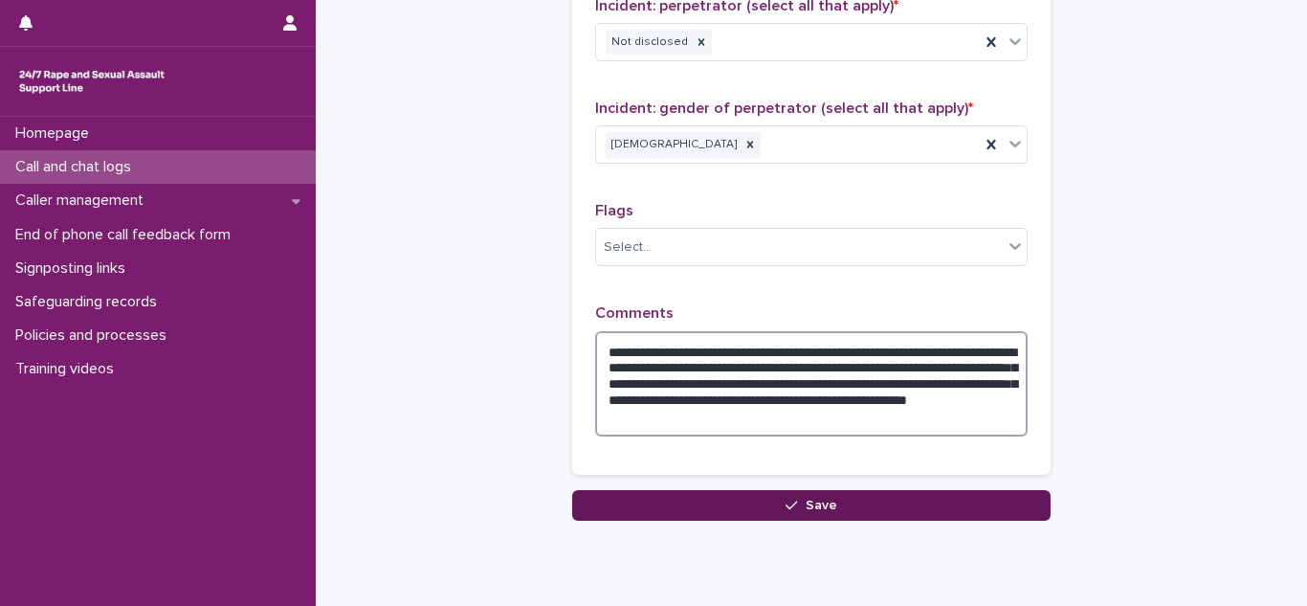
type textarea "**********"
click at [863, 506] on button "Save" at bounding box center [811, 505] width 478 height 31
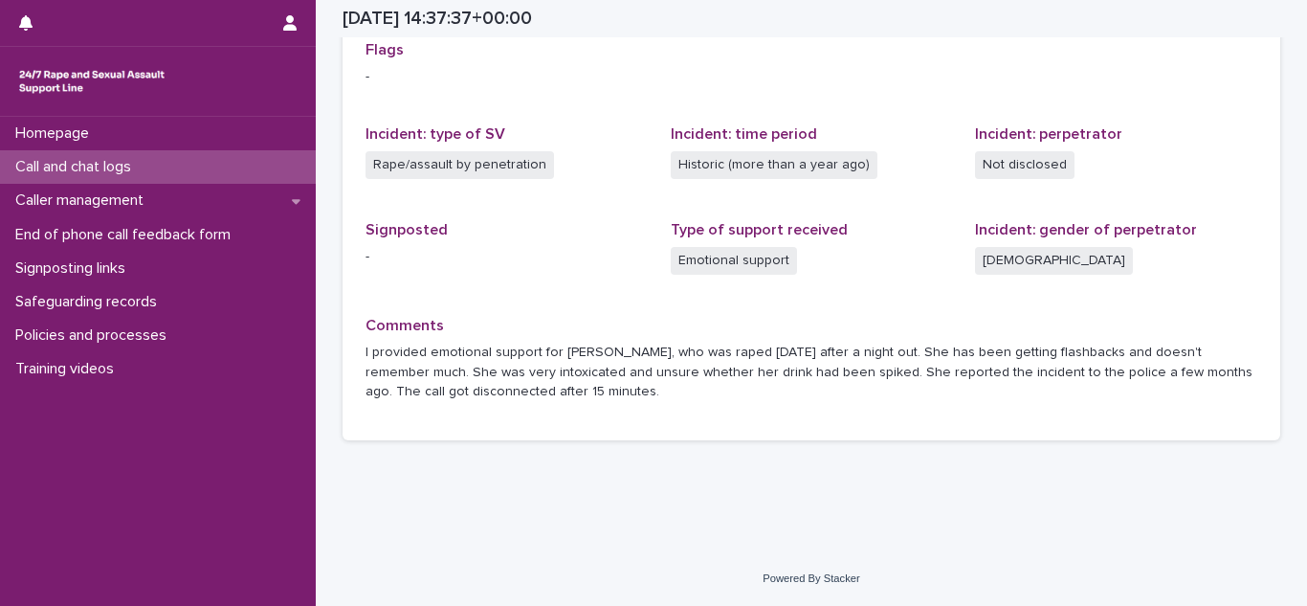
scroll to position [451, 0]
click at [47, 169] on p "Call and chat logs" at bounding box center [77, 167] width 139 height 18
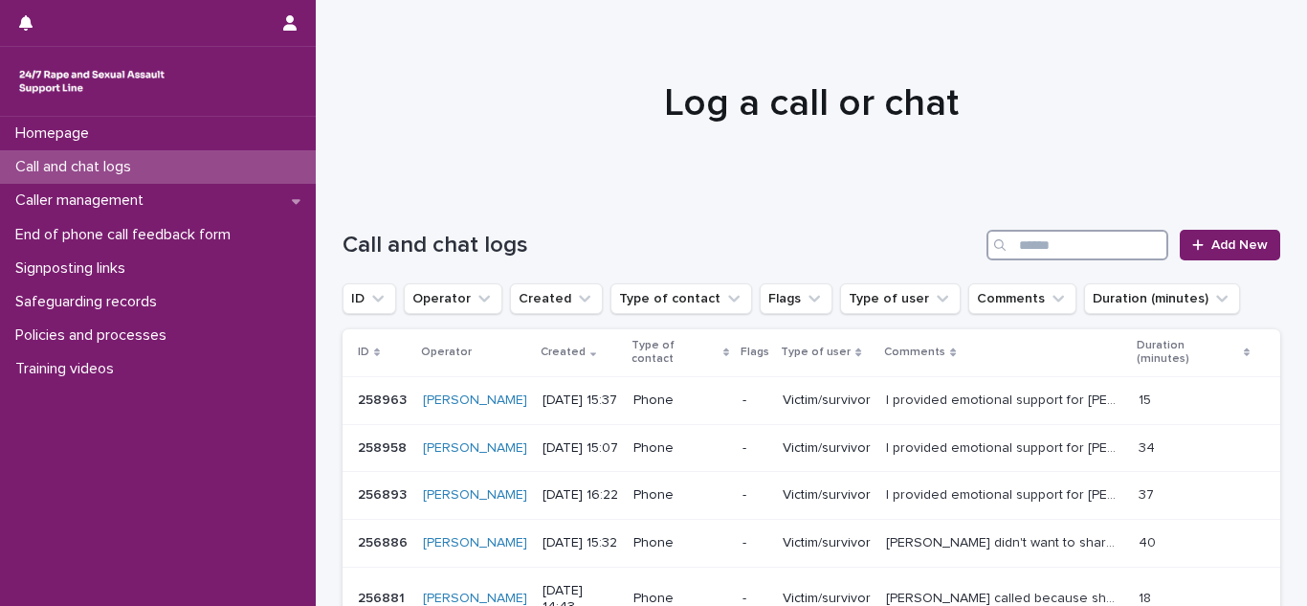
click at [1043, 233] on input "Search" at bounding box center [1077, 245] width 182 height 31
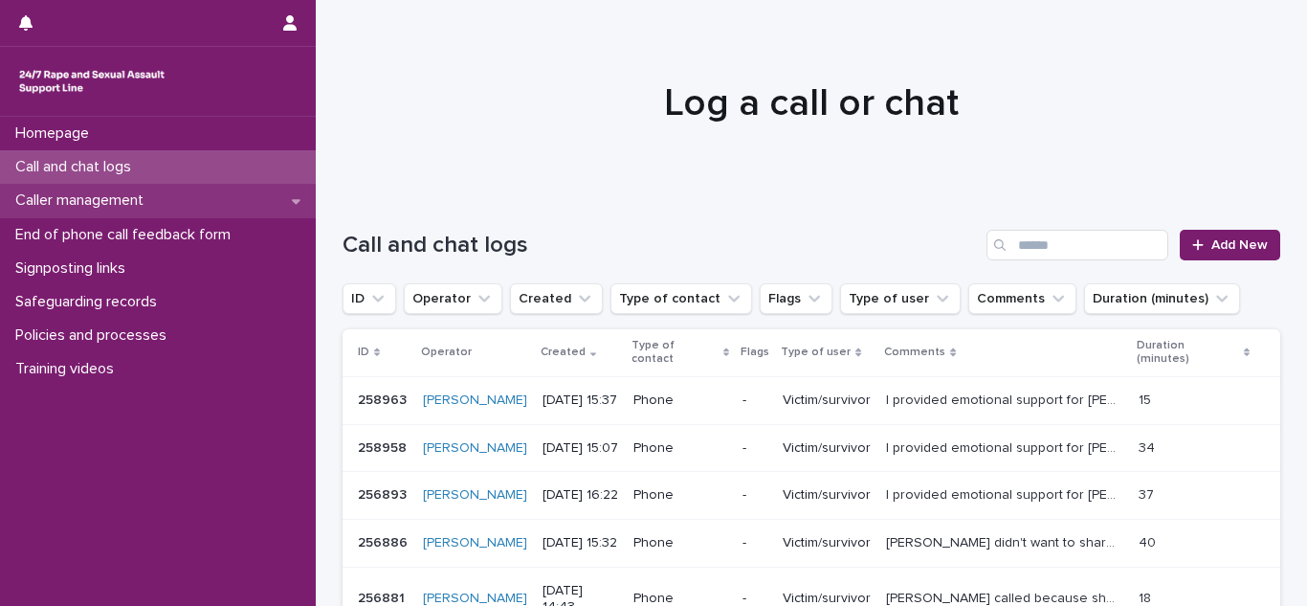
click at [92, 206] on p "Caller management" at bounding box center [83, 200] width 151 height 18
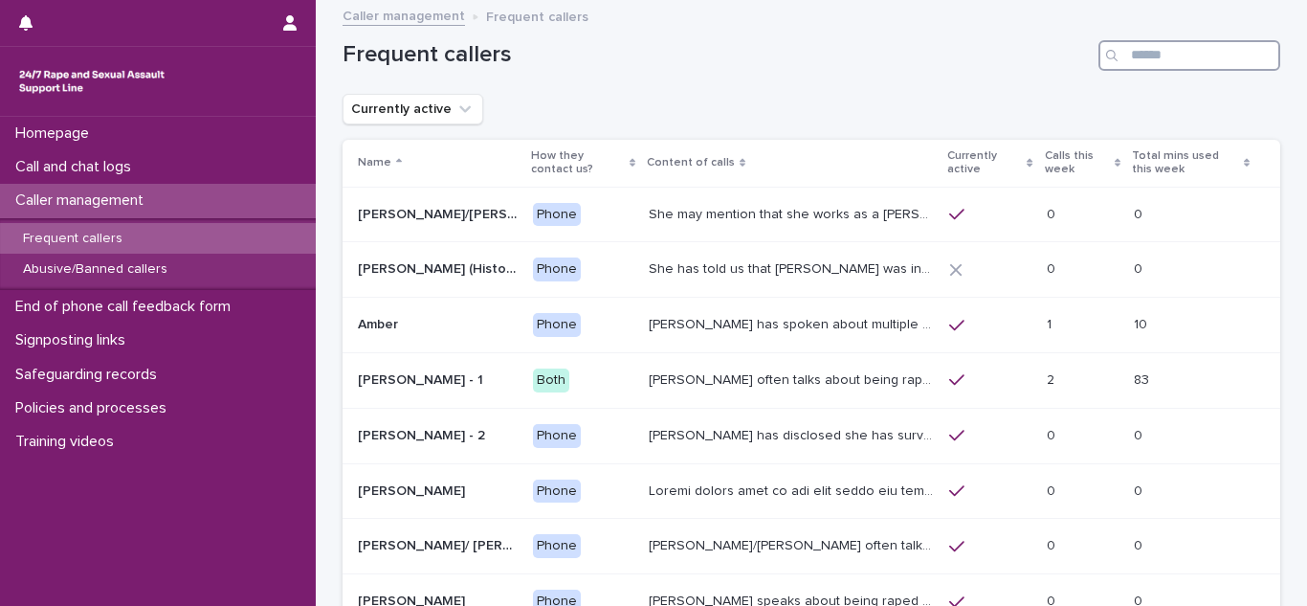
click at [1247, 47] on input "Search" at bounding box center [1189, 55] width 182 height 31
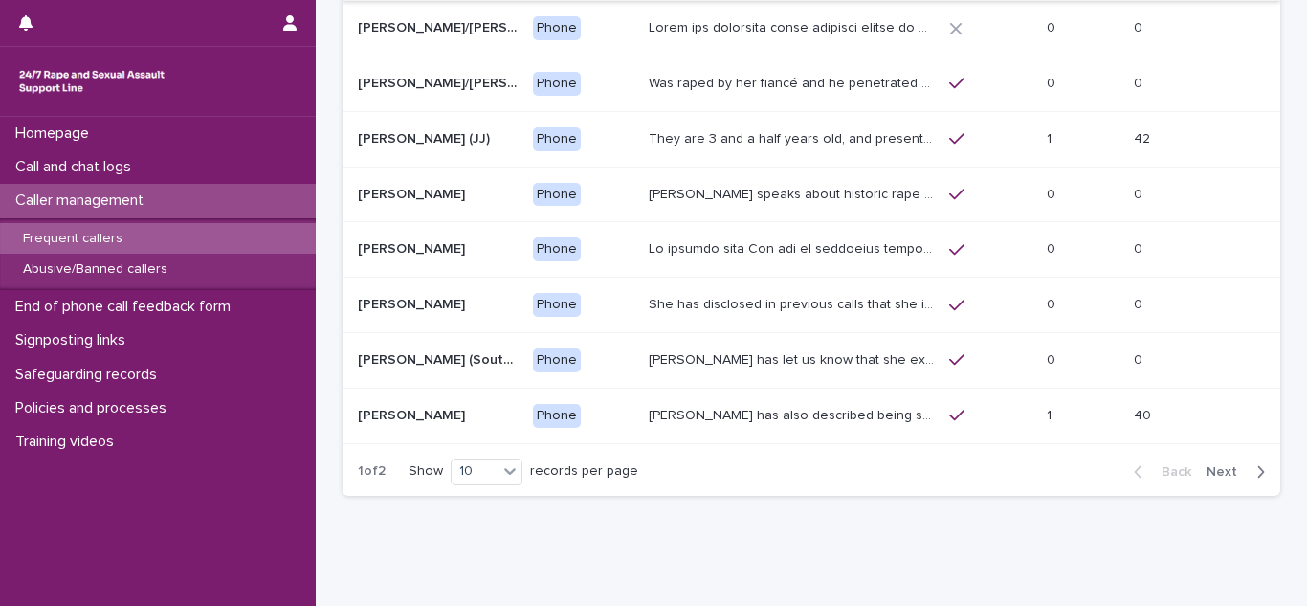
scroll to position [299, 0]
type input "****"
click at [1260, 478] on div "Back Next" at bounding box center [1199, 470] width 162 height 48
click at [1239, 467] on span "Next" at bounding box center [1227, 469] width 42 height 13
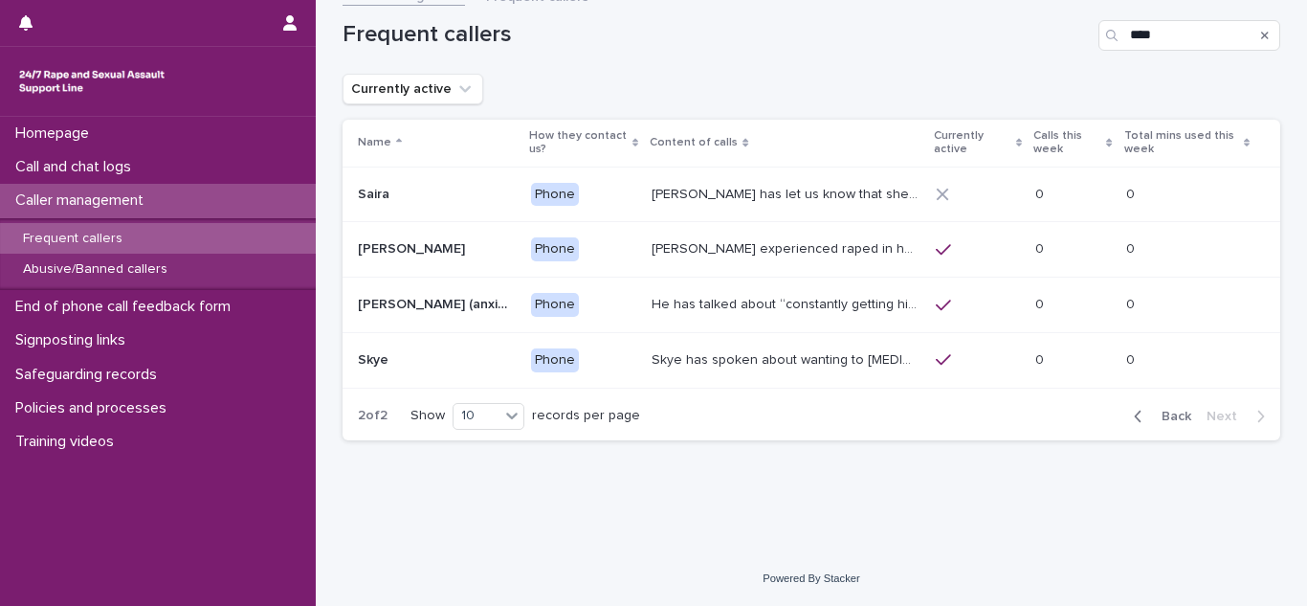
scroll to position [20, 0]
click at [1157, 412] on span "Back" at bounding box center [1170, 415] width 41 height 13
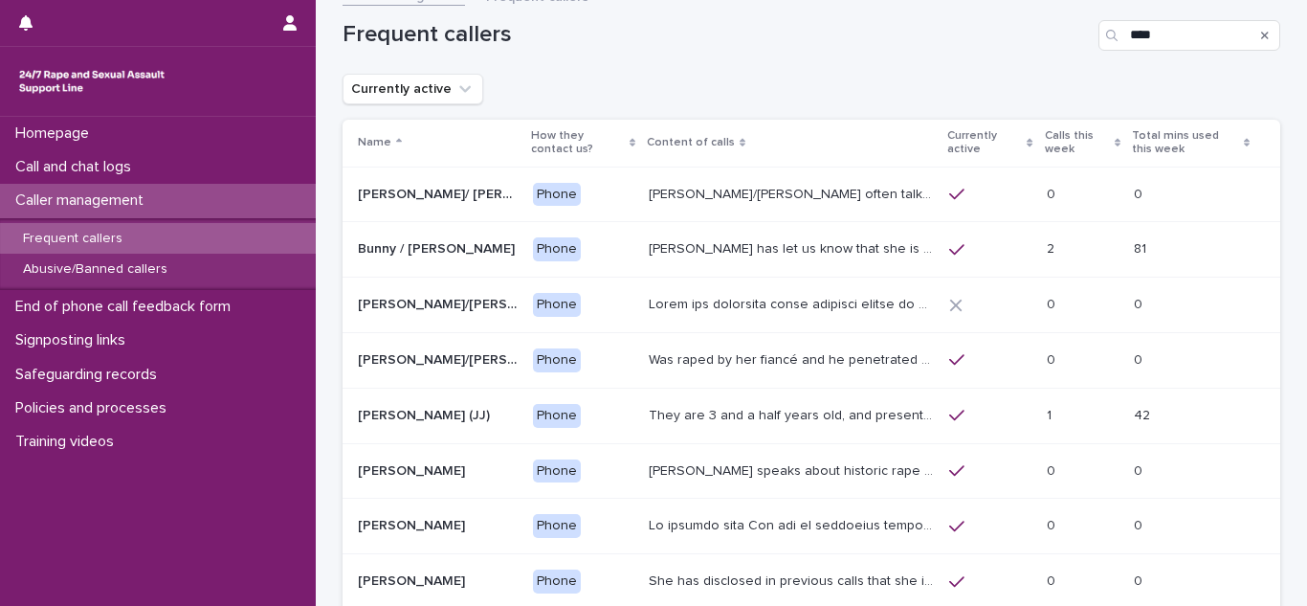
click at [672, 251] on p "Bunny has let us know that she is in her 50s, and lives in Devon. She has talke…" at bounding box center [793, 247] width 289 height 20
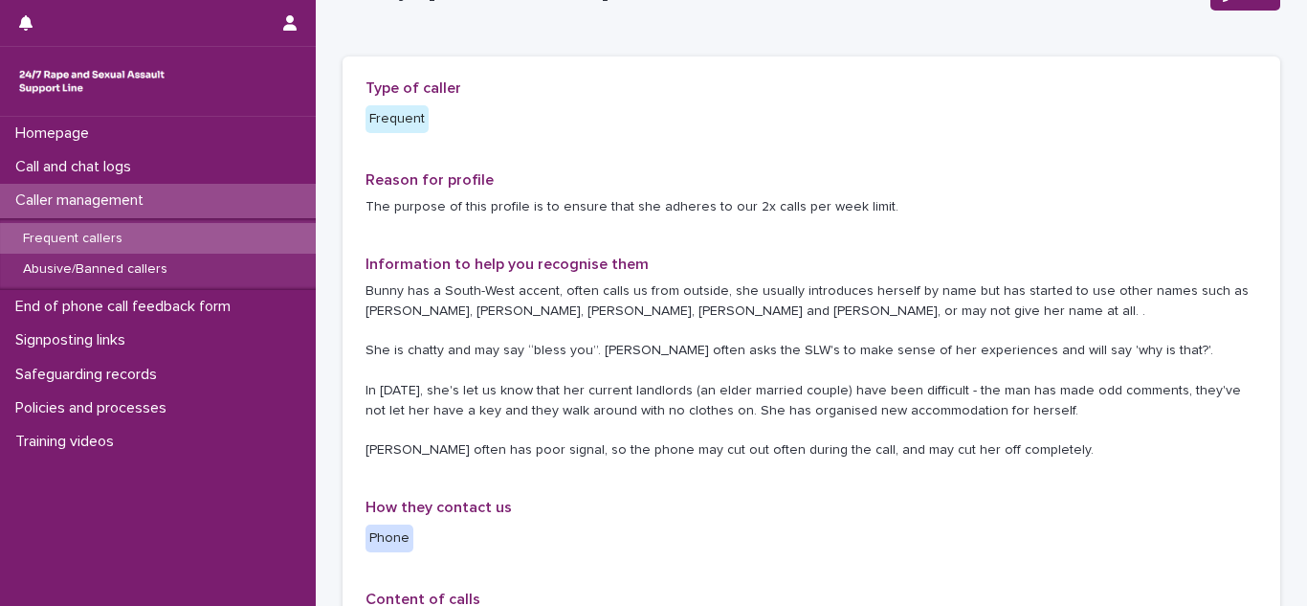
scroll to position [112, 0]
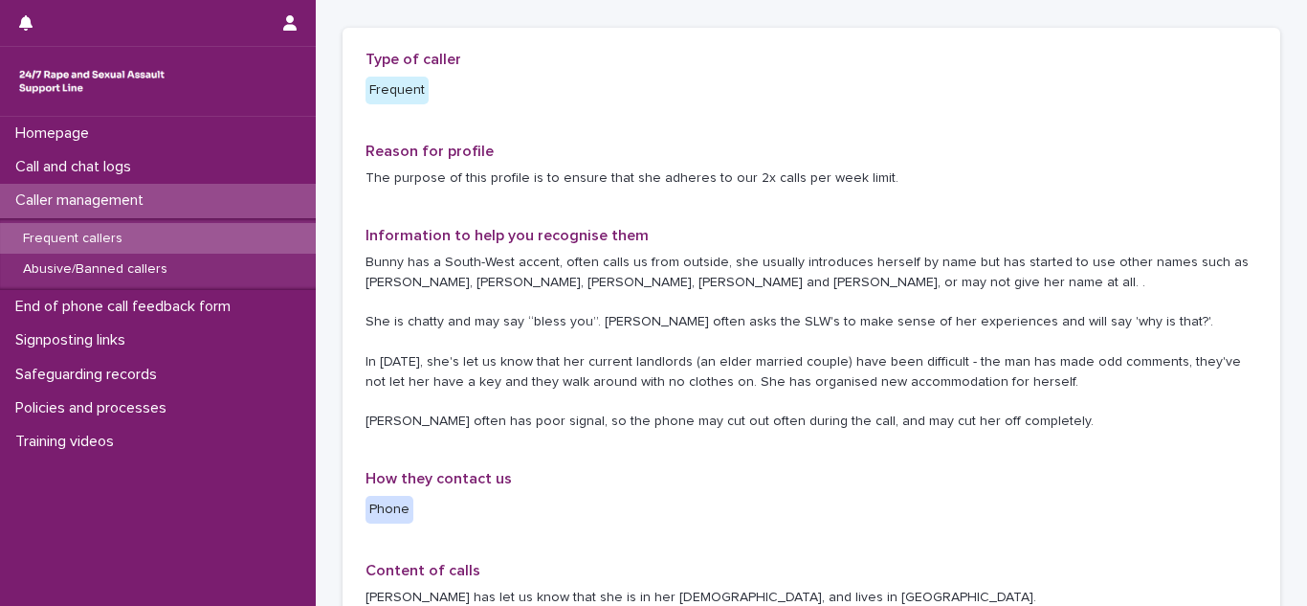
click at [66, 210] on div "Caller management" at bounding box center [158, 200] width 316 height 33
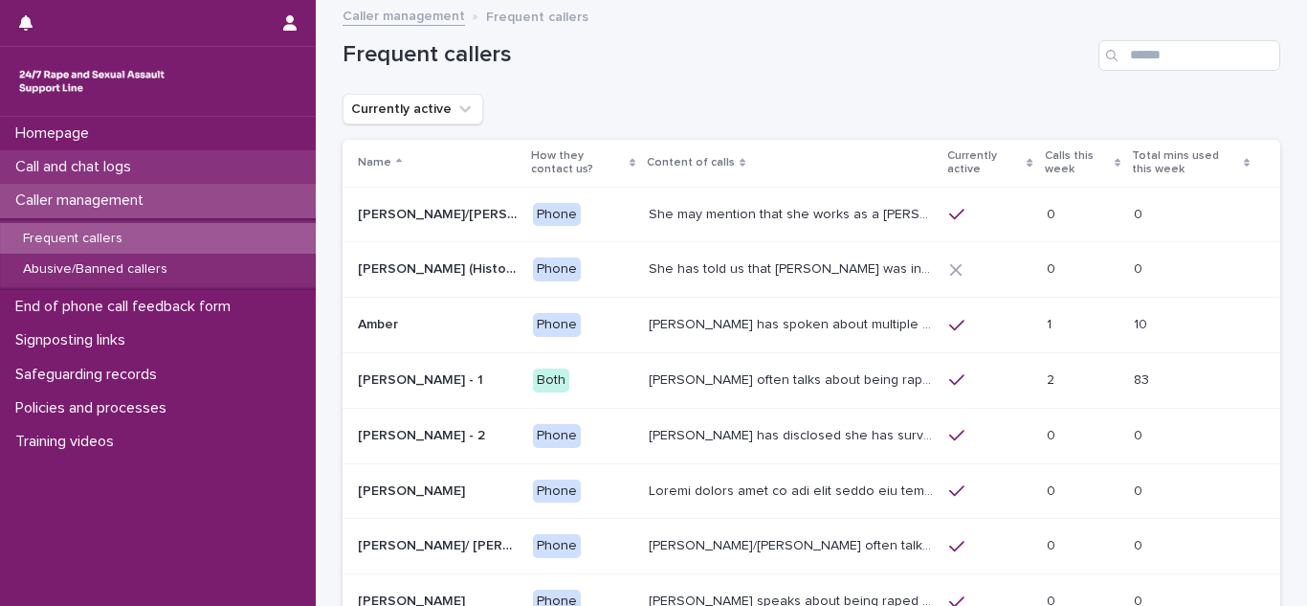
click at [191, 165] on div "Call and chat logs" at bounding box center [158, 166] width 316 height 33
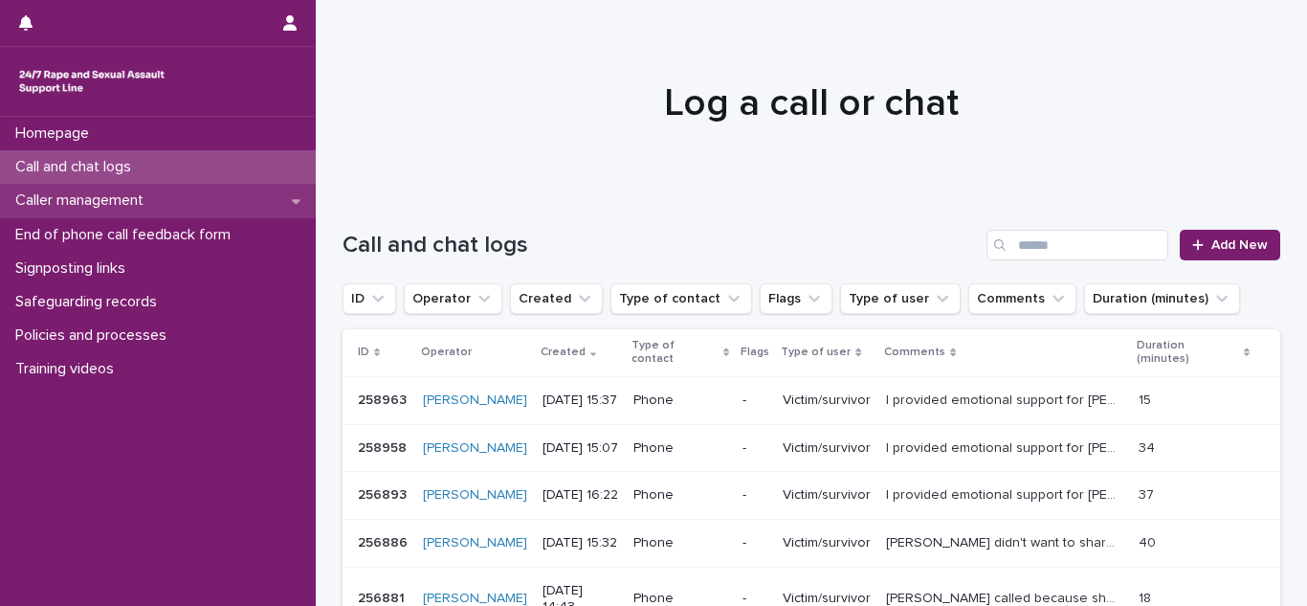
click at [75, 211] on div "Caller management" at bounding box center [158, 200] width 316 height 33
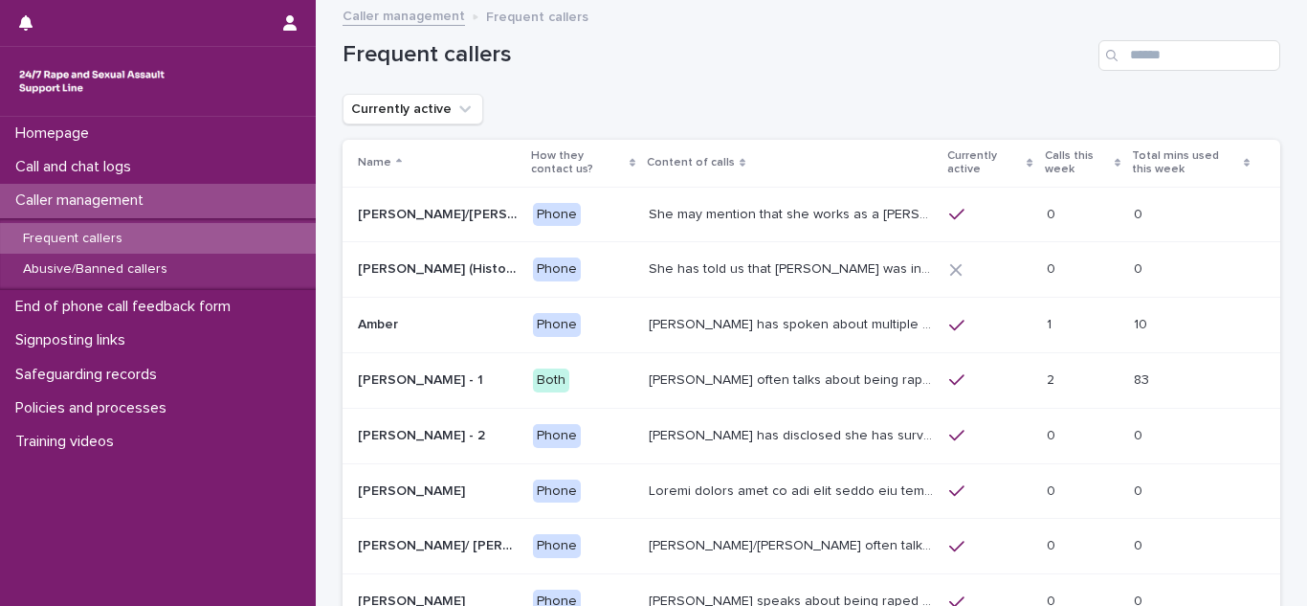
click at [84, 231] on p "Frequent callers" at bounding box center [73, 239] width 130 height 16
click at [1176, 57] on input "Search" at bounding box center [1189, 55] width 182 height 31
click at [1166, 56] on input "Search" at bounding box center [1189, 55] width 182 height 31
click at [891, 54] on h1 "Frequent callers" at bounding box center [717, 55] width 748 height 28
click at [1201, 61] on input "Search" at bounding box center [1189, 55] width 182 height 31
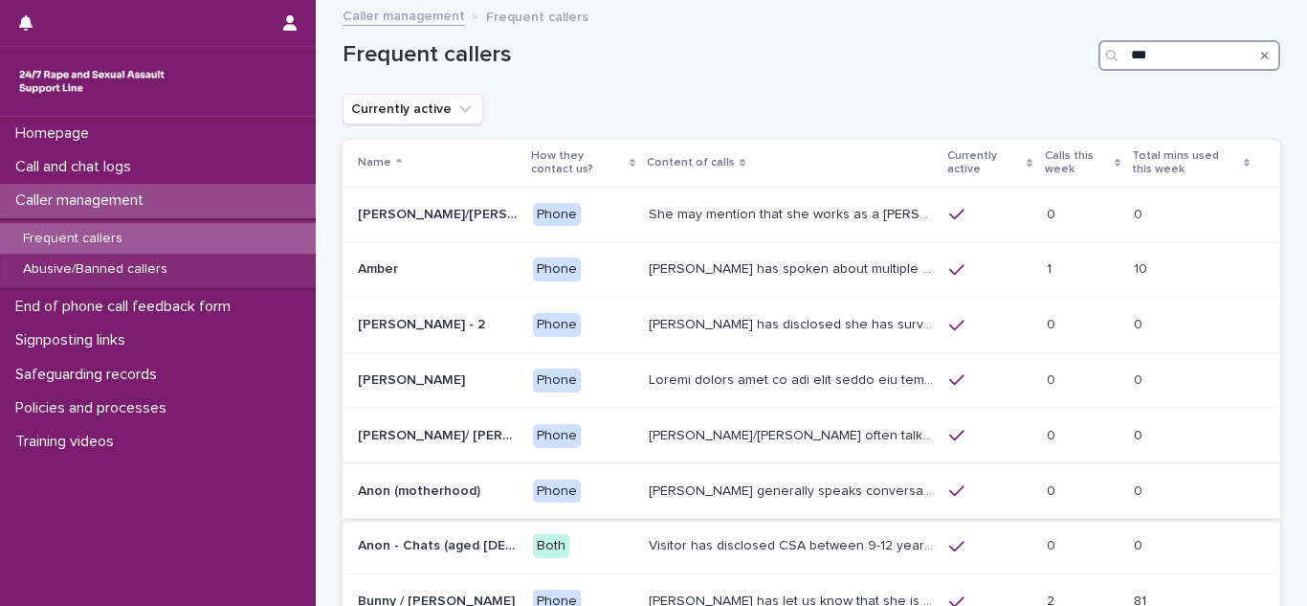
type input "****"
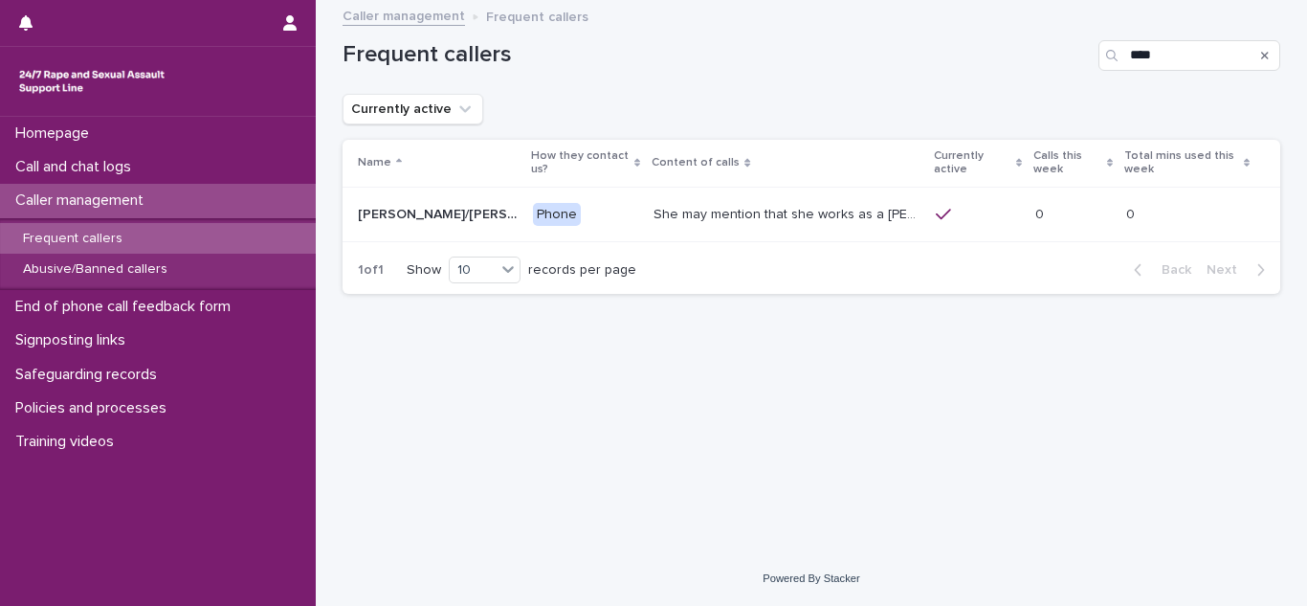
click at [721, 219] on p "She may mention that she works as a Nanny, looking after two children. Abbie / …" at bounding box center [788, 213] width 271 height 20
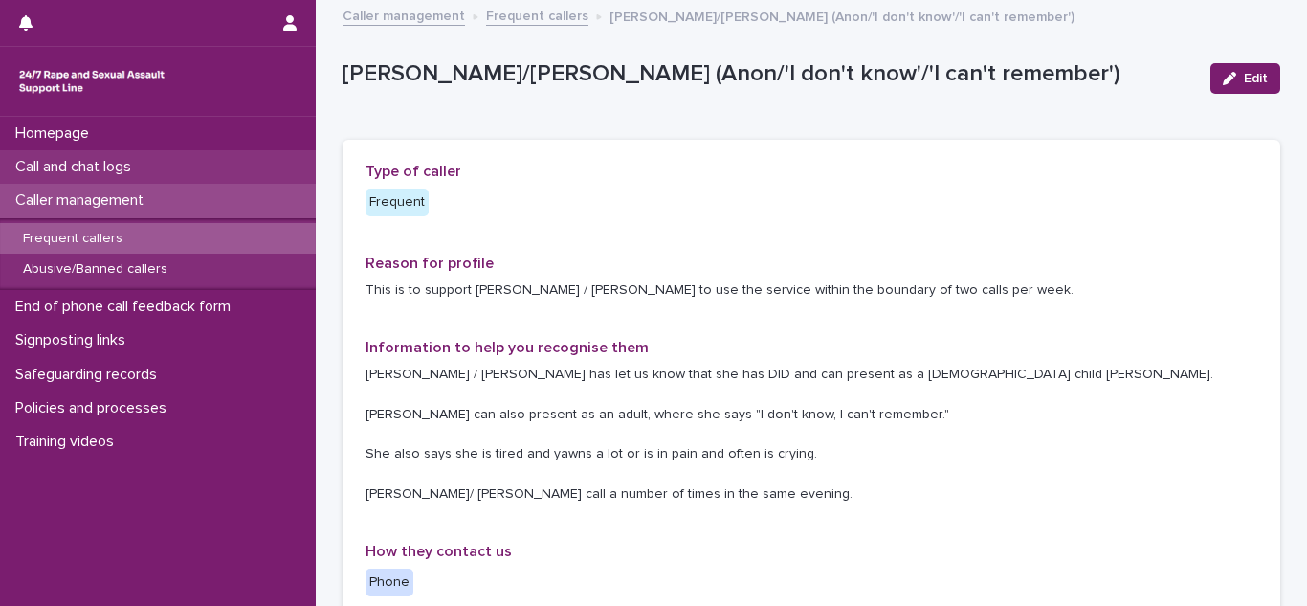
click at [77, 162] on p "Call and chat logs" at bounding box center [77, 167] width 139 height 18
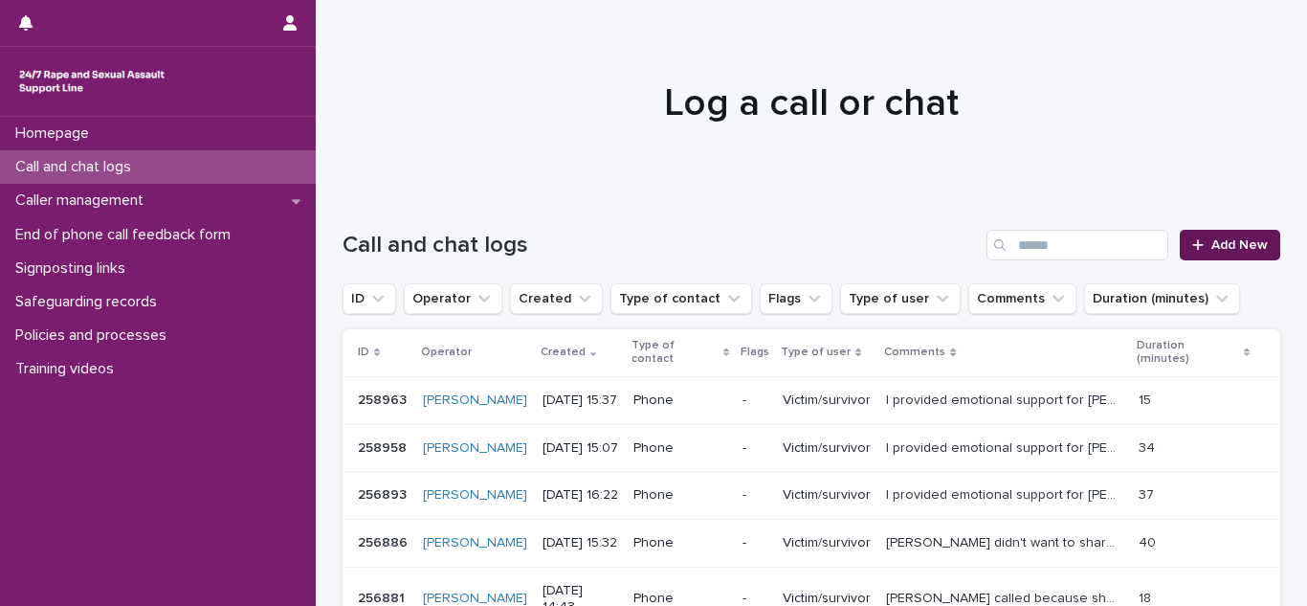
click at [1267, 238] on span "Add New" at bounding box center [1239, 244] width 56 height 13
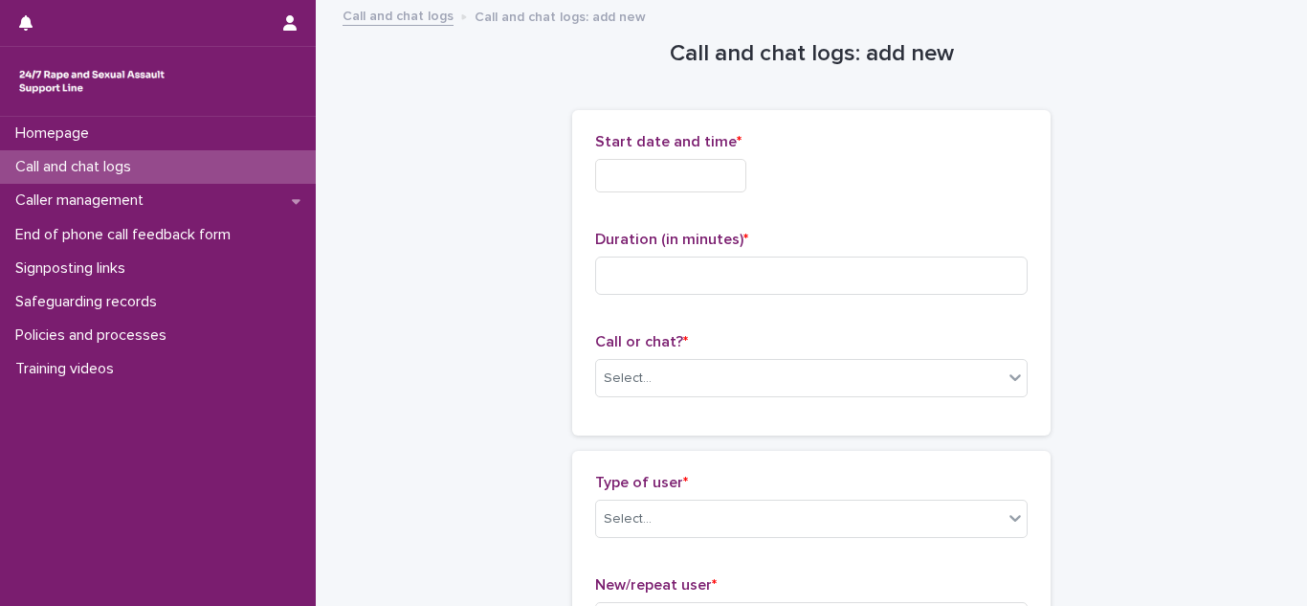
click at [746, 166] on input "text" at bounding box center [670, 175] width 151 height 33
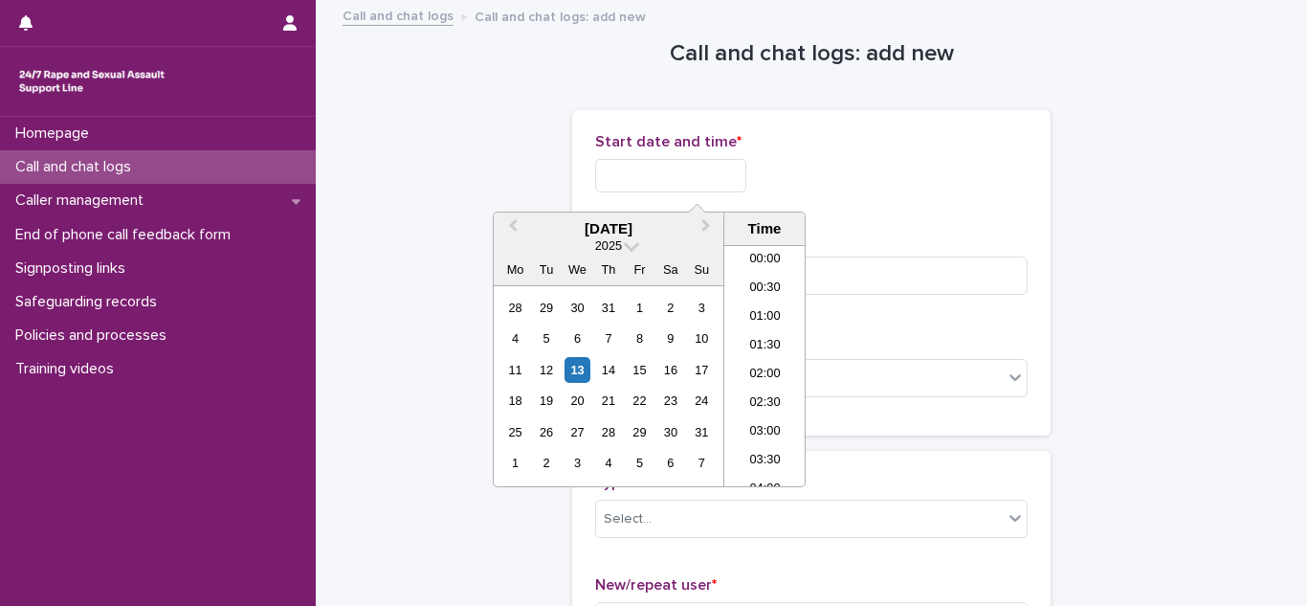
scroll to position [813, 0]
click at [782, 331] on li "15:30" at bounding box center [764, 336] width 81 height 29
type input "**********"
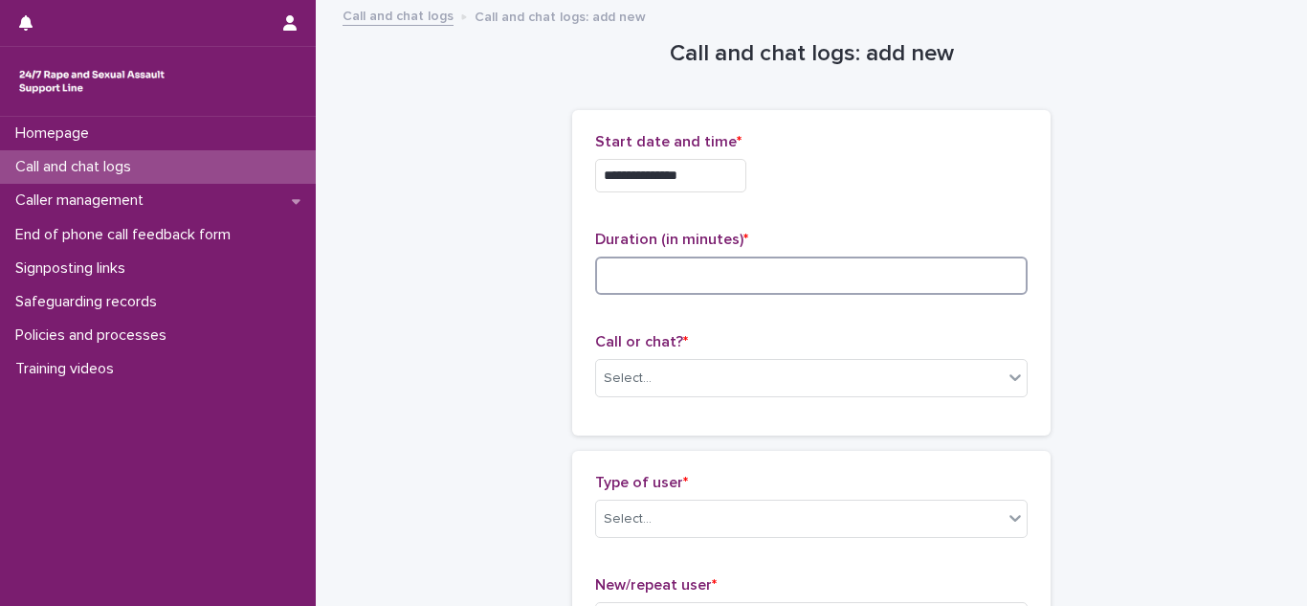
click at [710, 276] on input at bounding box center [811, 275] width 432 height 38
type input "**"
click at [646, 366] on div "Select..." at bounding box center [799, 379] width 407 height 32
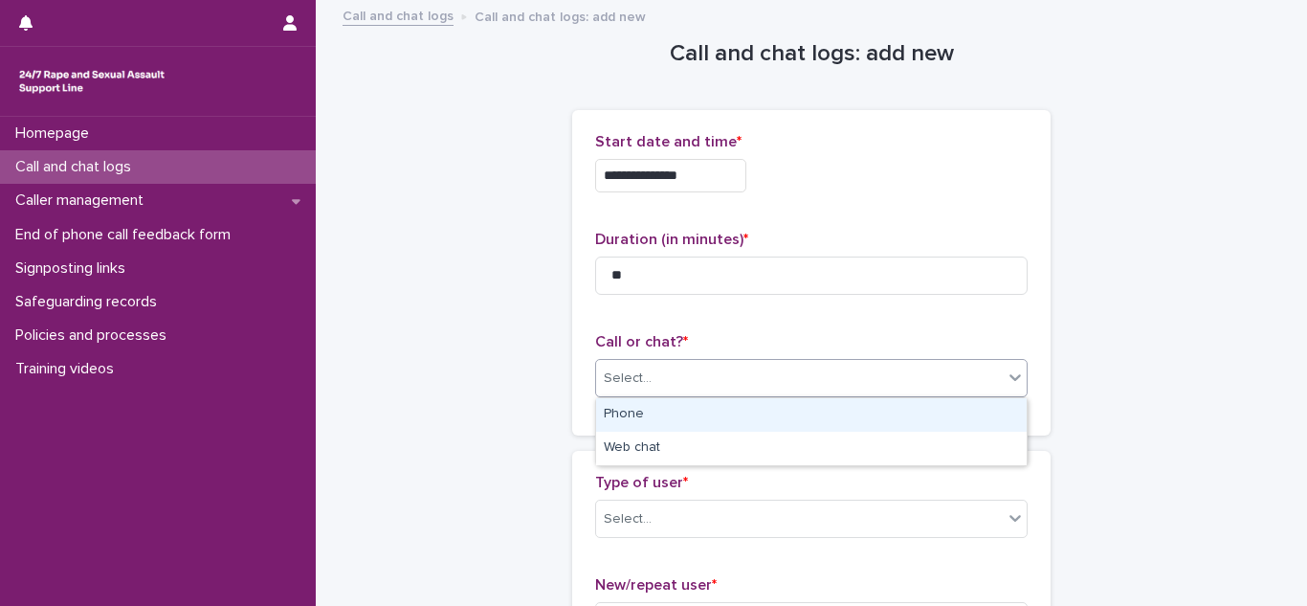
click at [631, 409] on div "Phone" at bounding box center [811, 414] width 431 height 33
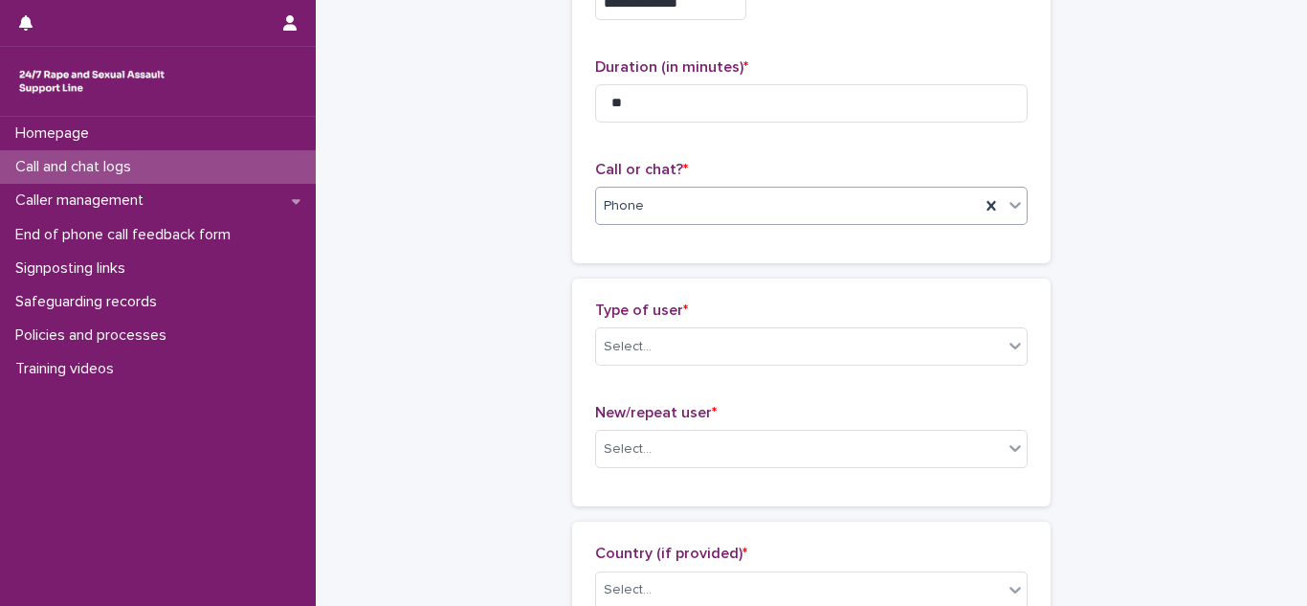
scroll to position [178, 0]
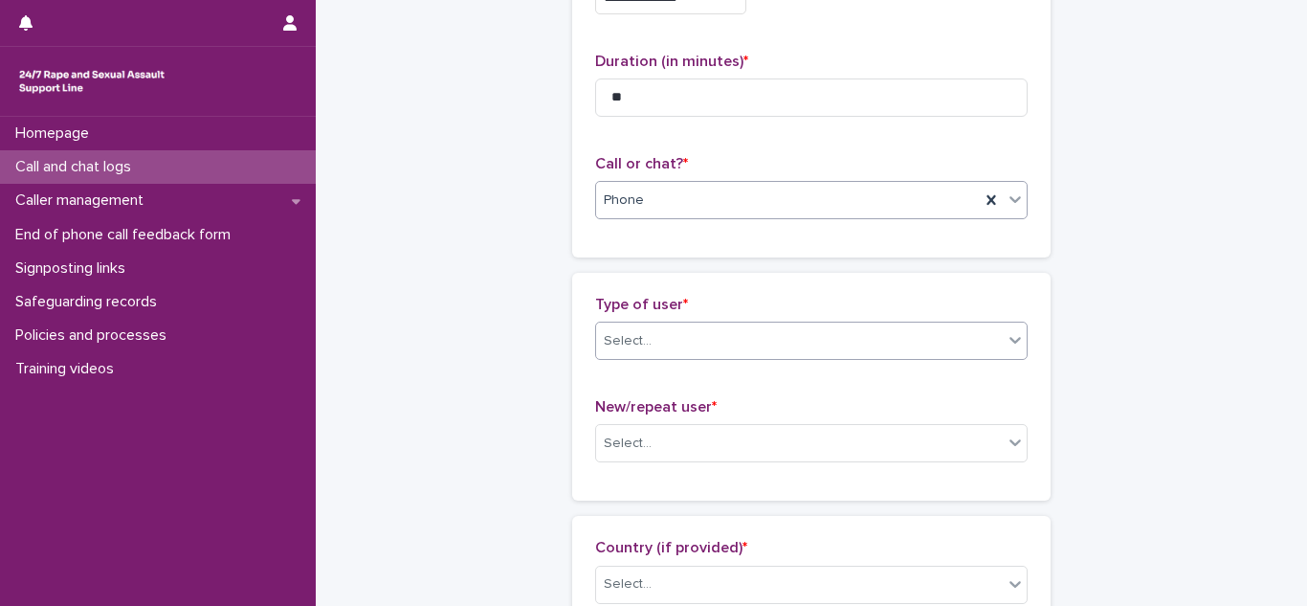
click at [659, 339] on div "Select..." at bounding box center [799, 341] width 407 height 32
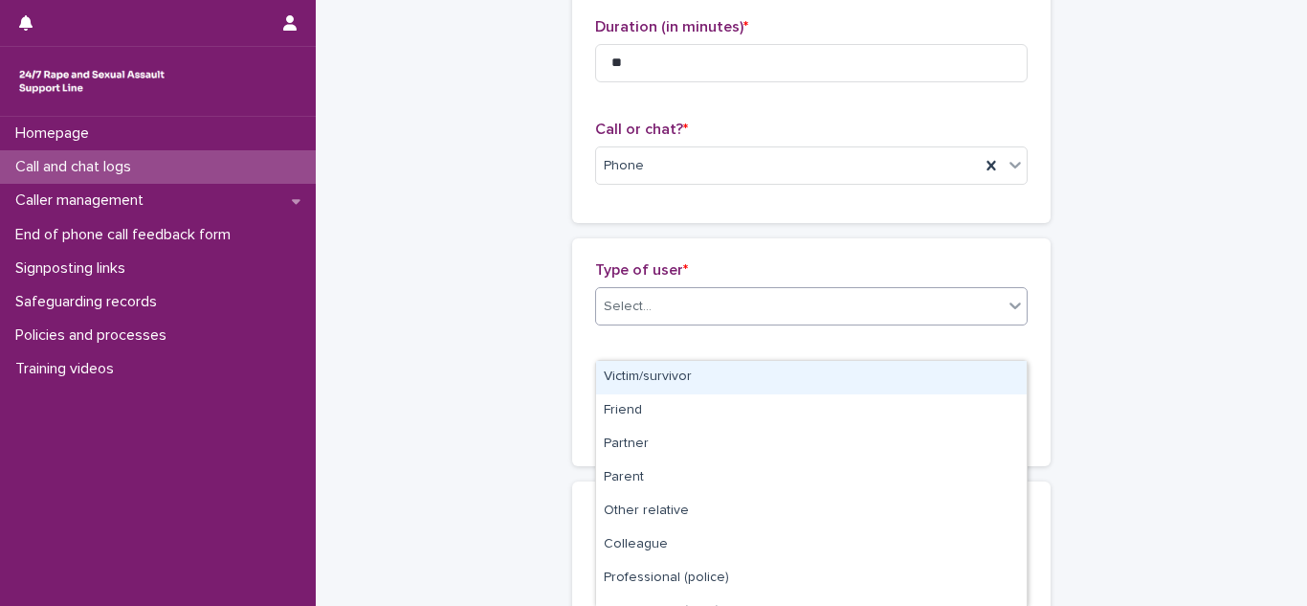
scroll to position [215, 0]
click at [655, 368] on div "Victim/survivor" at bounding box center [811, 377] width 431 height 33
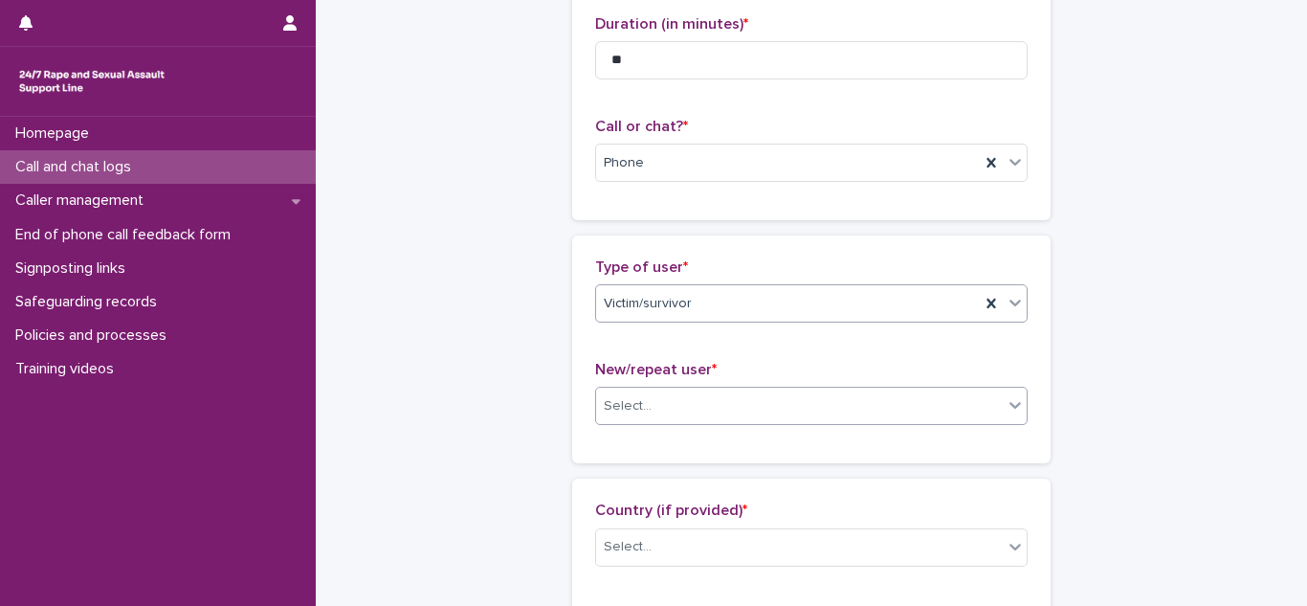
click at [659, 399] on div "Select..." at bounding box center [799, 406] width 407 height 32
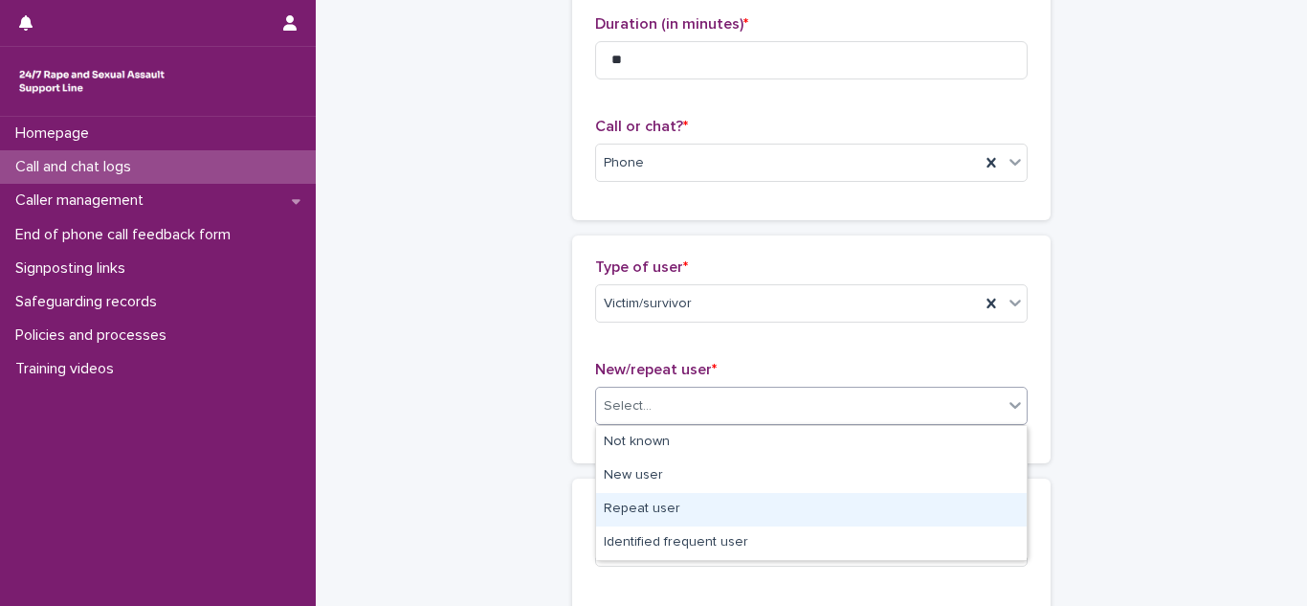
click at [643, 503] on div "Repeat user" at bounding box center [811, 509] width 431 height 33
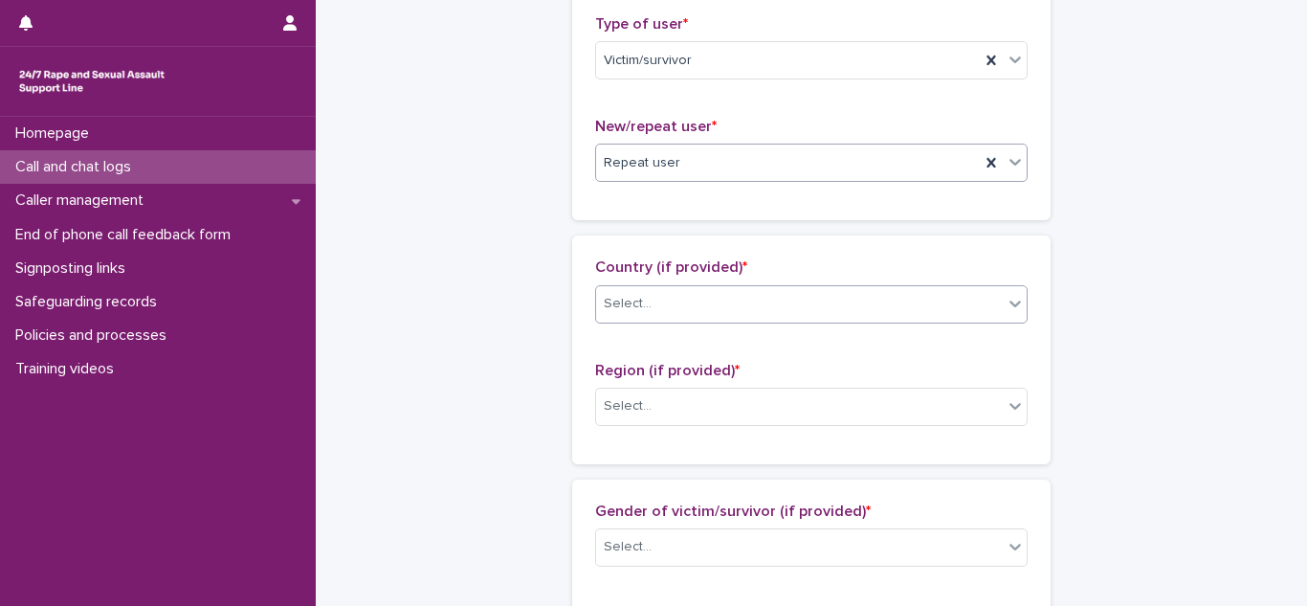
scroll to position [463, 0]
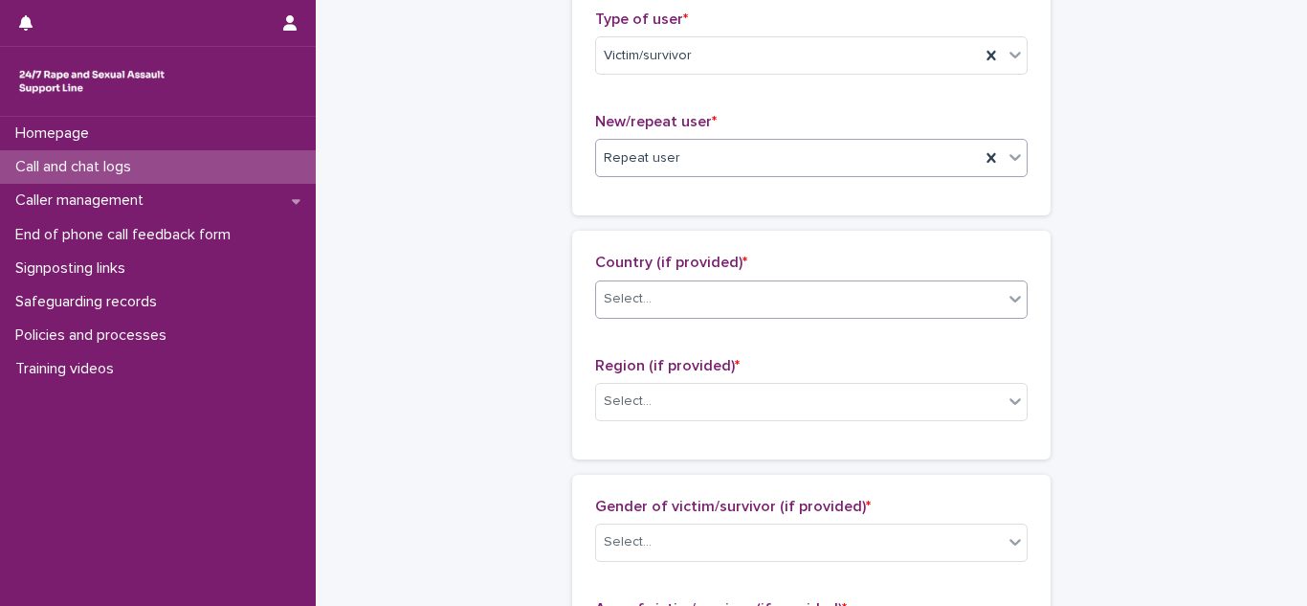
click at [645, 290] on div "Select..." at bounding box center [628, 299] width 48 height 20
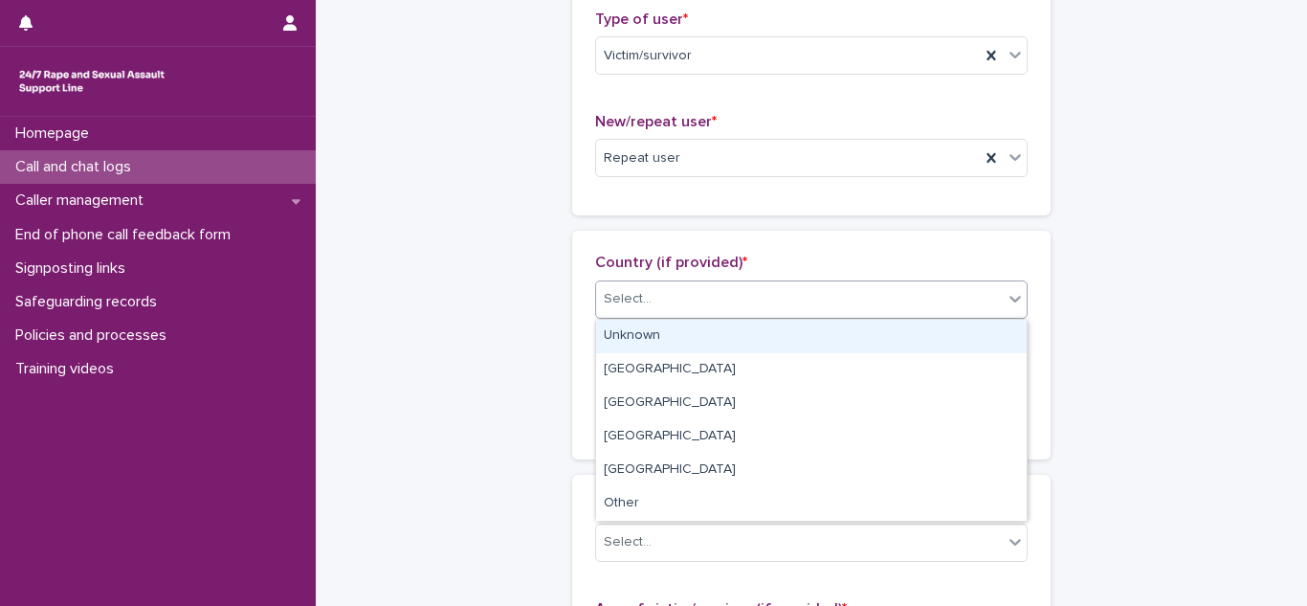
click at [643, 336] on div "Unknown" at bounding box center [811, 336] width 431 height 33
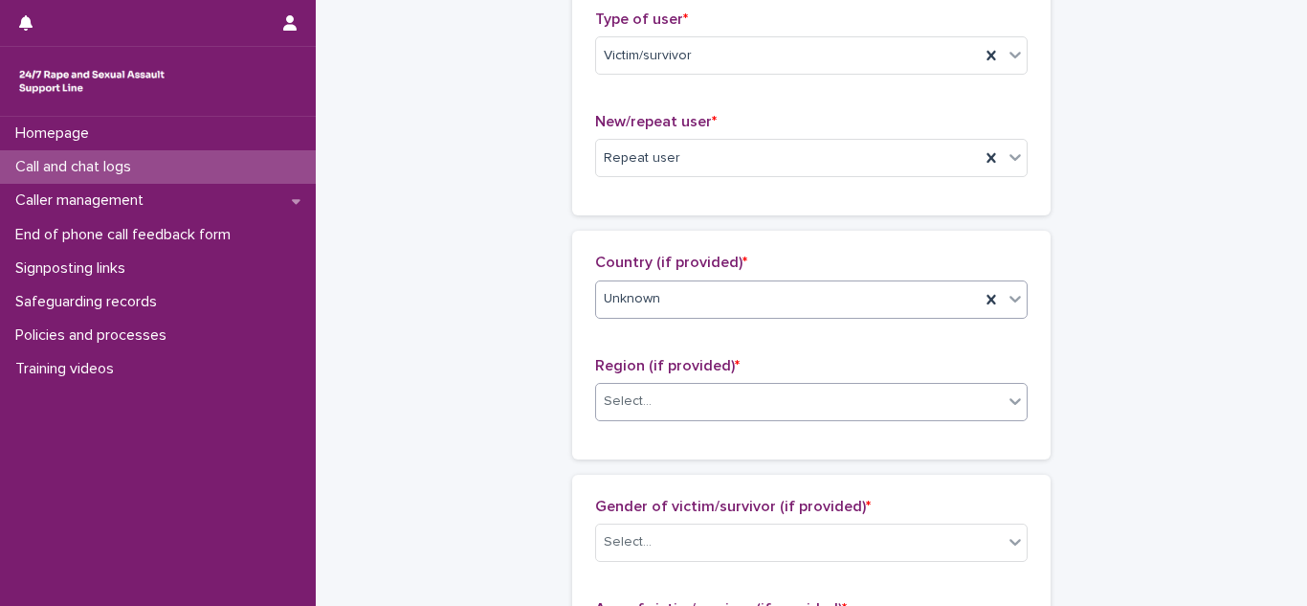
click at [631, 419] on div "Select..." at bounding box center [811, 402] width 432 height 38
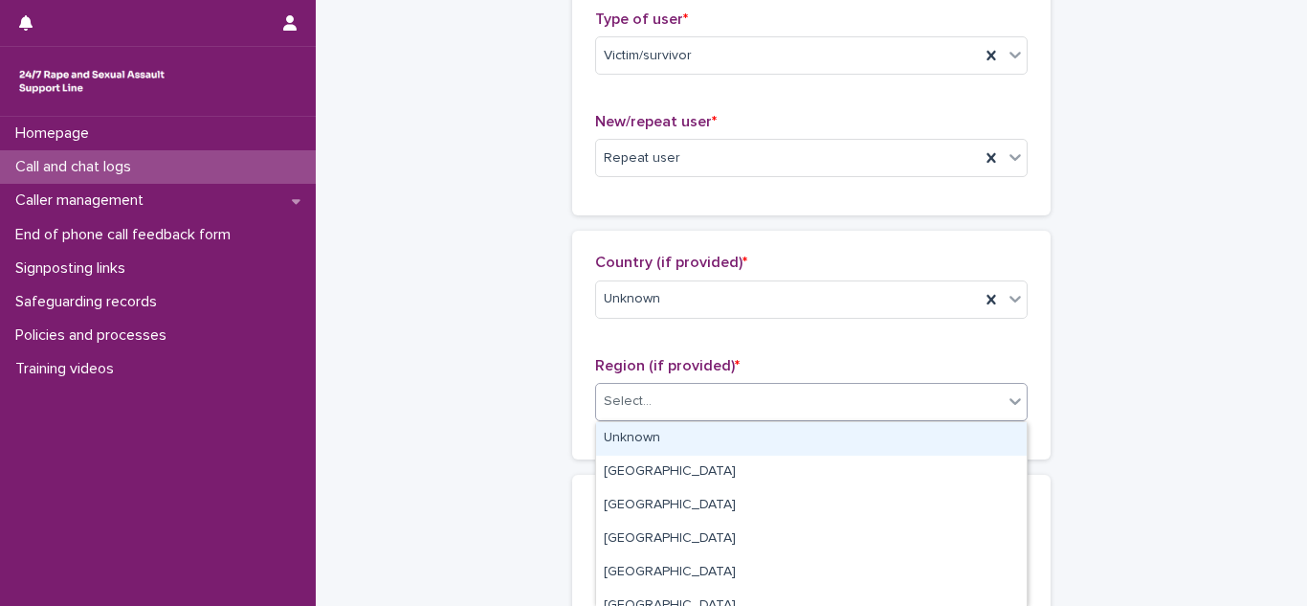
click at [634, 433] on div "Unknown" at bounding box center [811, 438] width 431 height 33
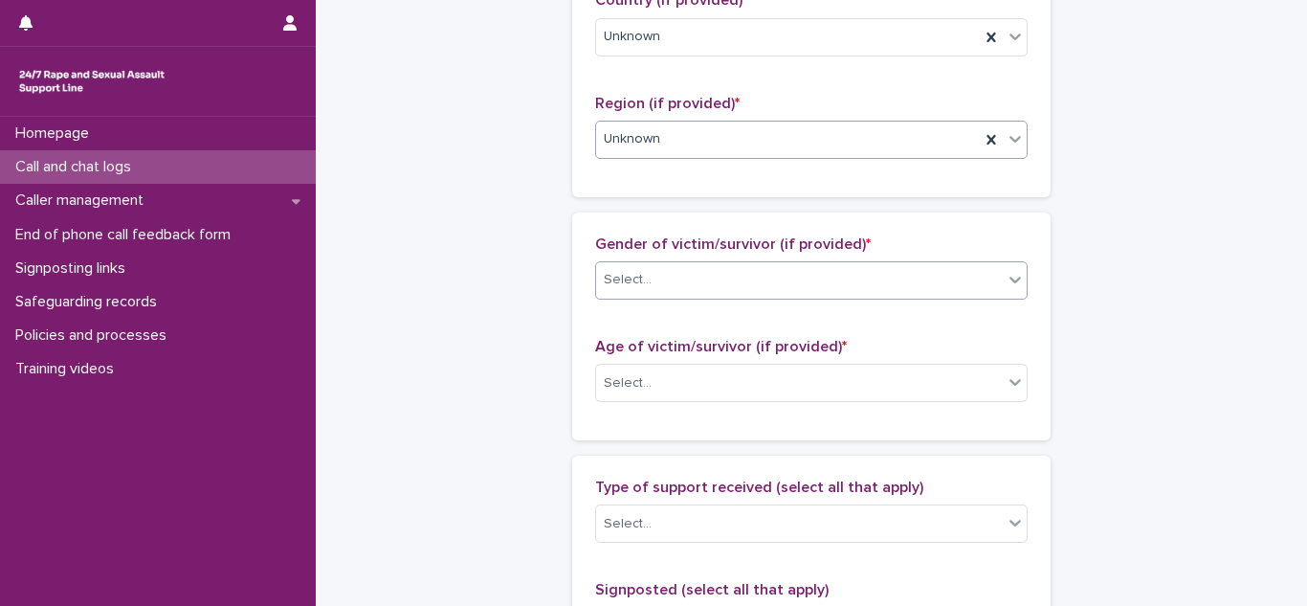
scroll to position [726, 0]
click at [685, 285] on div "Select..." at bounding box center [799, 279] width 407 height 32
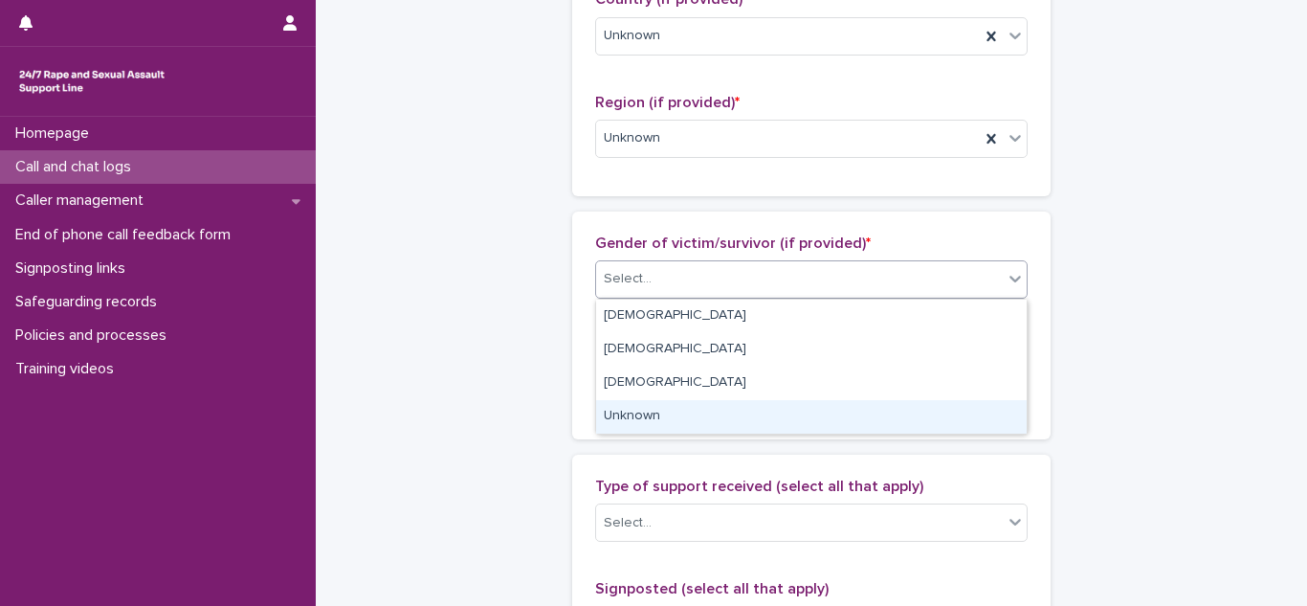
click at [635, 406] on div "Unknown" at bounding box center [811, 416] width 431 height 33
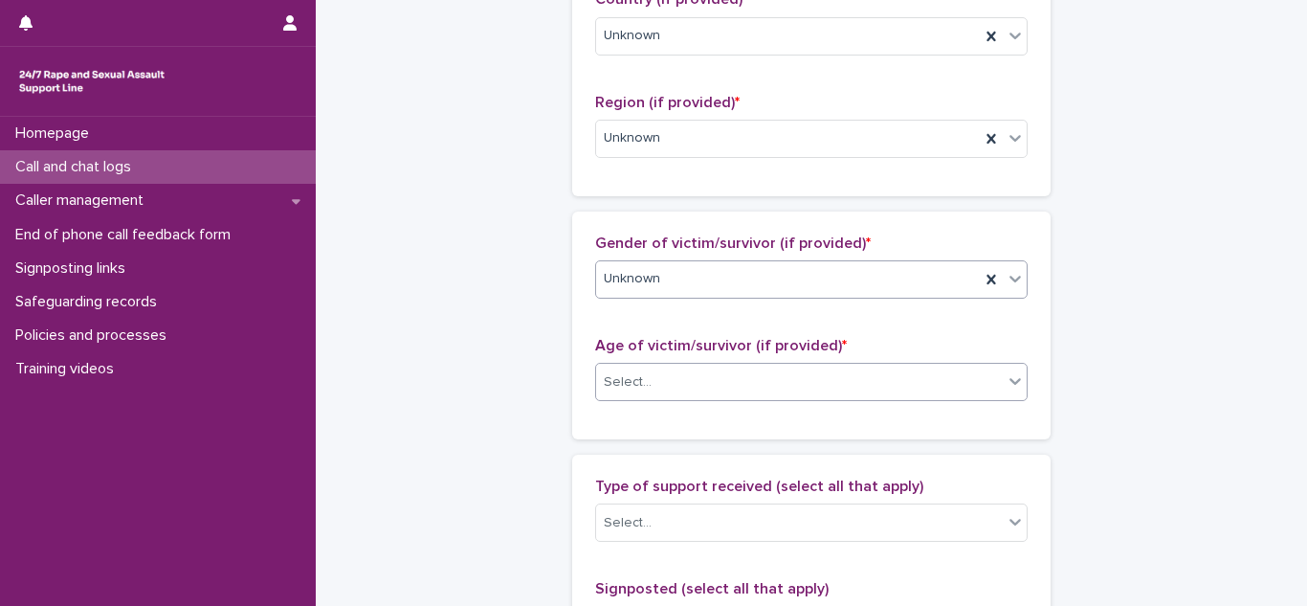
click at [676, 391] on div "Select..." at bounding box center [799, 382] width 407 height 32
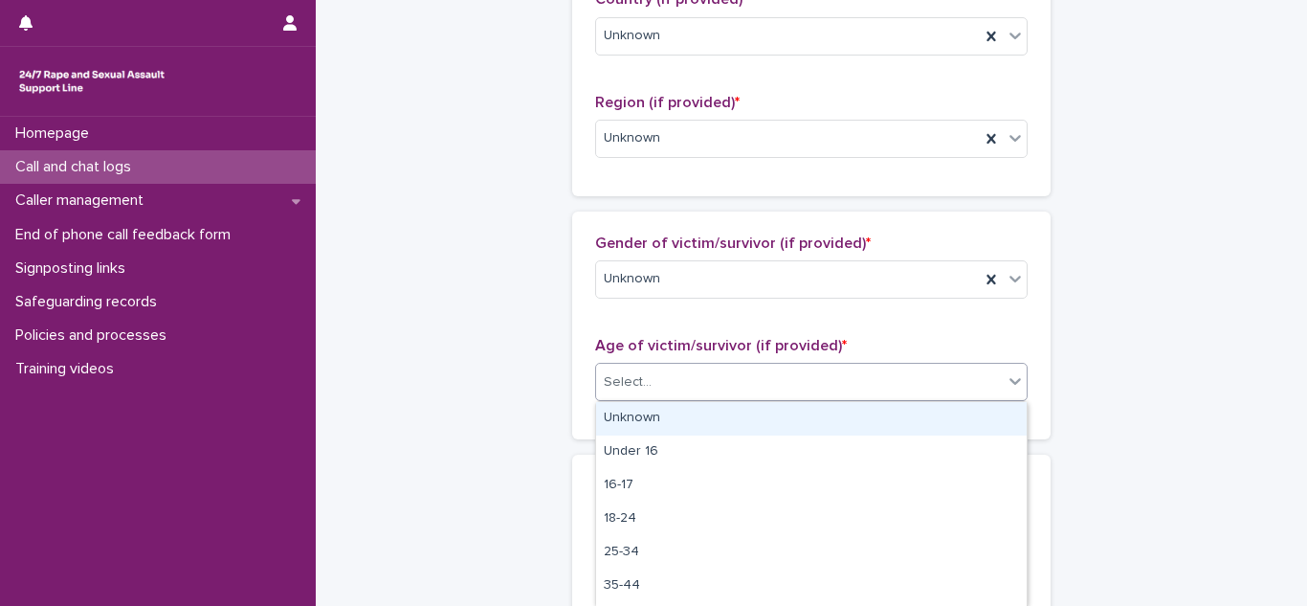
click at [664, 411] on div "Unknown" at bounding box center [811, 418] width 431 height 33
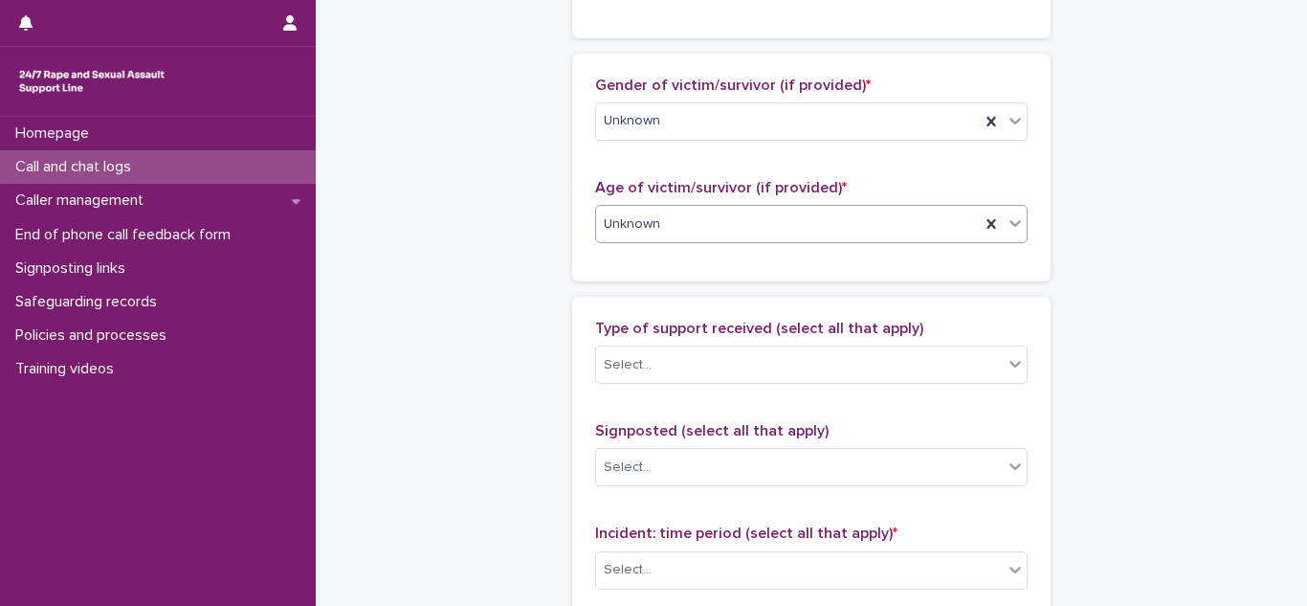
scroll to position [1004, 0]
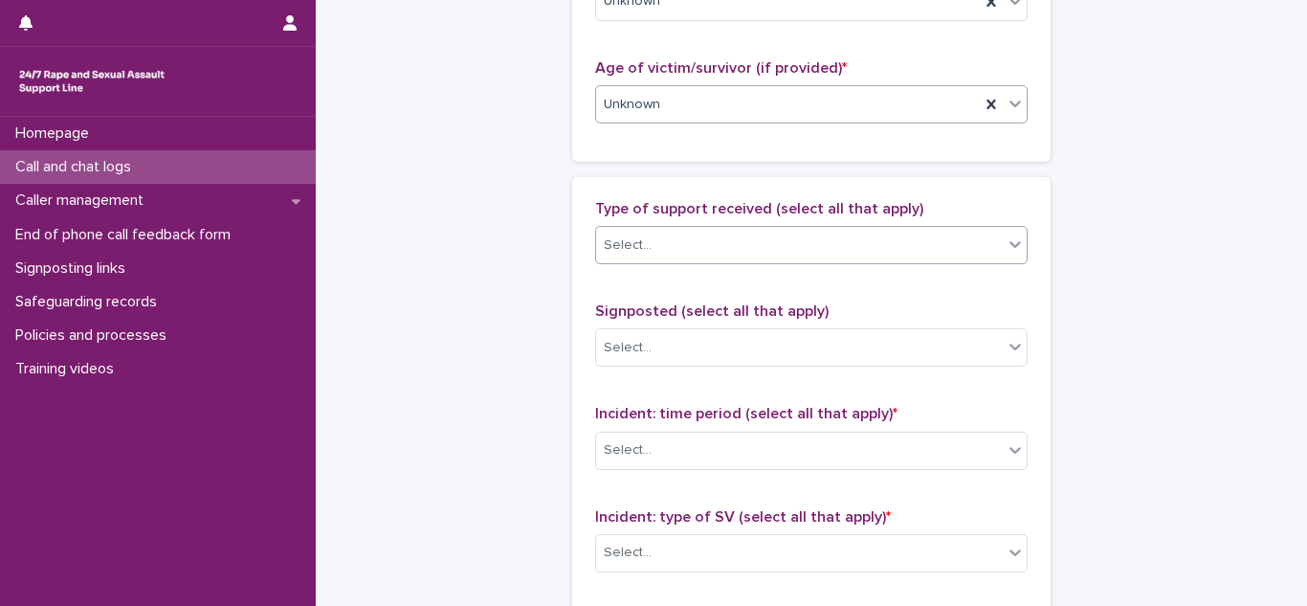
click at [649, 241] on div "Select..." at bounding box center [628, 245] width 48 height 20
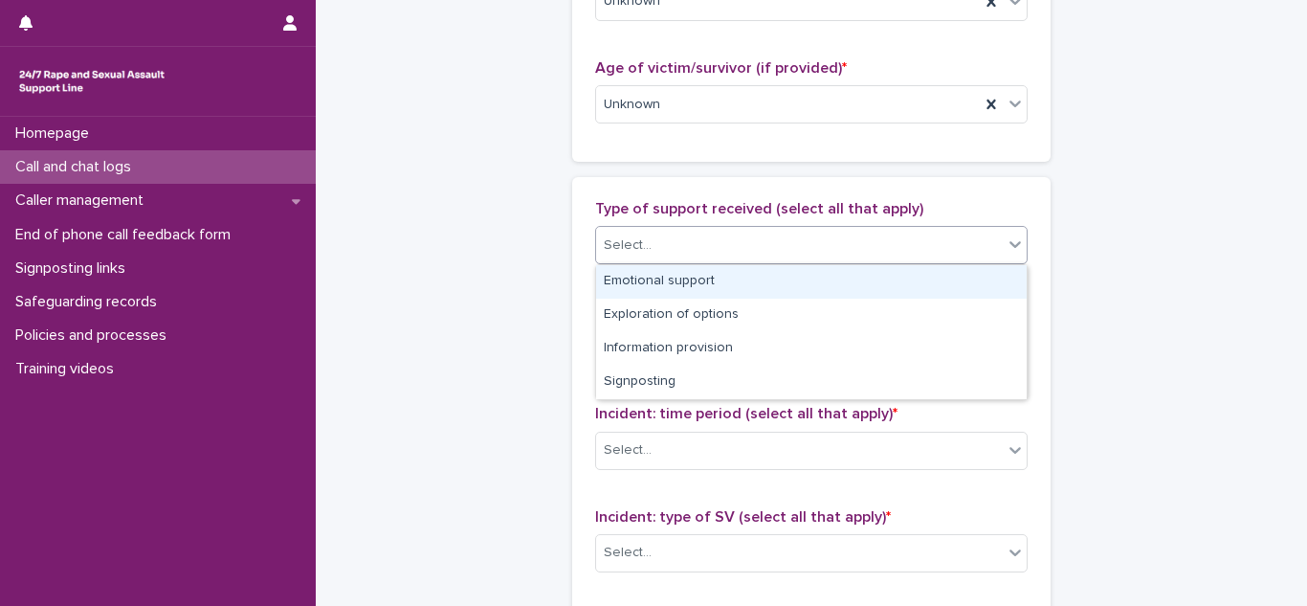
click at [640, 294] on div "Emotional support" at bounding box center [811, 281] width 431 height 33
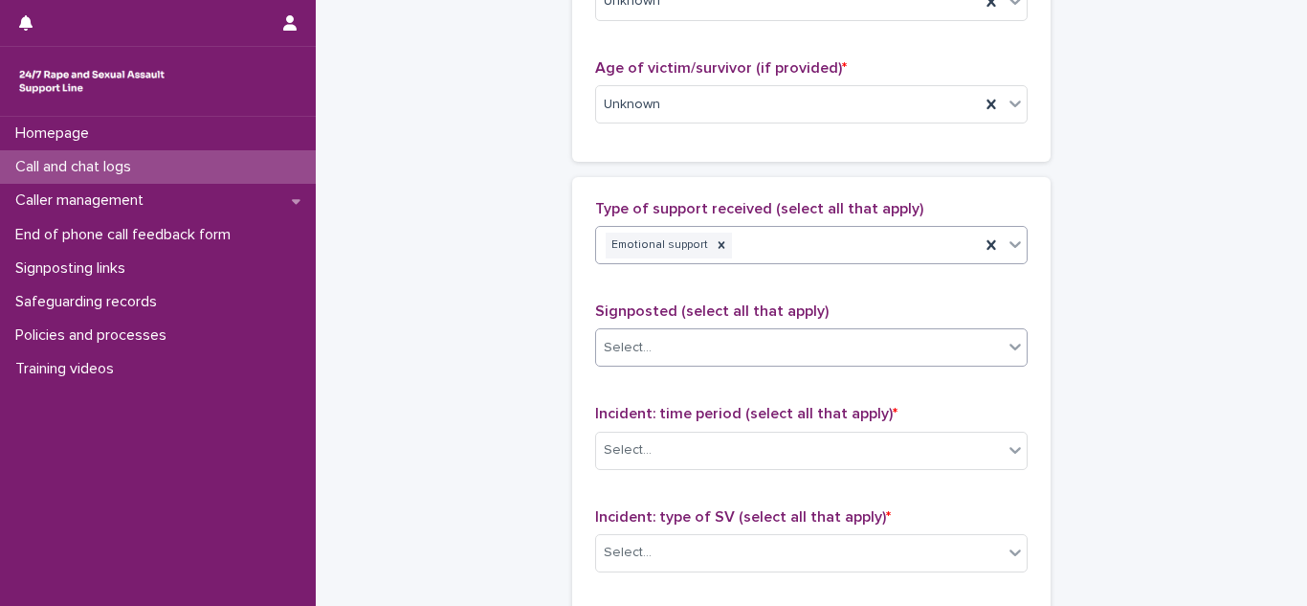
click at [640, 345] on div "Select..." at bounding box center [628, 348] width 48 height 20
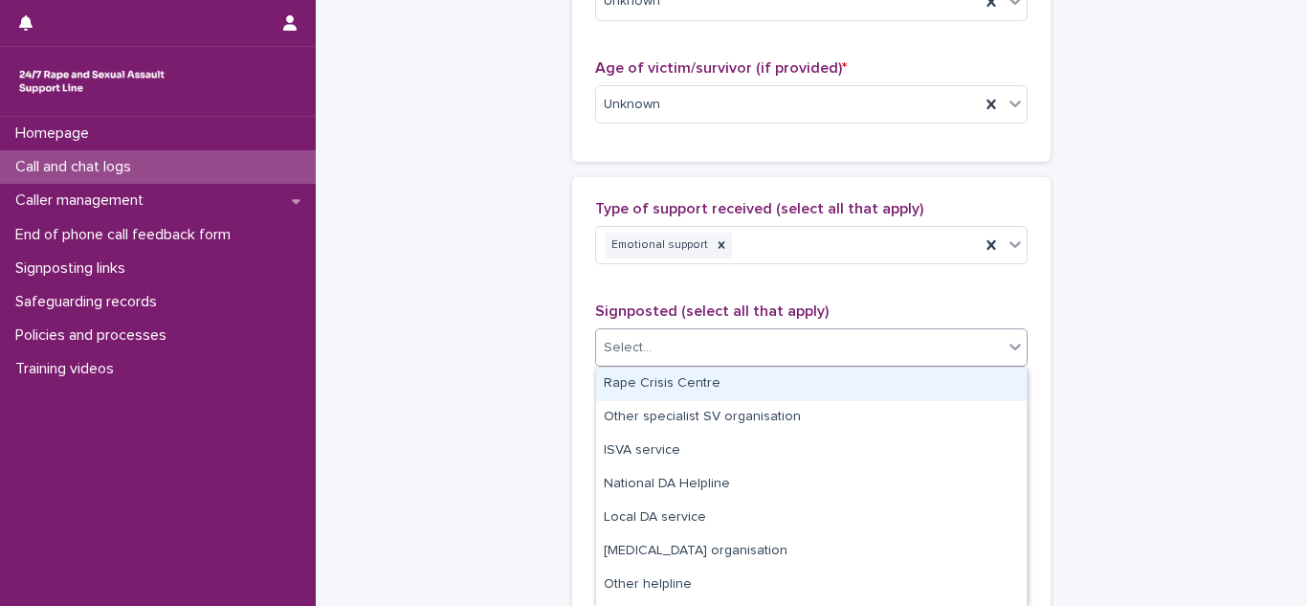
click at [586, 361] on div "Type of support received (select all that apply) Emotional support Signposted (…" at bounding box center [811, 600] width 478 height 847
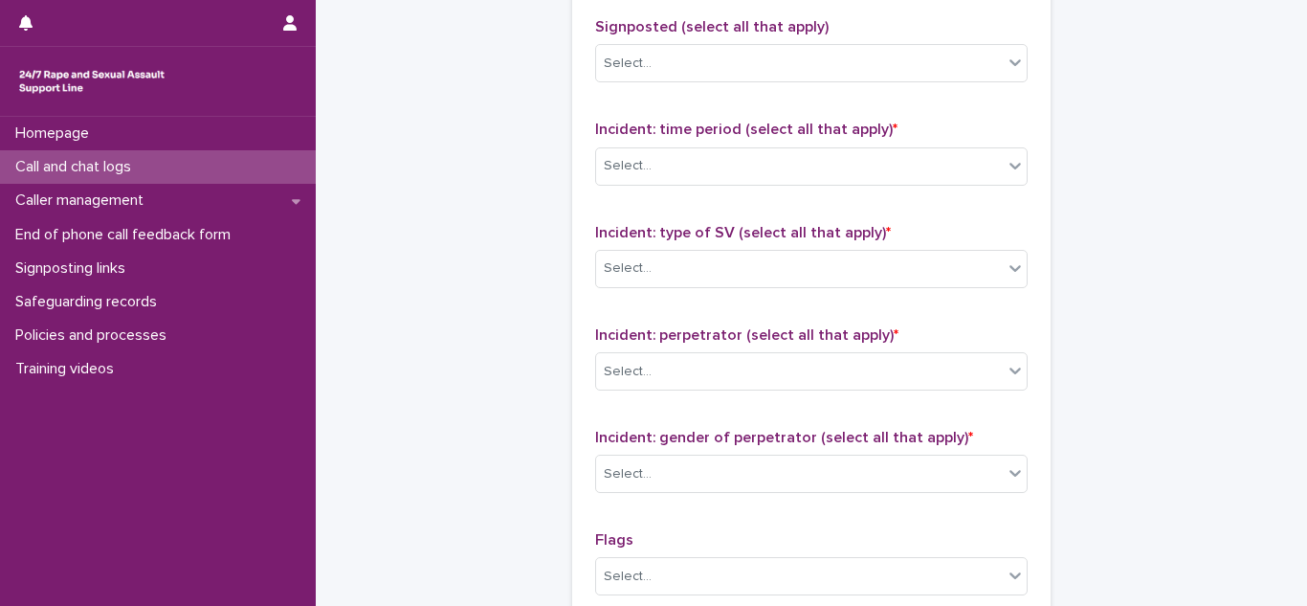
scroll to position [1292, 0]
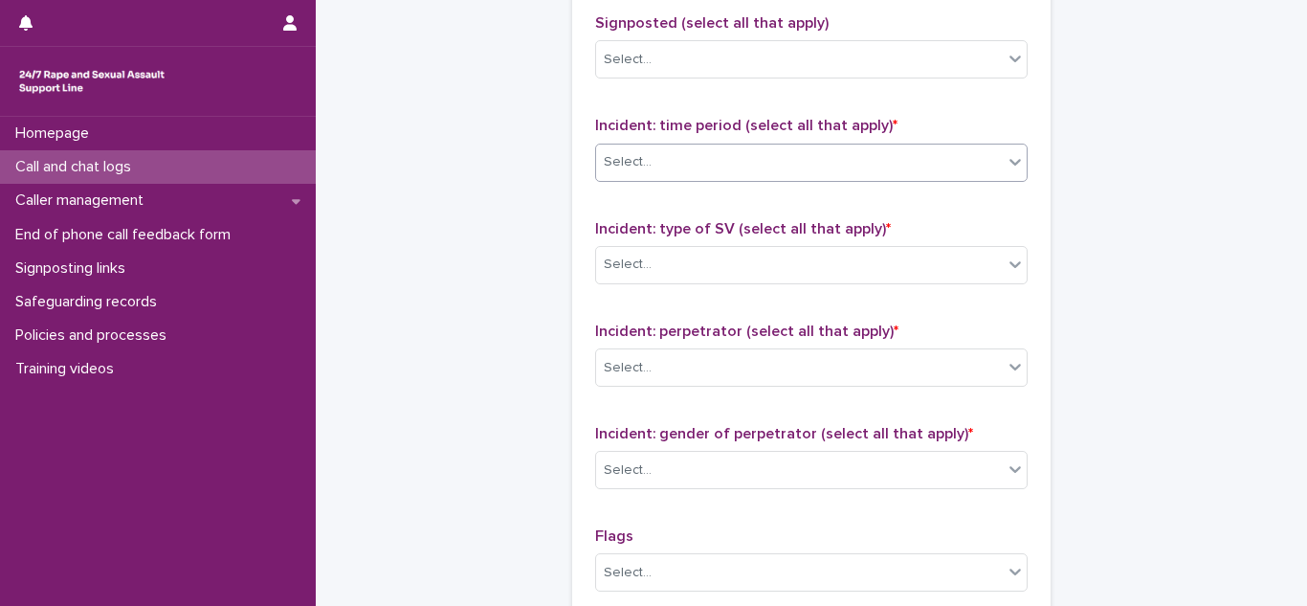
click at [647, 177] on div "Select..." at bounding box center [799, 162] width 407 height 32
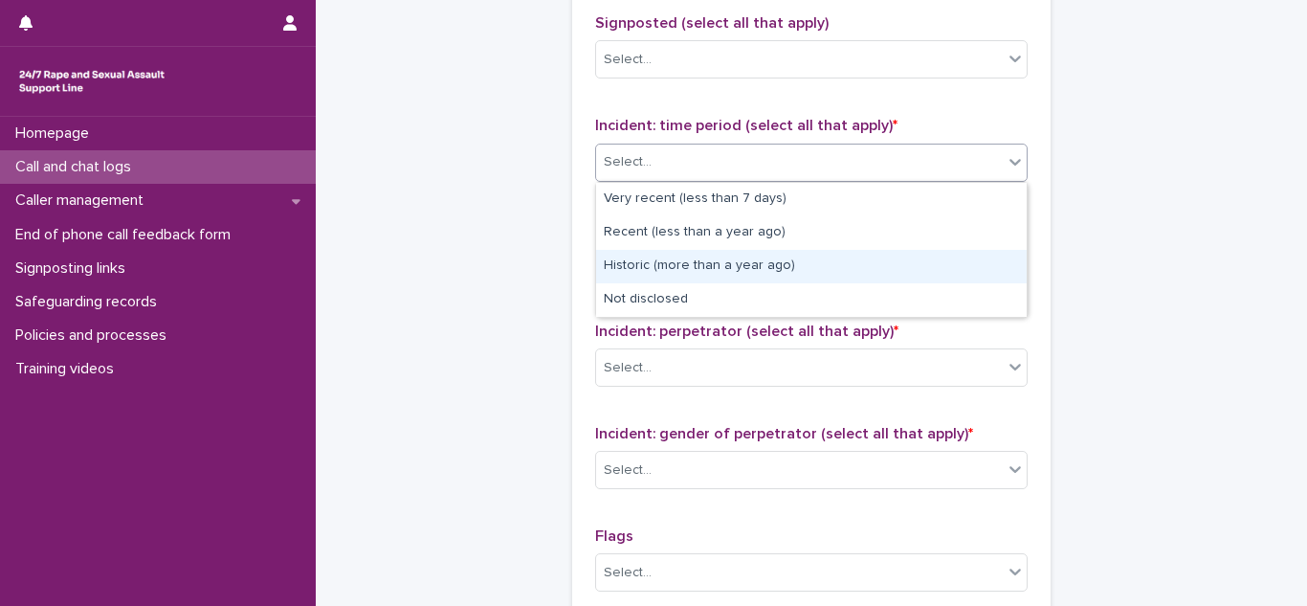
click at [682, 259] on div "Historic (more than a year ago)" at bounding box center [811, 266] width 431 height 33
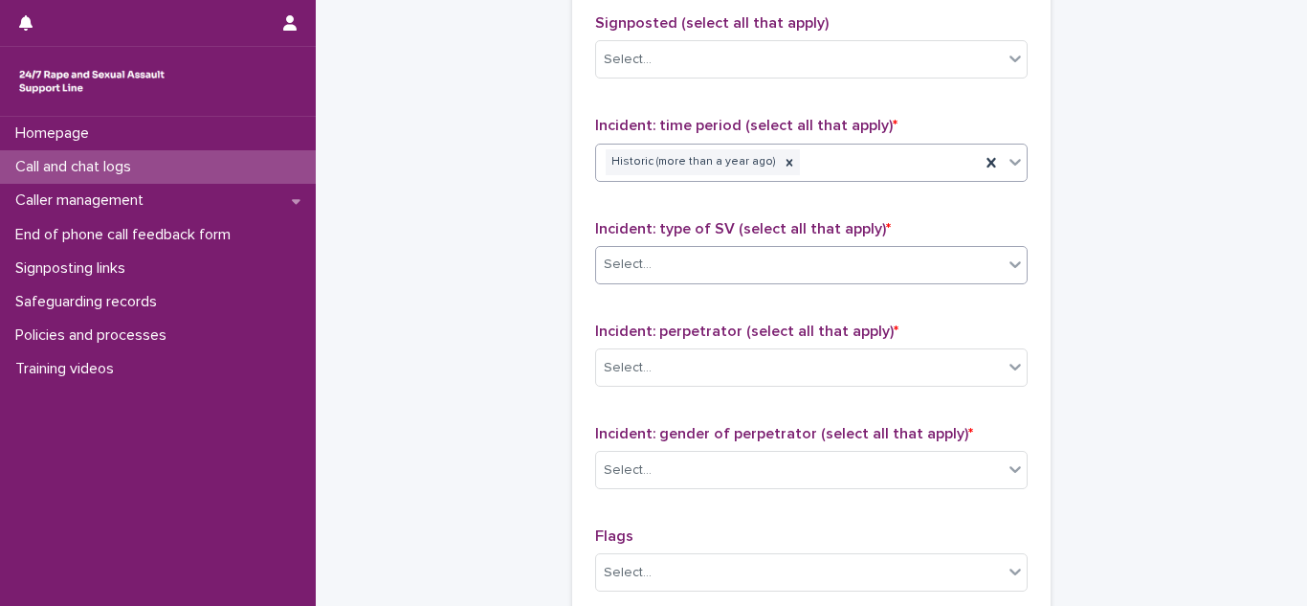
click at [675, 256] on div "Select..." at bounding box center [799, 265] width 407 height 32
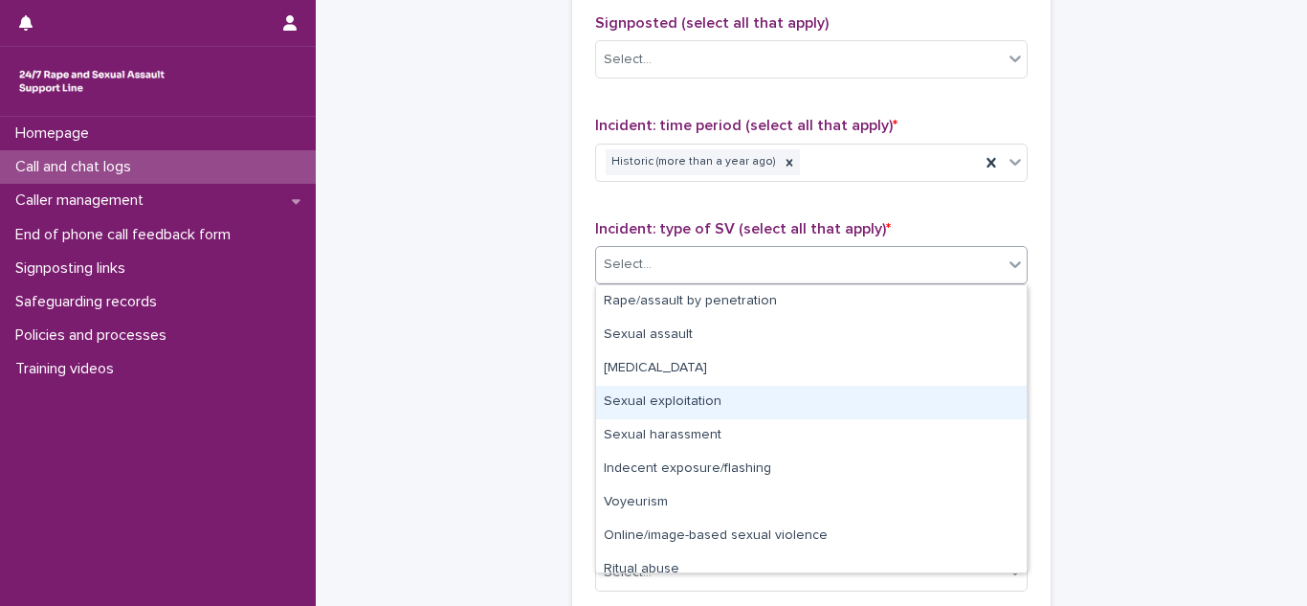
scroll to position [48, 0]
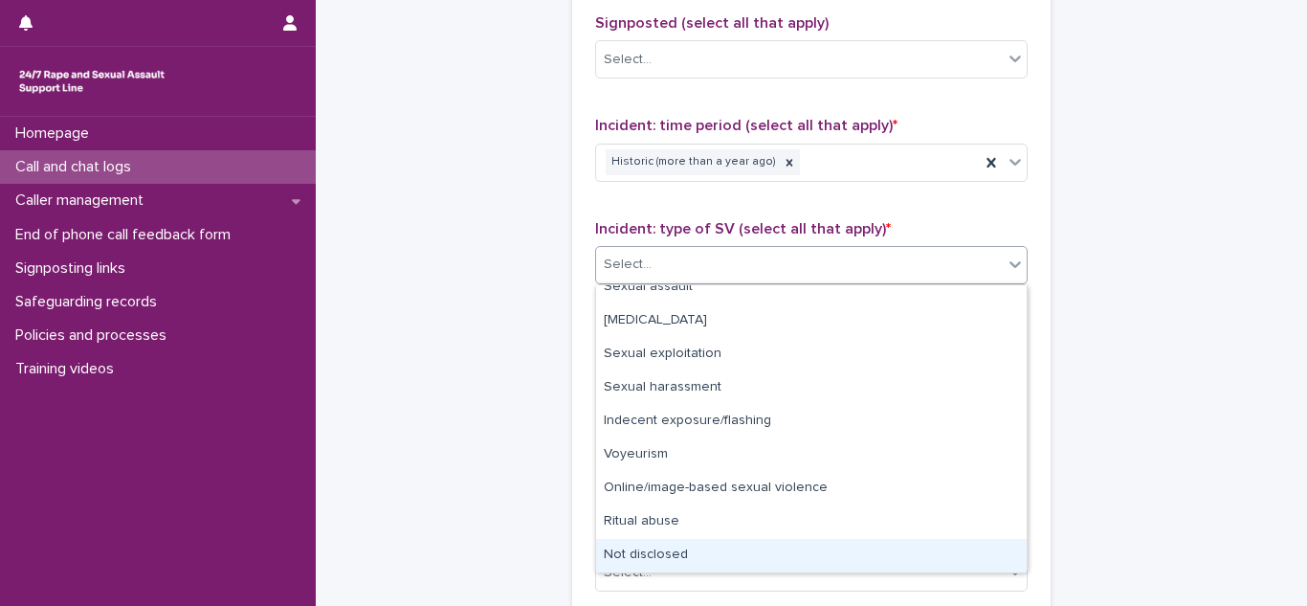
click at [657, 542] on div "Not disclosed" at bounding box center [811, 555] width 431 height 33
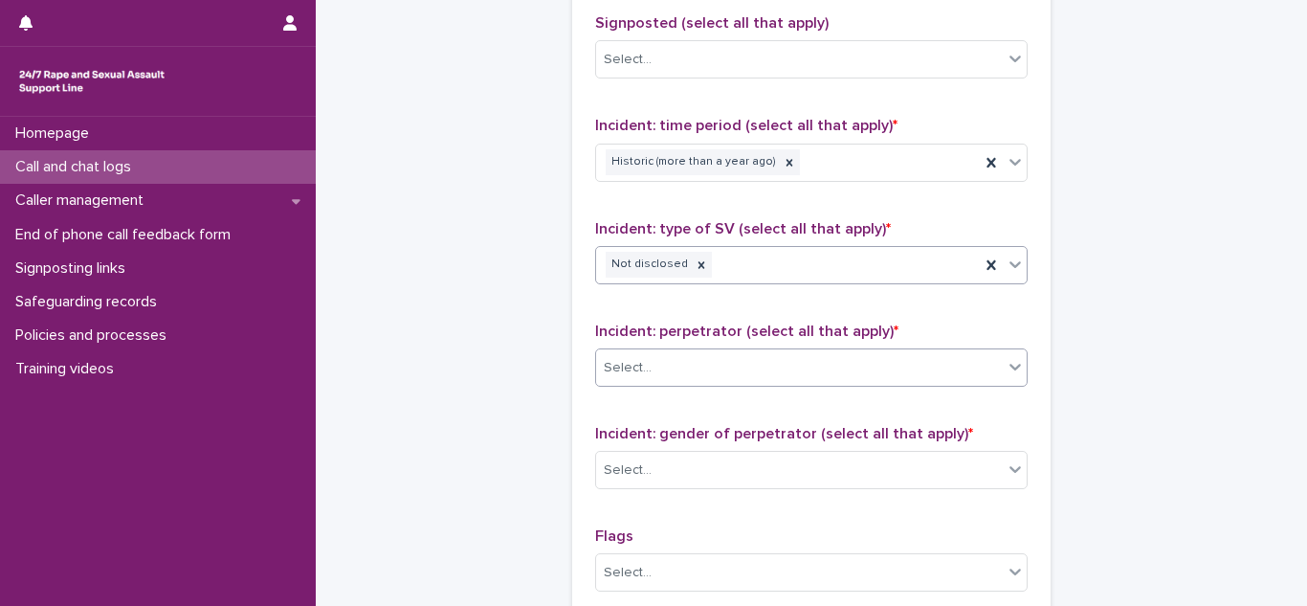
click at [719, 364] on div "Select..." at bounding box center [799, 368] width 407 height 32
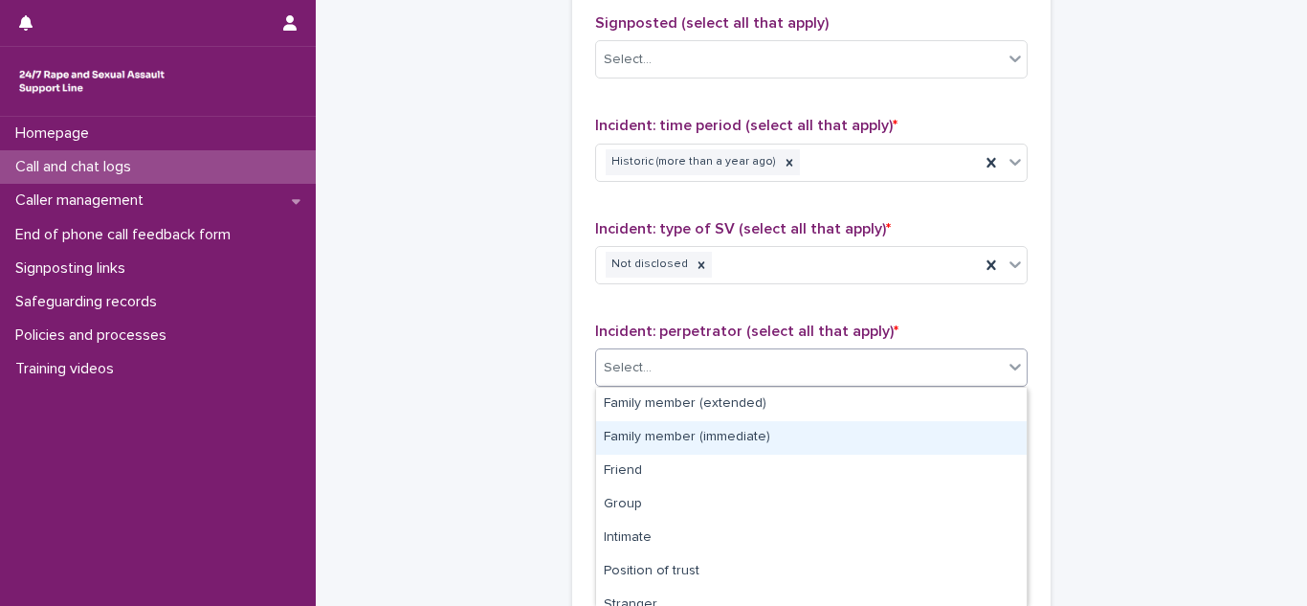
scroll to position [149, 0]
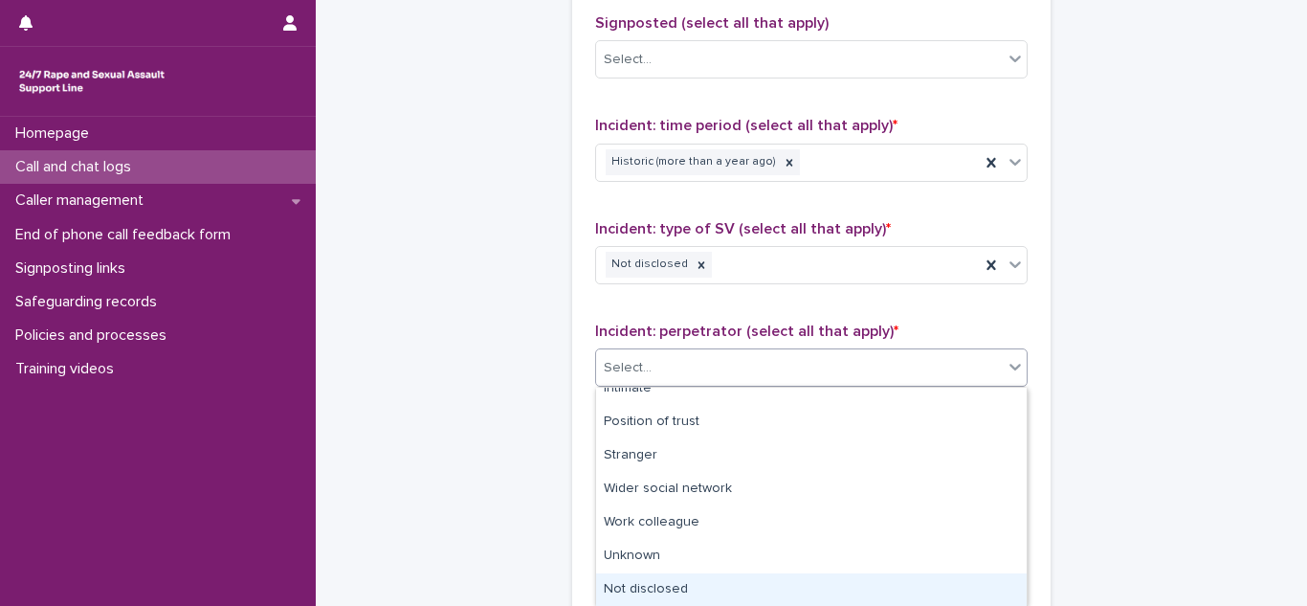
click at [653, 578] on div "Not disclosed" at bounding box center [811, 589] width 431 height 33
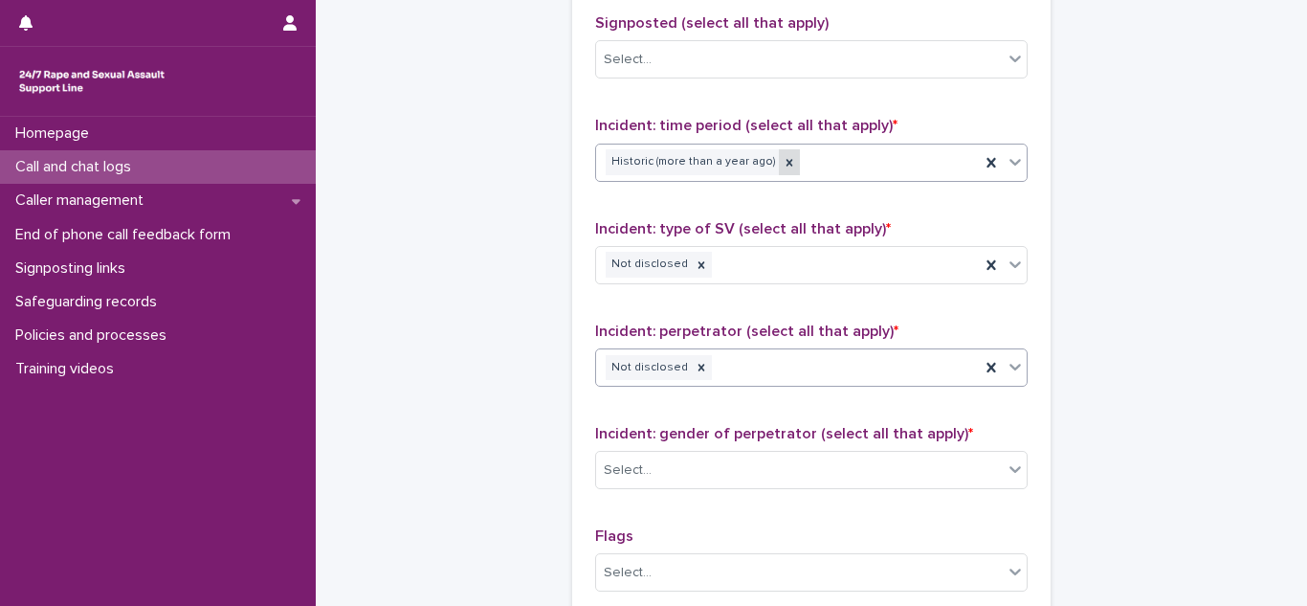
click at [783, 158] on icon at bounding box center [789, 162] width 13 height 13
click at [815, 168] on div "Select..." at bounding box center [799, 162] width 407 height 32
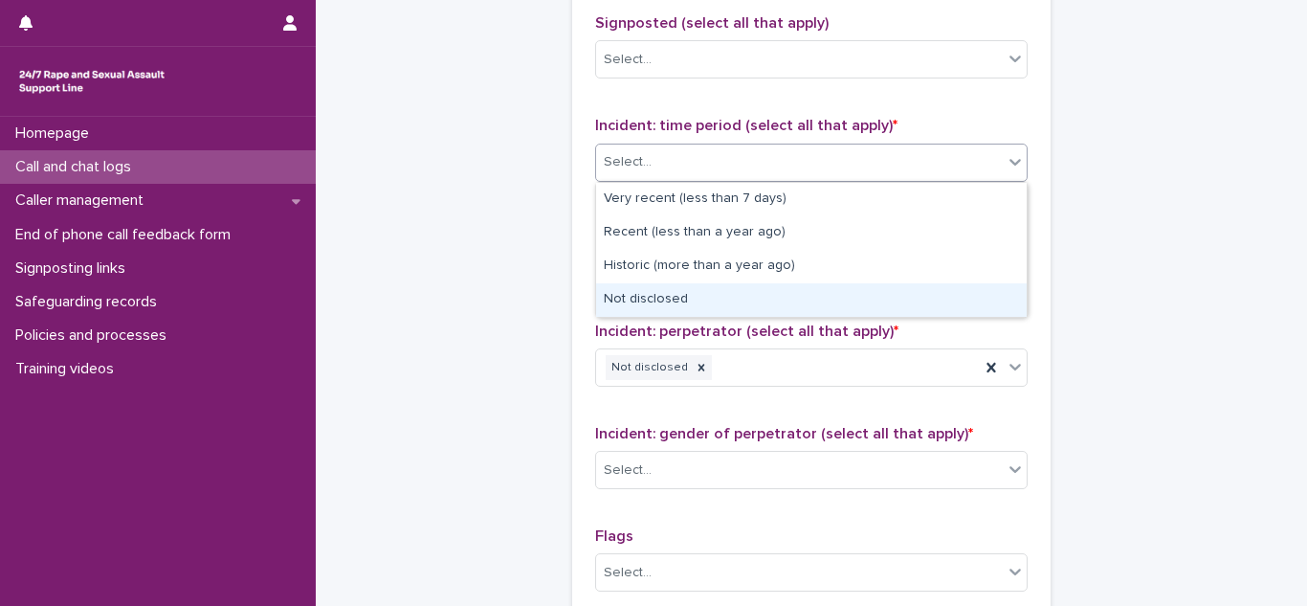
click at [639, 305] on div "Not disclosed" at bounding box center [811, 299] width 431 height 33
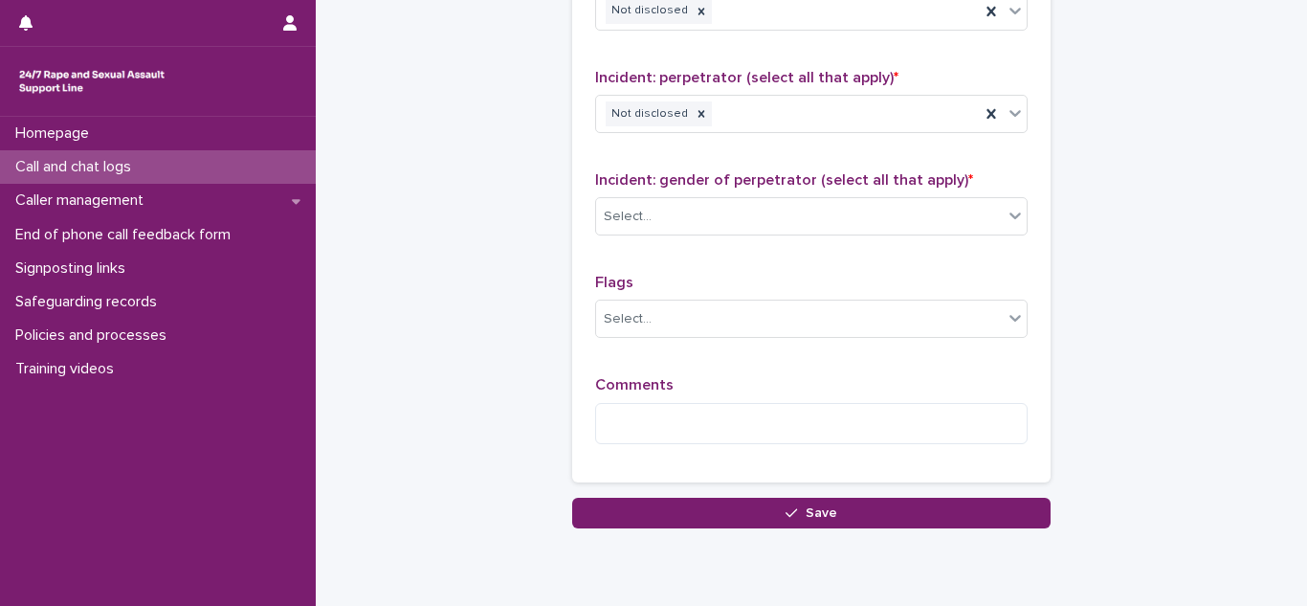
scroll to position [1563, 0]
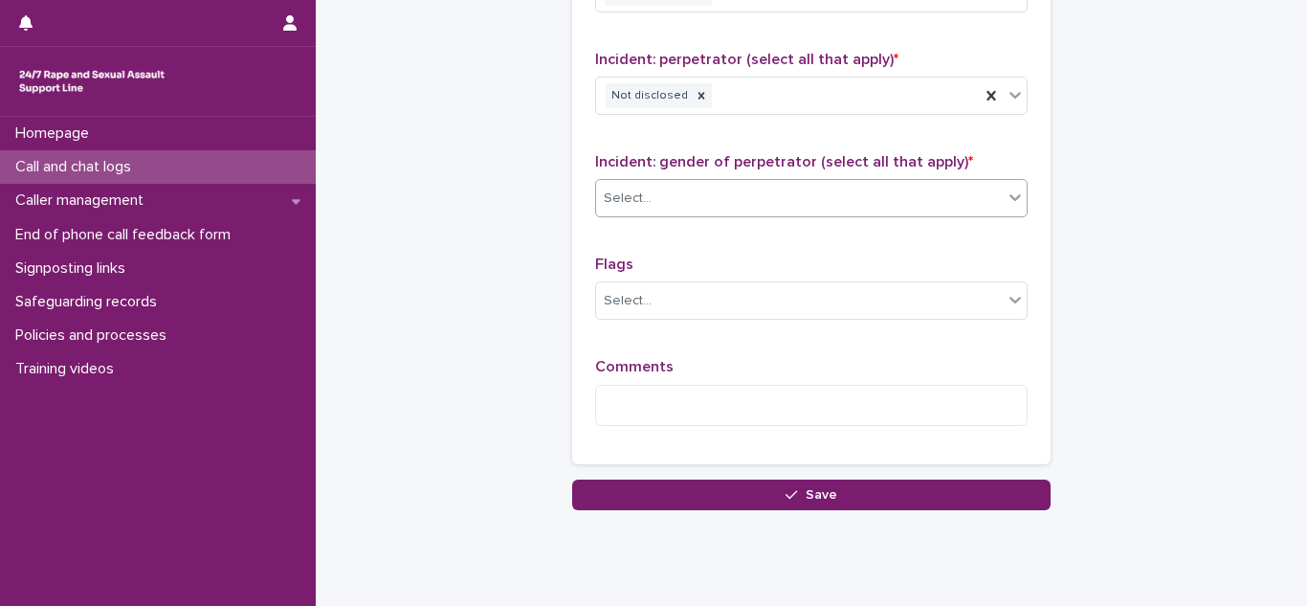
click at [680, 210] on div "Select..." at bounding box center [799, 199] width 407 height 32
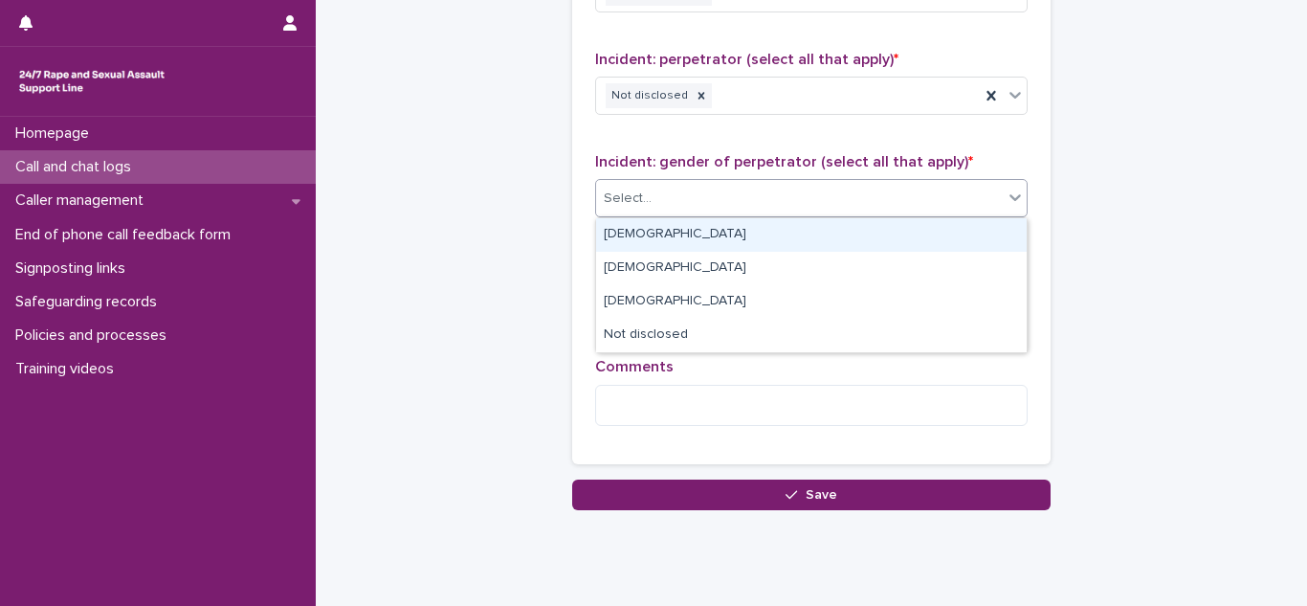
click at [626, 232] on div "Male" at bounding box center [811, 234] width 431 height 33
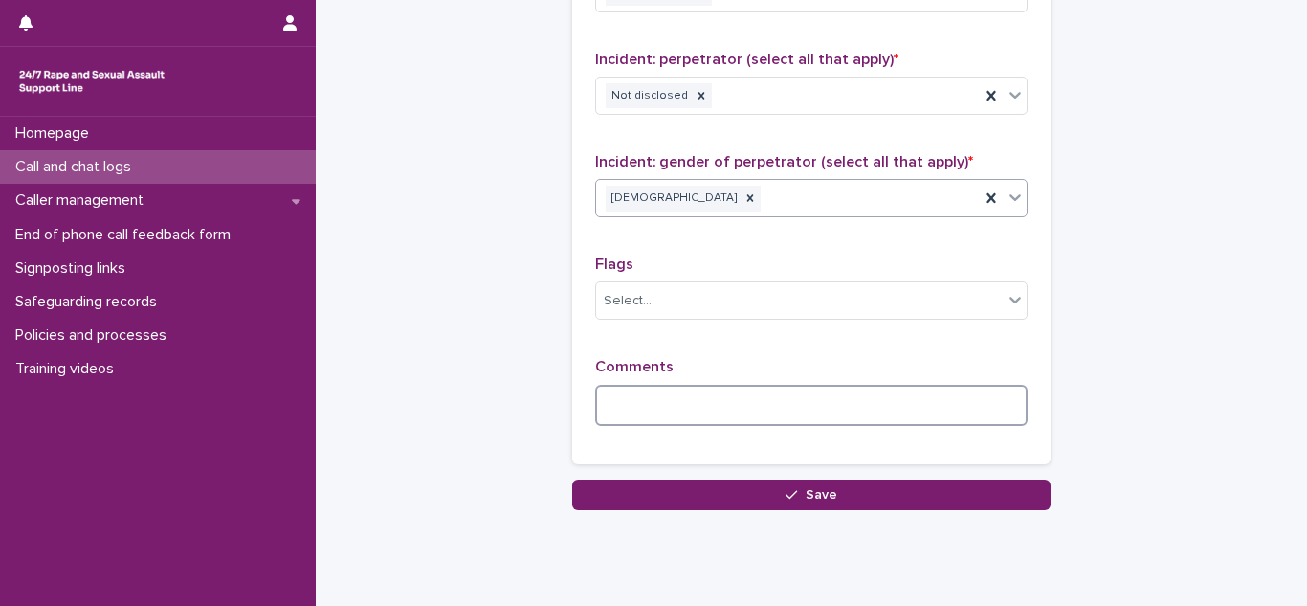
click at [642, 413] on textarea at bounding box center [811, 405] width 432 height 41
type textarea "*"
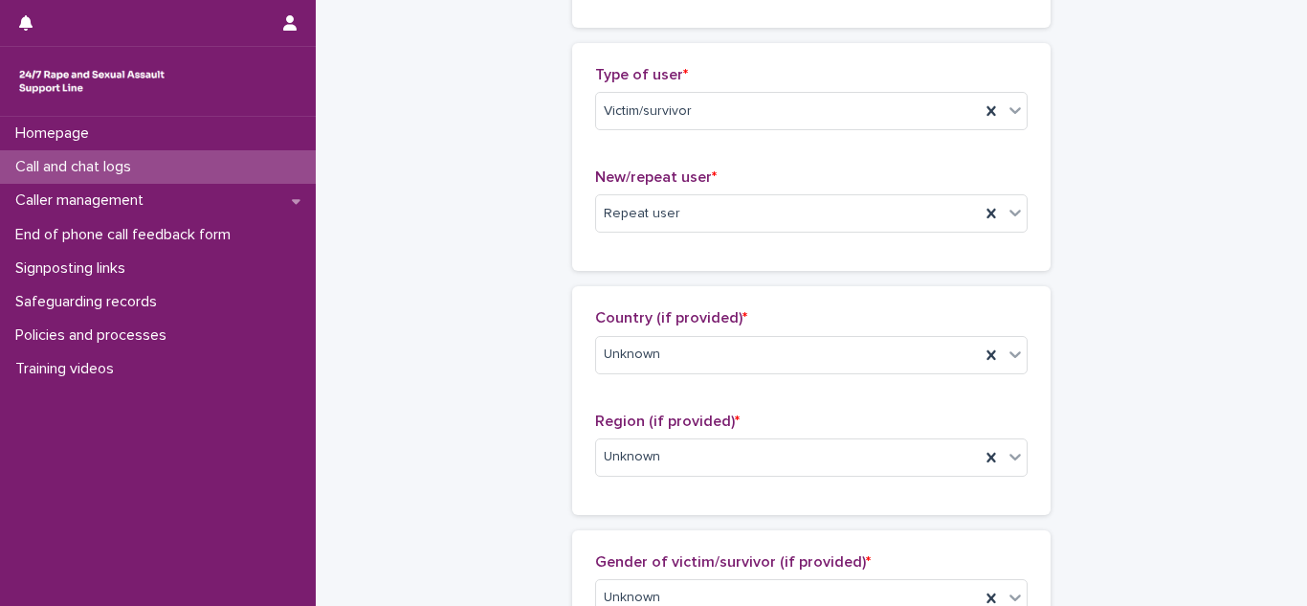
scroll to position [377, 0]
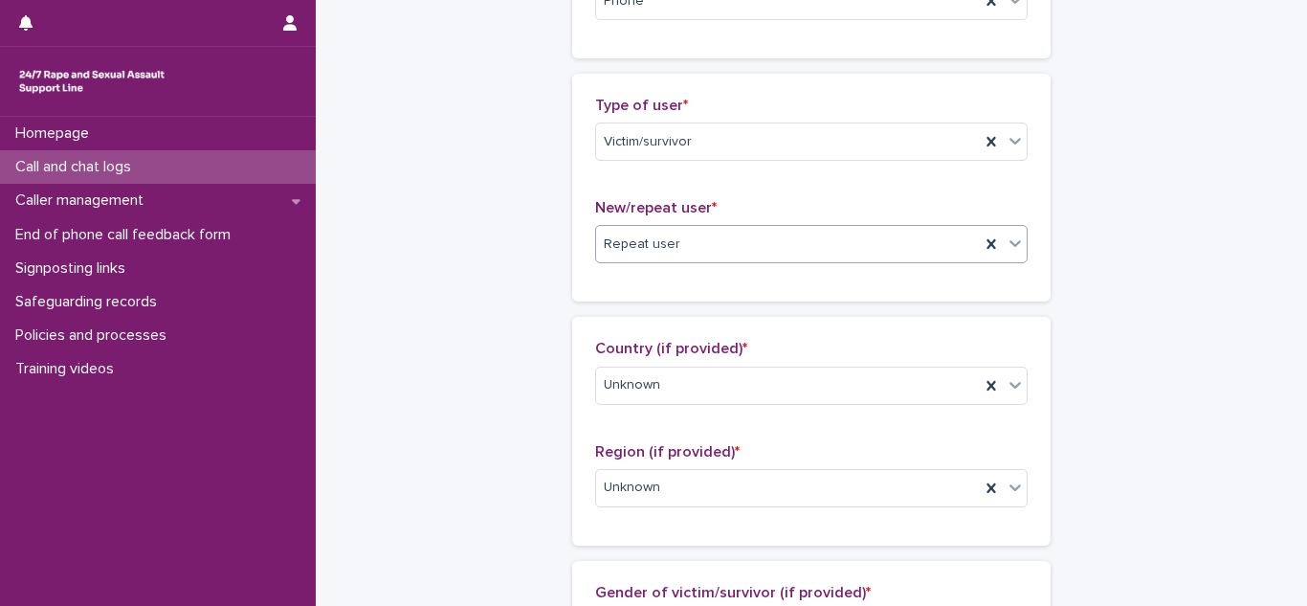
click at [704, 247] on div "Repeat user" at bounding box center [788, 245] width 384 height 32
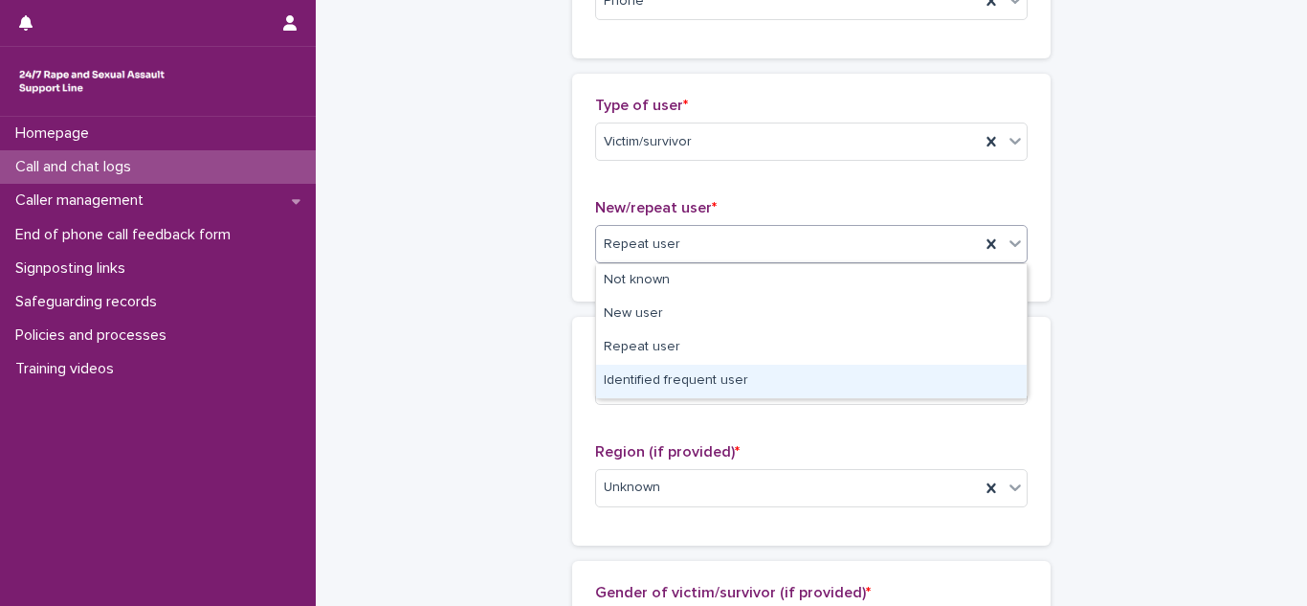
click at [644, 388] on div "Identified frequent user" at bounding box center [811, 381] width 431 height 33
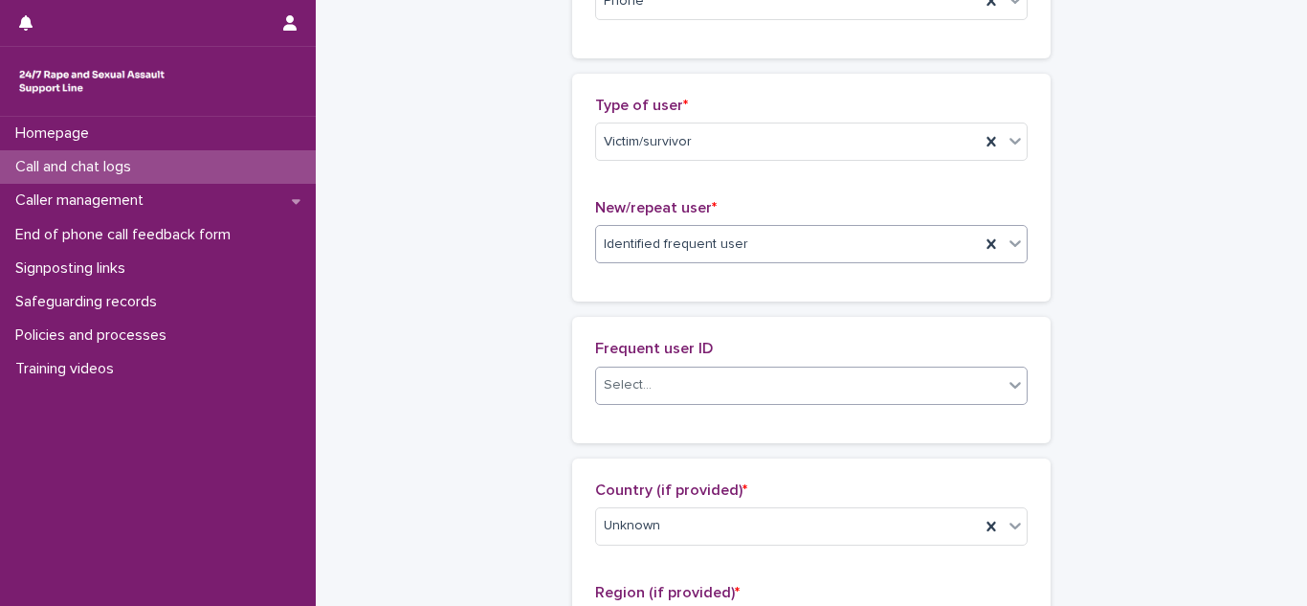
click at [669, 383] on div "Select..." at bounding box center [799, 385] width 407 height 32
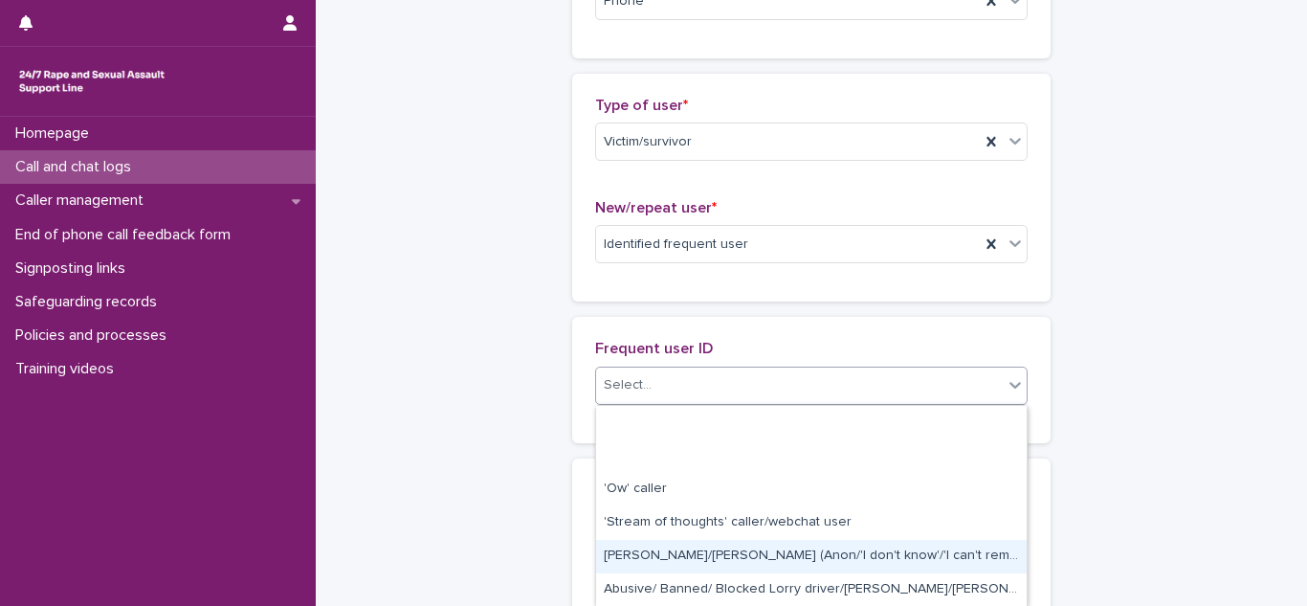
click at [677, 555] on div "Abbie/Emily (Anon/'I don't know'/'I can't remember')" at bounding box center [811, 556] width 431 height 33
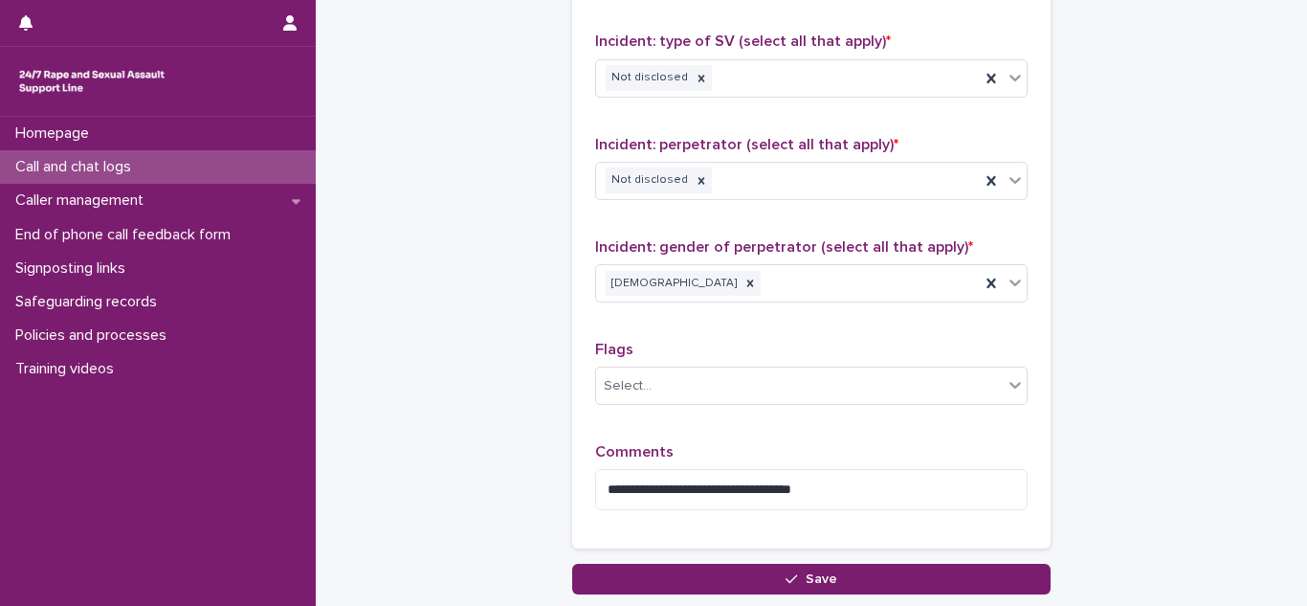
scroll to position [1759, 0]
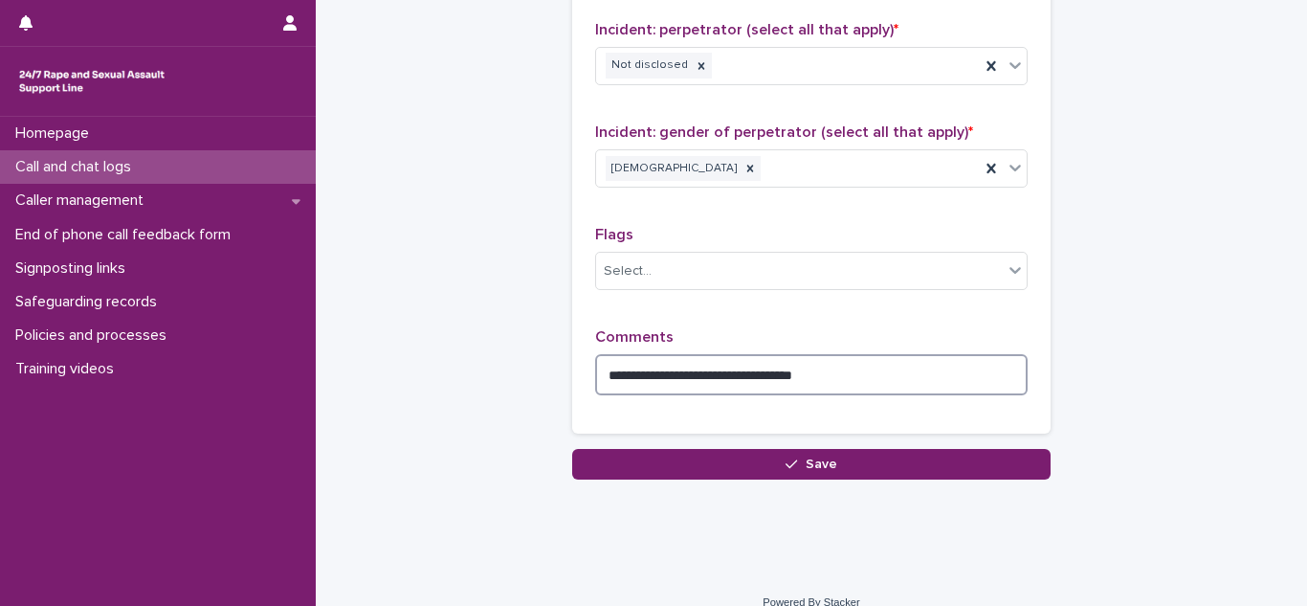
click at [861, 354] on textarea "**********" at bounding box center [811, 374] width 432 height 41
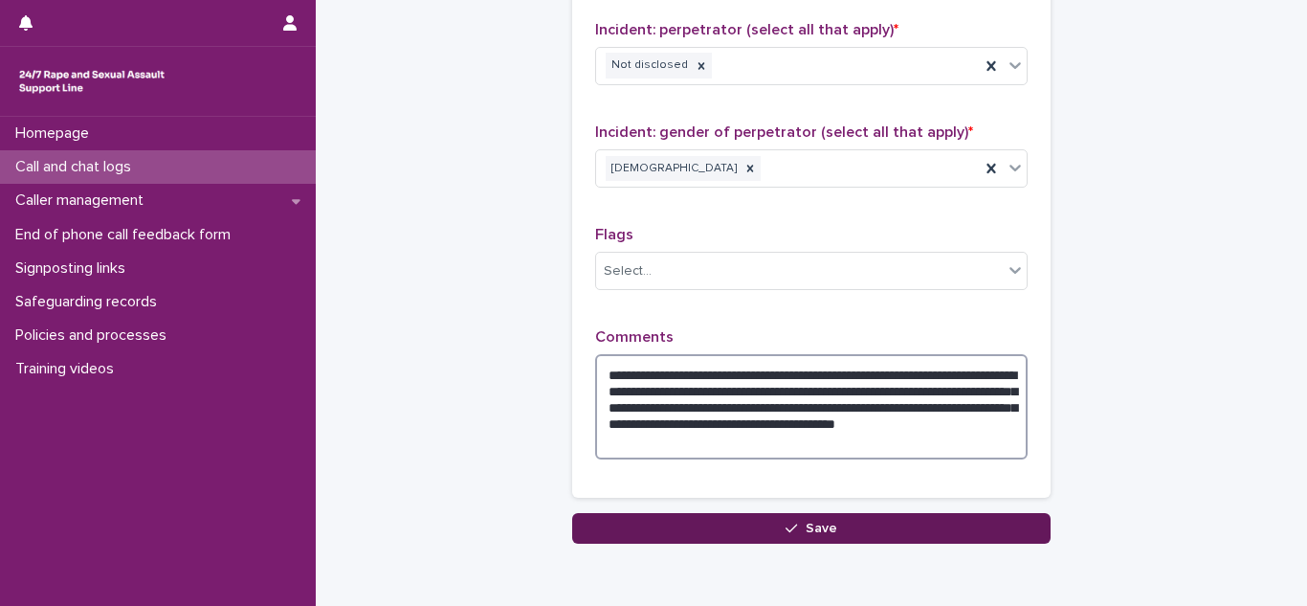
type textarea "**********"
click at [822, 521] on span "Save" at bounding box center [822, 527] width 32 height 13
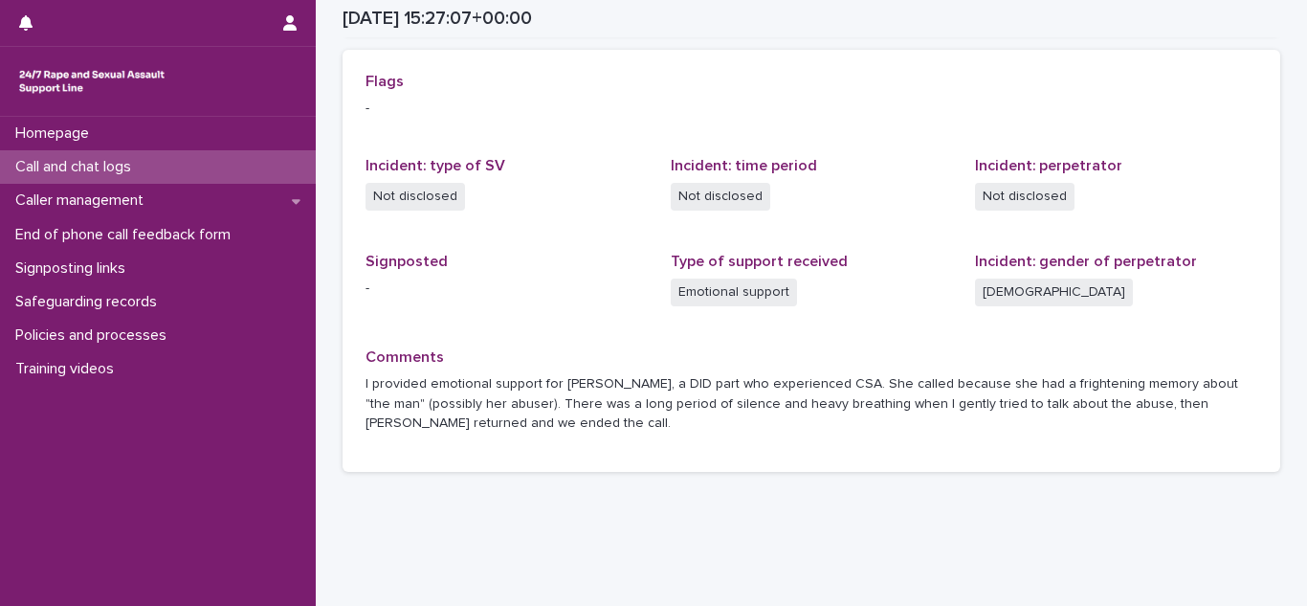
scroll to position [585, 0]
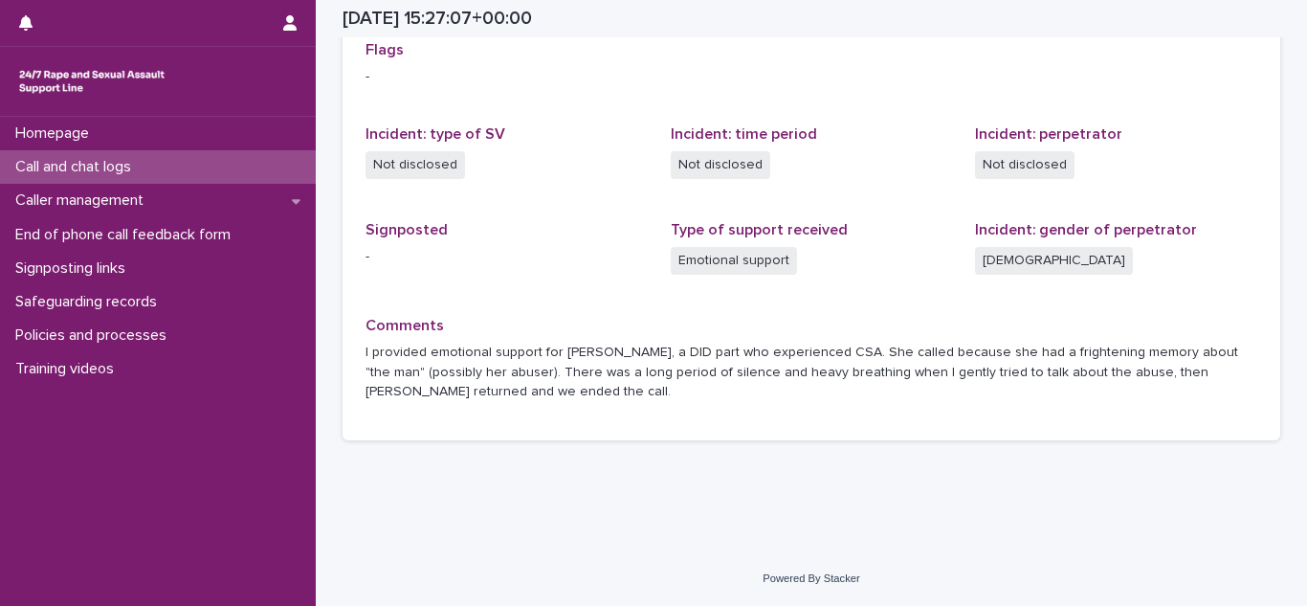
click at [129, 164] on p "Call and chat logs" at bounding box center [77, 167] width 139 height 18
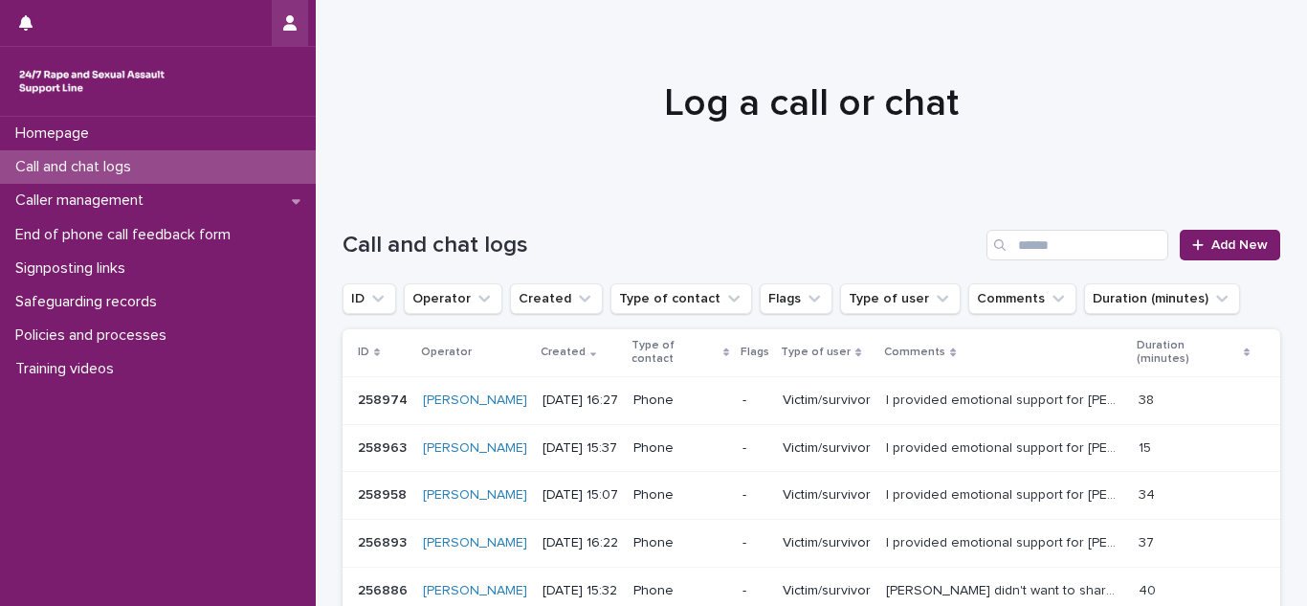
click at [283, 20] on icon "button" at bounding box center [289, 22] width 13 height 15
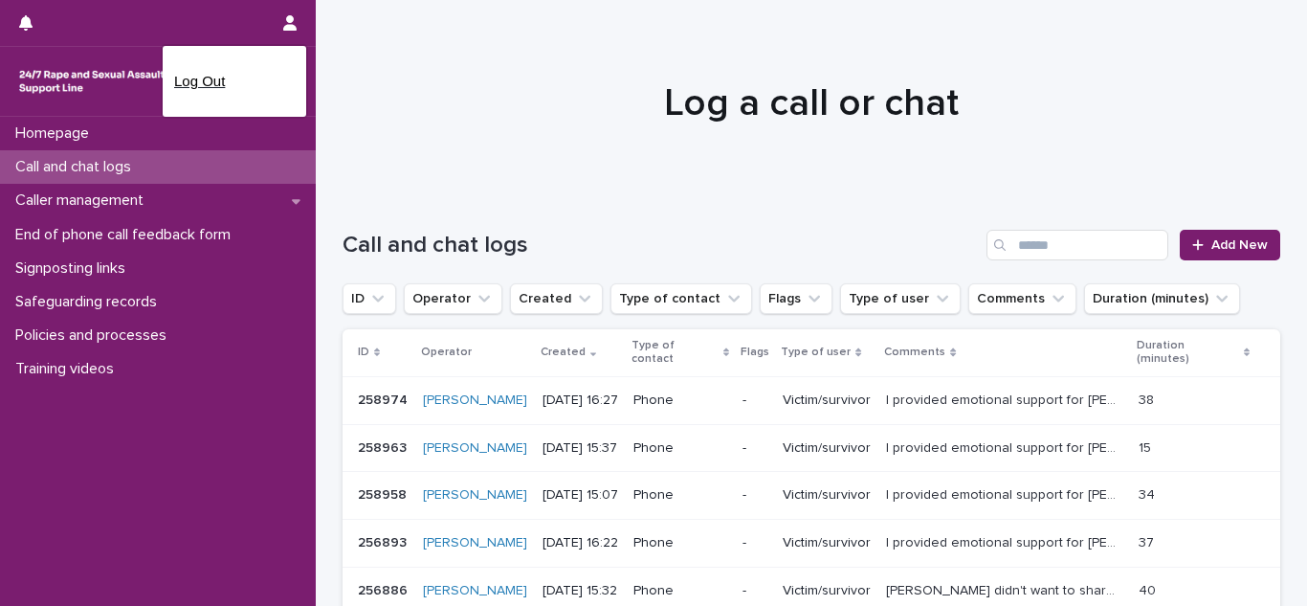
click at [188, 87] on p "Log Out" at bounding box center [234, 81] width 121 height 33
